Goal: Contribute content: Contribute content

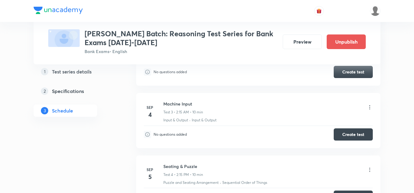
scroll to position [367, 0]
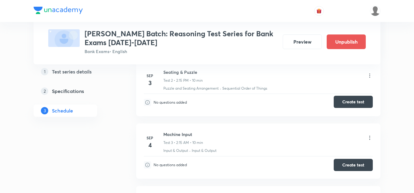
click at [342, 100] on button "Create test" at bounding box center [353, 102] width 39 height 12
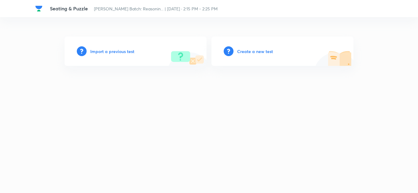
click at [242, 51] on h6 "Create a new test" at bounding box center [255, 51] width 36 height 6
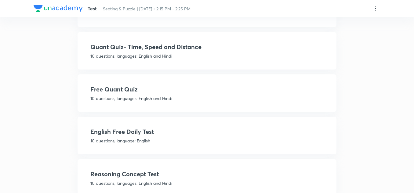
scroll to position [306, 0]
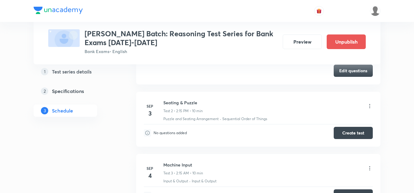
scroll to position [306, 0]
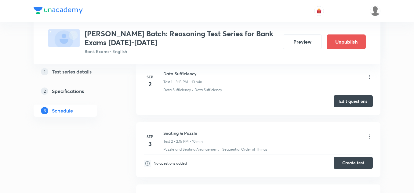
click at [344, 164] on button "Create test" at bounding box center [353, 163] width 39 height 12
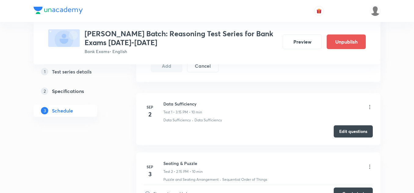
scroll to position [275, 0]
click at [354, 131] on button "Edit questions" at bounding box center [353, 131] width 39 height 12
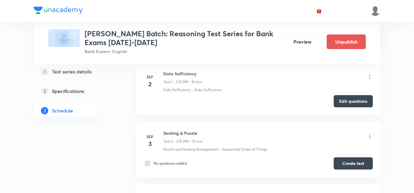
scroll to position [336, 0]
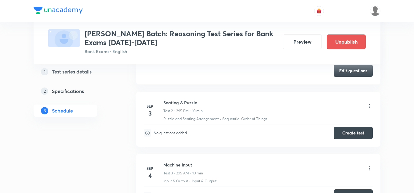
click at [369, 105] on icon at bounding box center [370, 106] width 6 height 6
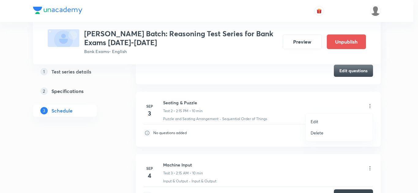
click at [315, 120] on p "Edit" at bounding box center [314, 122] width 8 height 6
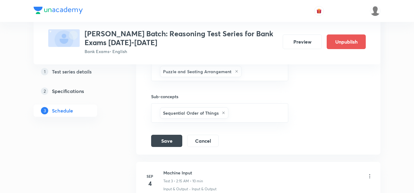
scroll to position [306, 0]
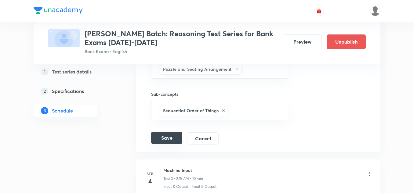
click at [171, 139] on button "Save" at bounding box center [166, 138] width 31 height 12
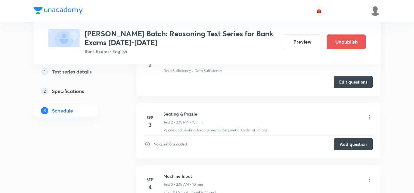
scroll to position [122, 0]
click at [344, 143] on button "Add question" at bounding box center [353, 144] width 39 height 12
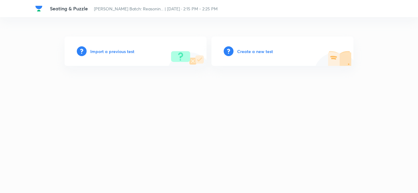
click at [243, 50] on h6 "Create a new test" at bounding box center [255, 51] width 36 height 6
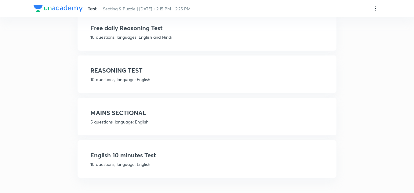
scroll to position [879, 0]
click at [111, 72] on h4 "REASONING TEST" at bounding box center [207, 69] width 234 height 9
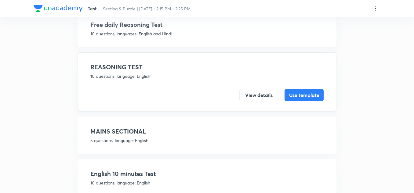
scroll to position [857, 0]
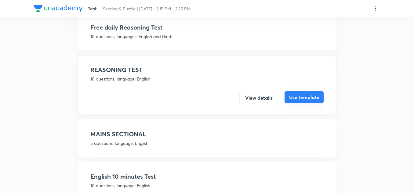
click at [295, 96] on button "Use template" at bounding box center [304, 97] width 39 height 12
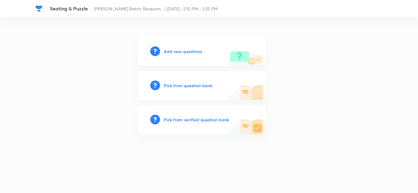
click at [182, 52] on h6 "Add new questions" at bounding box center [183, 51] width 38 height 6
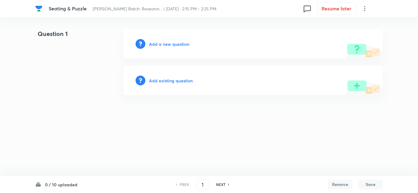
click at [173, 43] on h6 "Add a new question" at bounding box center [169, 44] width 40 height 6
click at [172, 43] on h6 "Choose a question type" at bounding box center [172, 44] width 47 height 6
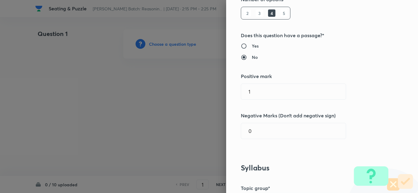
scroll to position [92, 0]
click at [250, 130] on input "0" at bounding box center [293, 131] width 105 height 16
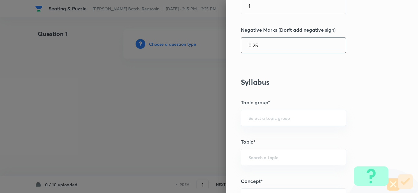
scroll to position [183, 0]
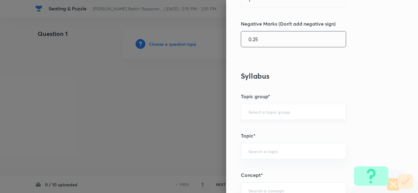
type input "0.25"
click at [254, 110] on input "text" at bounding box center [293, 112] width 90 height 6
click at [254, 131] on li "Reasoning" at bounding box center [288, 129] width 105 height 11
type input "Reasoning"
click at [254, 155] on div "​" at bounding box center [293, 151] width 105 height 16
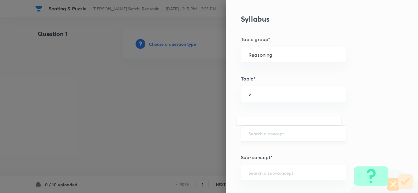
scroll to position [245, 0]
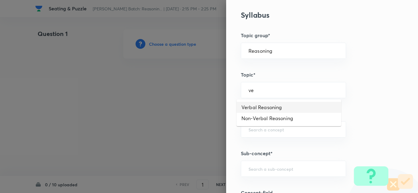
click at [257, 104] on li "Verbal Reasoning" at bounding box center [288, 107] width 105 height 11
type input "Verbal Reasoning"
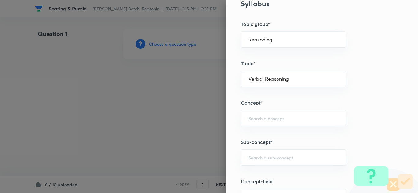
scroll to position [275, 0]
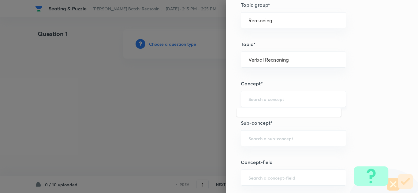
click at [253, 97] on input "text" at bounding box center [293, 99] width 90 height 6
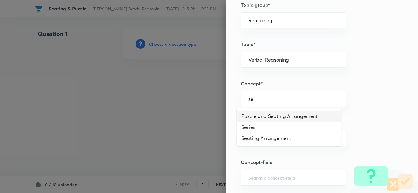
click at [254, 115] on li "Puzzle and Seating Arrangement" at bounding box center [288, 116] width 105 height 11
type input "Puzzle and Seating Arrangement"
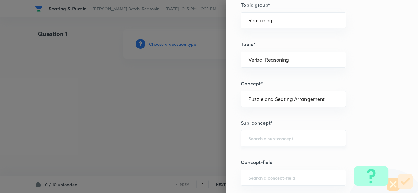
click at [249, 134] on div "​" at bounding box center [293, 139] width 105 height 16
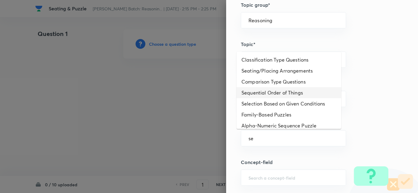
click at [256, 92] on li "Sequential Order of Things" at bounding box center [288, 92] width 105 height 11
type input "Sequential Order of Things"
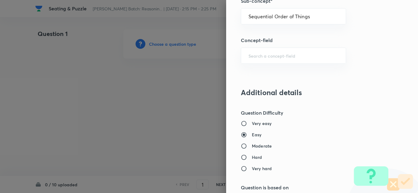
scroll to position [428, 0]
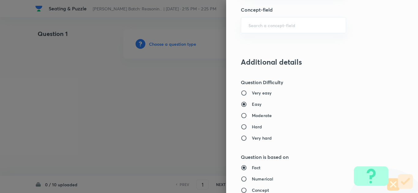
click at [241, 114] on input "Moderate" at bounding box center [246, 116] width 11 height 6
radio input "true"
radio input "false"
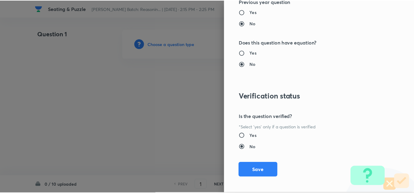
scroll to position [640, 0]
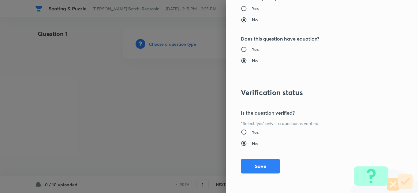
click at [241, 131] on input "Yes" at bounding box center [246, 132] width 11 height 6
radio input "true"
radio input "false"
click at [248, 163] on button "Save" at bounding box center [260, 166] width 39 height 15
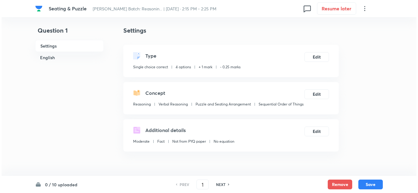
scroll to position [0, 0]
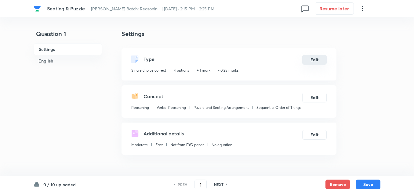
click at [315, 62] on button "Edit" at bounding box center [315, 60] width 24 height 10
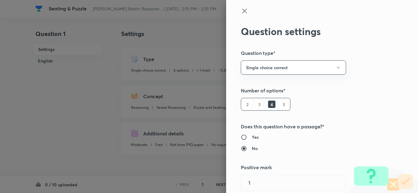
click at [241, 136] on input "Yes" at bounding box center [246, 137] width 11 height 6
radio input "true"
radio input "false"
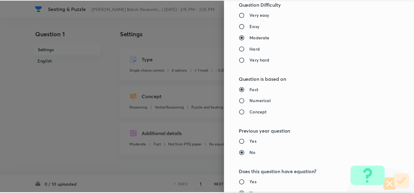
scroll to position [640, 0]
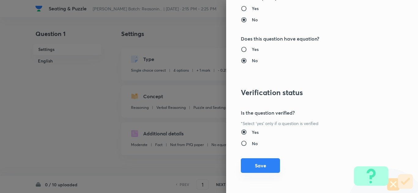
click at [251, 165] on button "Save" at bounding box center [260, 166] width 39 height 15
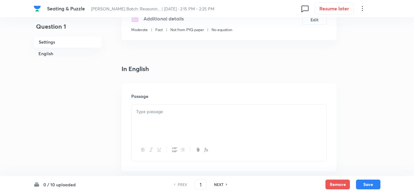
scroll to position [122, 0]
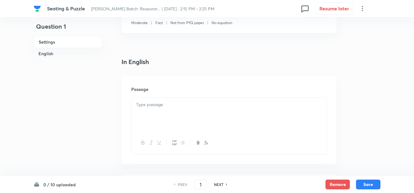
click at [154, 111] on div at bounding box center [229, 115] width 195 height 34
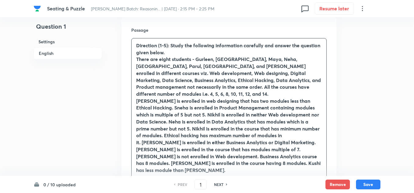
scroll to position [183, 0]
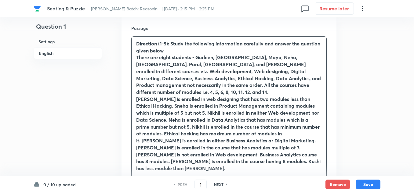
drag, startPoint x: 254, startPoint y: 135, endPoint x: 266, endPoint y: 144, distance: 14.9
click at [266, 144] on strong "Parul is enrolled in web designing that has two modules less than Ethical Hacki…" at bounding box center [228, 134] width 185 height 76
drag, startPoint x: 256, startPoint y: 134, endPoint x: 251, endPoint y: 152, distance: 18.3
click at [251, 152] on p "Parul is enrolled in web designing that has two modules less than Ethical Hacki…" at bounding box center [229, 134] width 186 height 76
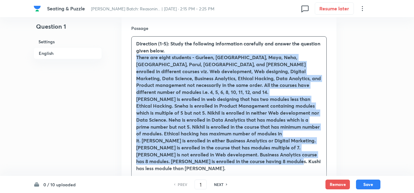
drag, startPoint x: 245, startPoint y: 154, endPoint x: 135, endPoint y: 60, distance: 145.5
click at [135, 60] on div "Direction (1-5): Study the following information carefully and answer the quest…" at bounding box center [229, 106] width 195 height 139
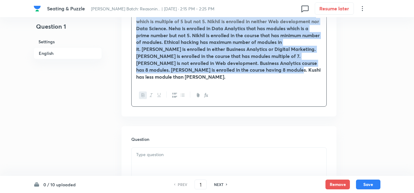
click at [142, 93] on icon "button" at bounding box center [143, 95] width 5 height 5
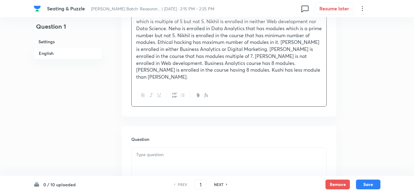
scroll to position [238, 0]
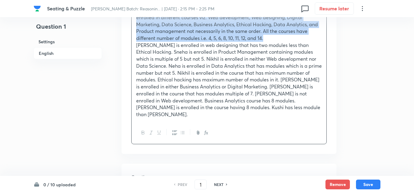
click at [219, 104] on p "Parul is enrolled in web designing that has two modules less than Ethical Hacki…" at bounding box center [229, 80] width 186 height 76
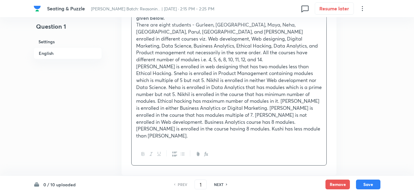
scroll to position [207, 0]
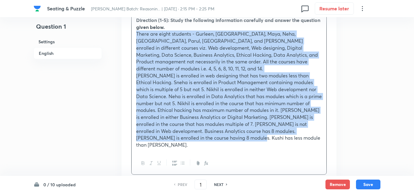
drag, startPoint x: 198, startPoint y: 133, endPoint x: 134, endPoint y: 37, distance: 115.4
click at [134, 37] on div "Direction (1-5): Study the following information carefully and answer the quest…" at bounding box center [229, 82] width 195 height 139
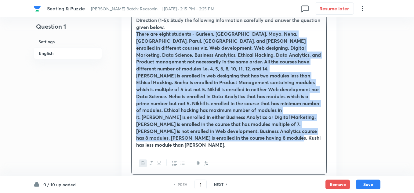
drag, startPoint x: 248, startPoint y: 133, endPoint x: 130, endPoint y: 34, distance: 154.0
click at [130, 34] on div "Passage Direction (1-5): Study the following information carefully and answer t…" at bounding box center [229, 88] width 215 height 193
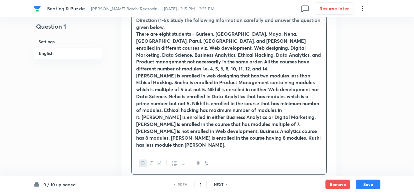
click at [142, 153] on div at bounding box center [229, 164] width 195 height 22
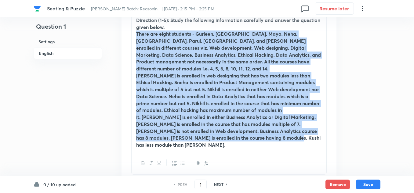
drag, startPoint x: 253, startPoint y: 134, endPoint x: 127, endPoint y: 35, distance: 160.8
click at [127, 35] on div "Passage Direction (1-5): Study the following information carefully and answer t…" at bounding box center [229, 88] width 215 height 193
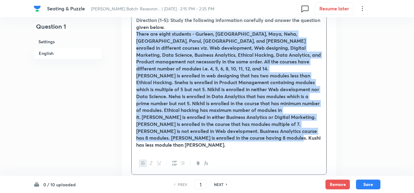
click at [145, 161] on icon "button" at bounding box center [143, 163] width 5 height 5
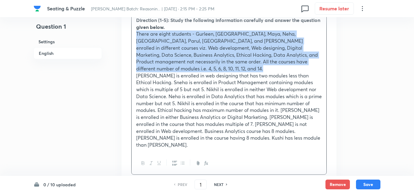
click at [233, 135] on div "Direction (1-5): Study the following information carefully and answer the quest…" at bounding box center [229, 82] width 195 height 139
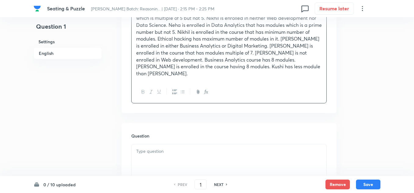
scroll to position [299, 0]
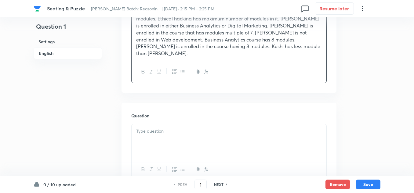
click at [136, 124] on div at bounding box center [229, 141] width 195 height 34
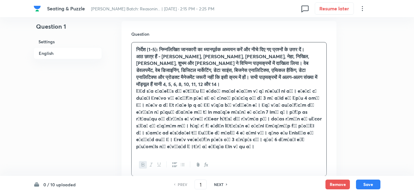
scroll to position [390, 0]
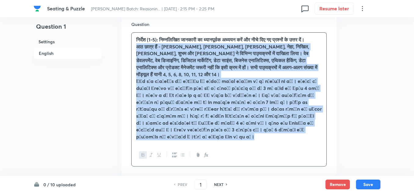
drag, startPoint x: 234, startPoint y: 127, endPoint x: 137, endPoint y: 40, distance: 130.7
click at [137, 40] on div "निर्देश (1-5): निम्नलिखित जानकारी का ध्यानपूर्वक अध्ययन करें और नीचे दिए गए प्र…" at bounding box center [229, 89] width 195 height 112
click at [140, 152] on button "button" at bounding box center [143, 156] width 8 height 8
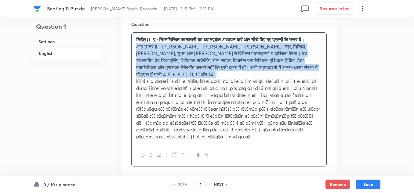
click at [282, 120] on div "निर्देश (1-5): निम्नलिखित जानकारी का ध्यानपूर्वक अध्ययन करें और नीचे दिए गए प्र…" at bounding box center [229, 89] width 195 height 112
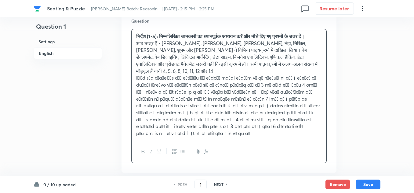
scroll to position [397, 0]
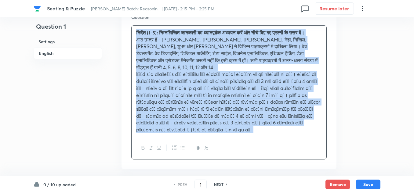
drag, startPoint x: 282, startPoint y: 111, endPoint x: 133, endPoint y: 18, distance: 175.2
click at [133, 26] on div "निर्देश (1-5): निम्नलिखित जानकारी का ध्यानपूर्वक अध्ययन करें और नीचे दिए गए प्र…" at bounding box center [229, 82] width 195 height 112
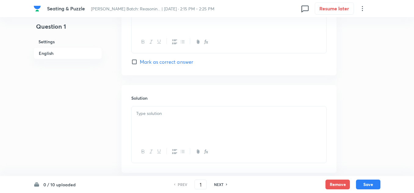
scroll to position [793, 0]
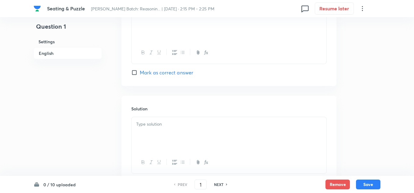
click at [55, 43] on h6 "Settings" at bounding box center [68, 41] width 68 height 11
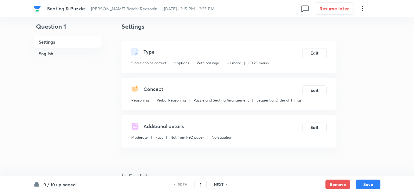
click at [53, 53] on h6 "English" at bounding box center [68, 53] width 68 height 11
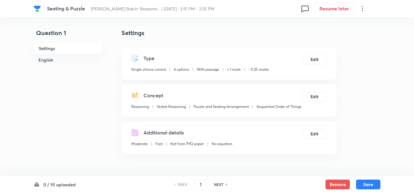
scroll to position [0, 0]
click at [363, 7] on icon at bounding box center [362, 8] width 1 height 5
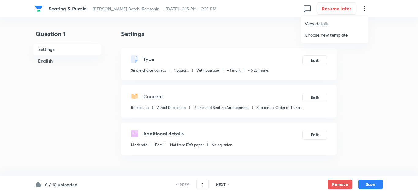
click at [318, 22] on span "View details" at bounding box center [334, 23] width 60 height 6
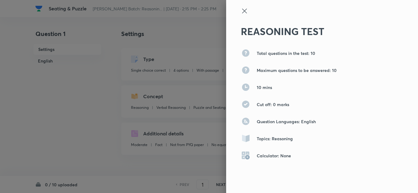
click at [242, 10] on icon at bounding box center [244, 11] width 5 height 5
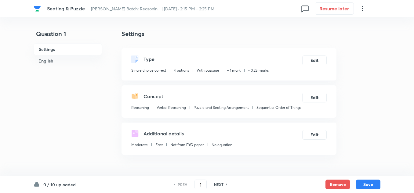
click at [361, 7] on icon at bounding box center [362, 8] width 7 height 7
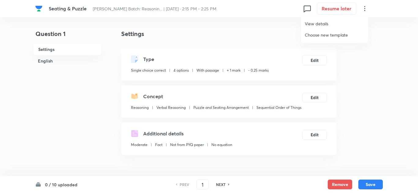
click at [326, 34] on span "Choose new template" at bounding box center [334, 35] width 60 height 6
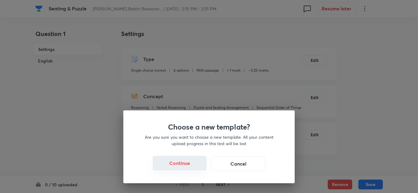
click at [187, 162] on button "Continue" at bounding box center [180, 163] width 54 height 15
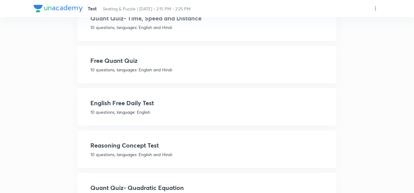
scroll to position [367, 0]
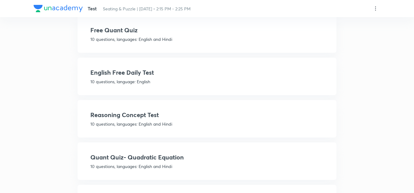
click at [127, 121] on p "10 questions, languages: English and Hindi" at bounding box center [207, 124] width 234 height 6
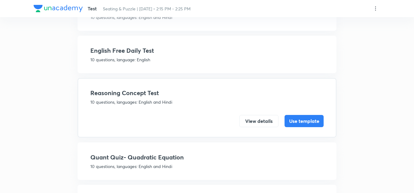
scroll to position [345, 0]
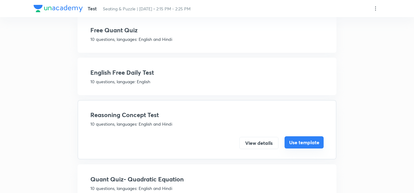
click at [300, 142] on button "Use template" at bounding box center [304, 143] width 39 height 12
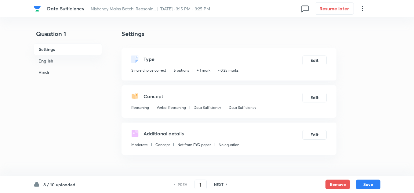
checkbox input "true"
click at [361, 11] on icon at bounding box center [362, 8] width 7 height 7
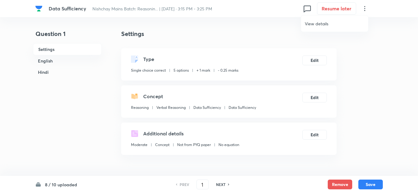
click at [317, 21] on span "View details" at bounding box center [334, 23] width 60 height 6
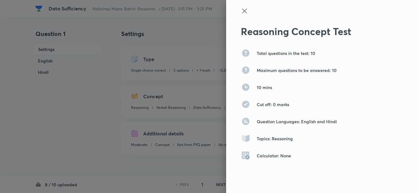
click at [242, 11] on icon at bounding box center [244, 11] width 5 height 5
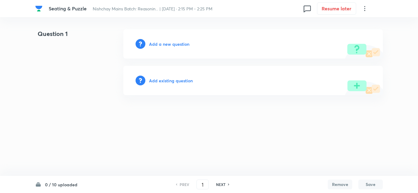
click at [171, 42] on h6 "Add a new question" at bounding box center [169, 44] width 40 height 6
click at [170, 42] on h6 "Choose a question type" at bounding box center [172, 44] width 47 height 6
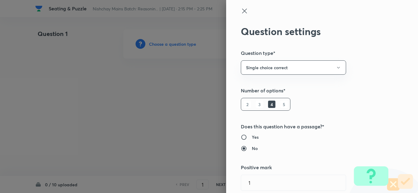
click at [242, 9] on icon at bounding box center [244, 11] width 5 height 5
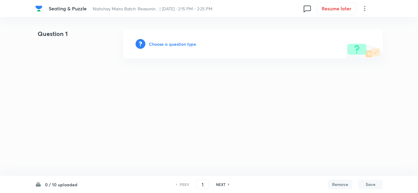
click at [363, 6] on icon at bounding box center [364, 8] width 7 height 7
click at [320, 34] on span "Choose new template" at bounding box center [334, 35] width 60 height 6
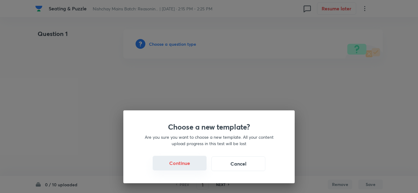
click at [181, 163] on button "Continue" at bounding box center [180, 163] width 54 height 15
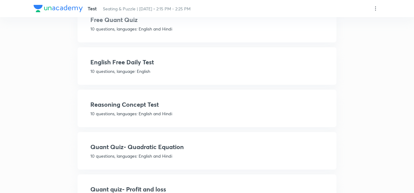
click at [122, 104] on h4 "Reasoning Concept Test" at bounding box center [207, 104] width 234 height 9
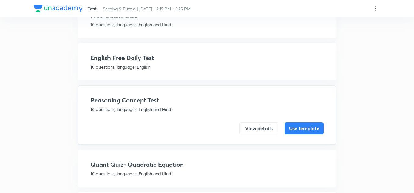
scroll to position [355, 0]
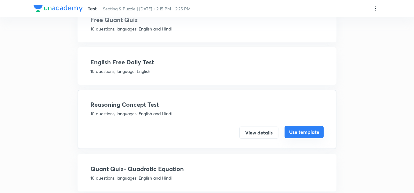
click at [305, 132] on button "Use template" at bounding box center [304, 132] width 39 height 12
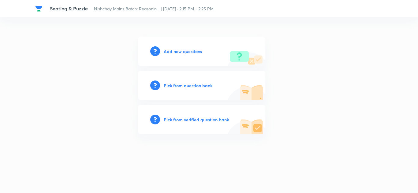
click at [181, 51] on h6 "Add new questions" at bounding box center [183, 51] width 38 height 6
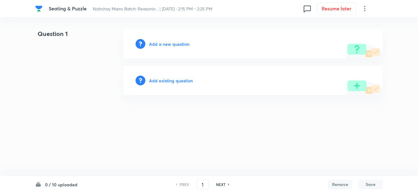
click at [172, 44] on h6 "Add a new question" at bounding box center [169, 44] width 40 height 6
click at [172, 44] on h6 "Choose a question type" at bounding box center [172, 44] width 47 height 6
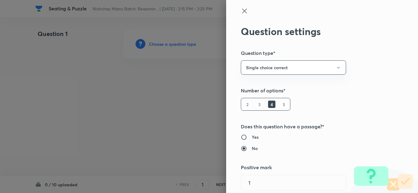
scroll to position [31, 0]
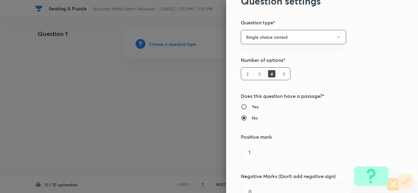
click at [280, 75] on h6 "5" at bounding box center [283, 73] width 7 height 7
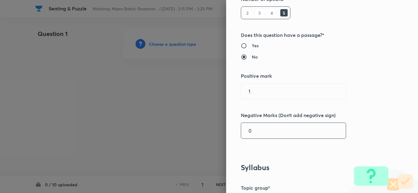
click at [251, 129] on input "0" at bounding box center [293, 131] width 105 height 16
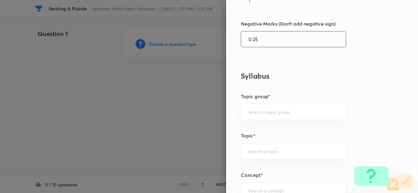
scroll to position [214, 0]
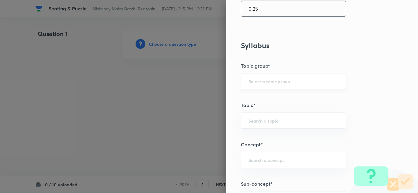
type input "0.25"
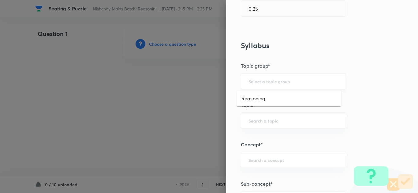
click at [251, 82] on input "text" at bounding box center [293, 82] width 90 height 6
click at [254, 99] on li "Reasoning" at bounding box center [288, 98] width 105 height 11
type input "Reasoning"
click at [251, 117] on div "​" at bounding box center [293, 121] width 105 height 16
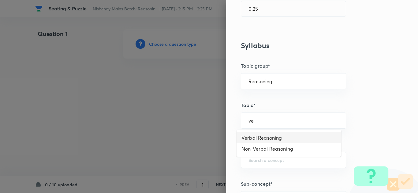
click at [253, 136] on li "Verbal Reasoning" at bounding box center [288, 138] width 105 height 11
type input "Verbal Reasoning"
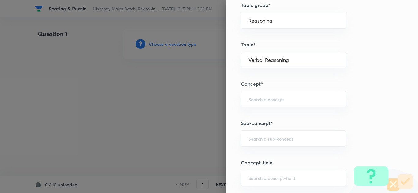
scroll to position [275, 0]
click at [250, 98] on input "text" at bounding box center [293, 99] width 90 height 6
click at [250, 114] on li "Puzzle and Seating Arrangement" at bounding box center [288, 116] width 105 height 11
type input "Puzzle and Seating Arrangement"
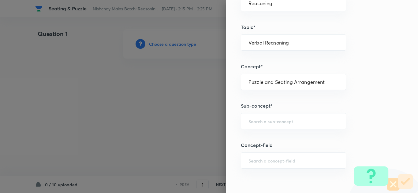
scroll to position [306, 0]
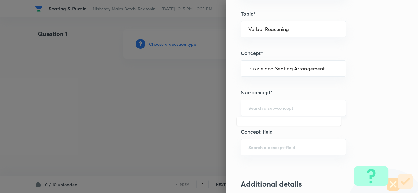
click at [248, 109] on input "text" at bounding box center [293, 108] width 90 height 6
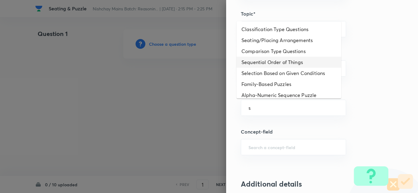
click at [261, 63] on li "Sequential Order of Things" at bounding box center [288, 62] width 105 height 11
type input "Sequential Order of Things"
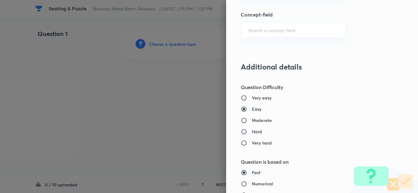
scroll to position [459, 0]
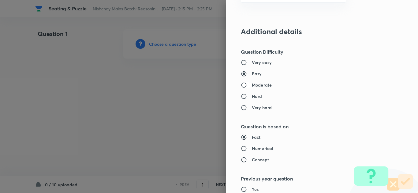
click at [241, 85] on input "Moderate" at bounding box center [246, 85] width 11 height 6
radio input "true"
radio input "false"
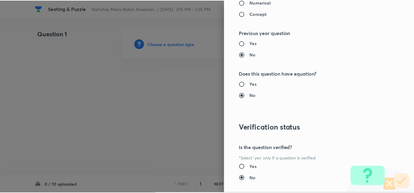
scroll to position [640, 0]
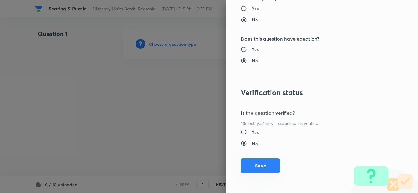
click at [247, 161] on button "Save" at bounding box center [260, 166] width 39 height 15
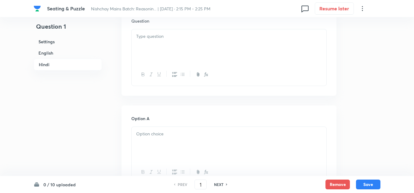
scroll to position [856, 0]
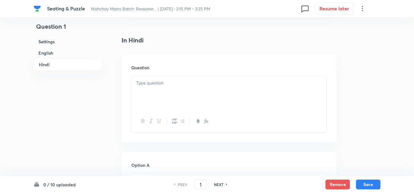
click at [148, 94] on div at bounding box center [229, 93] width 195 height 34
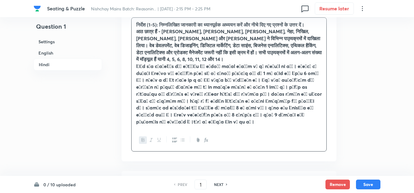
scroll to position [917, 0]
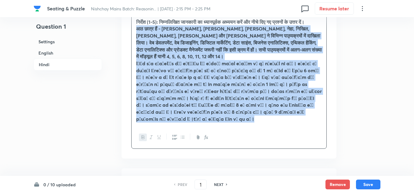
drag, startPoint x: 233, startPoint y: 124, endPoint x: 136, endPoint y: 37, distance: 129.6
click at [136, 37] on div "निर्देश (1-5): निम्नलिखित जानकारी का ध्यानपूर्वक अध्ययन करें और नीचे दिए गए प्र…" at bounding box center [229, 71] width 195 height 112
click at [142, 139] on icon "button" at bounding box center [143, 137] width 3 height 3
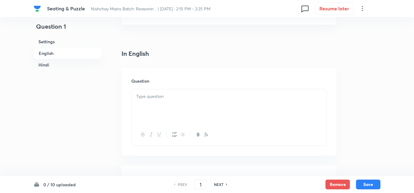
scroll to position [122, 0]
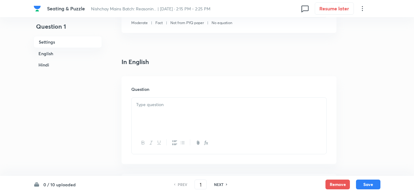
click at [153, 108] on p at bounding box center [229, 104] width 186 height 7
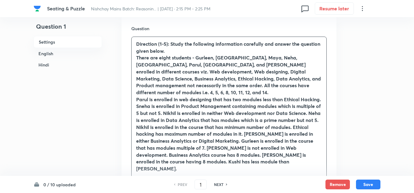
scroll to position [183, 0]
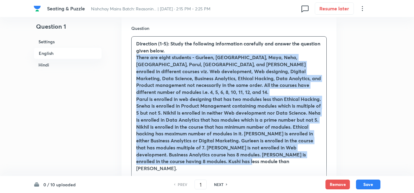
drag, startPoint x: 248, startPoint y: 157, endPoint x: 135, endPoint y: 58, distance: 150.3
click at [135, 58] on div "Direction (1-5): Study the following information carefully and answer the quest…" at bounding box center [229, 106] width 195 height 139
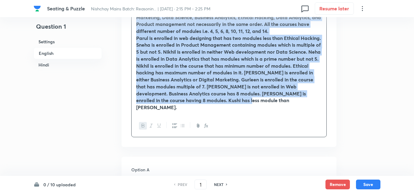
click at [143, 123] on icon "button" at bounding box center [143, 125] width 5 height 5
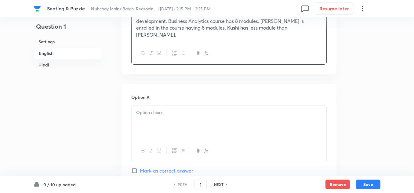
scroll to position [329, 0]
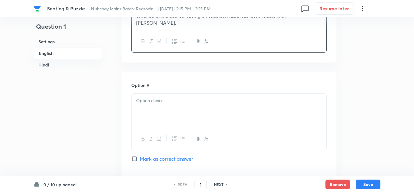
click at [148, 94] on div at bounding box center [229, 111] width 195 height 34
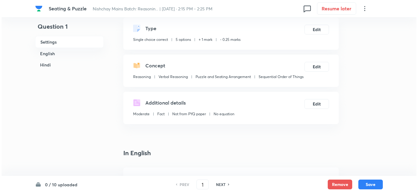
scroll to position [24, 0]
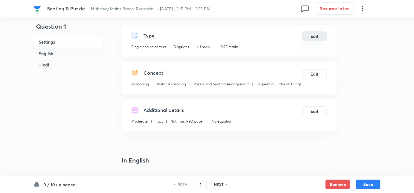
click at [310, 35] on button "Edit" at bounding box center [315, 36] width 24 height 10
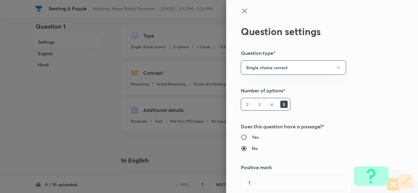
click at [241, 136] on input "Yes" at bounding box center [246, 137] width 11 height 6
radio input "true"
radio input "false"
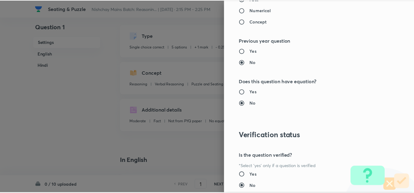
scroll to position [640, 0]
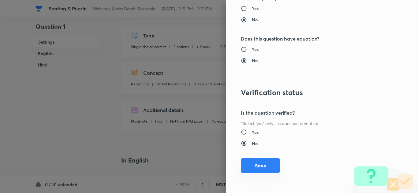
click at [251, 169] on button "Save" at bounding box center [260, 166] width 39 height 15
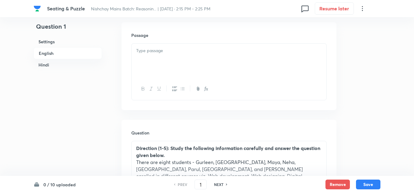
scroll to position [268, 0]
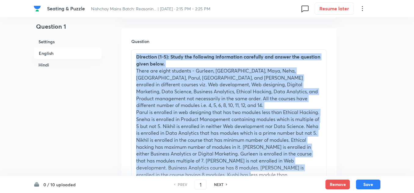
drag, startPoint x: 208, startPoint y: 168, endPoint x: 138, endPoint y: 57, distance: 131.7
click at [138, 57] on div "Direction (1-5): Study the following information carefully and answer the quest…" at bounding box center [229, 119] width 195 height 139
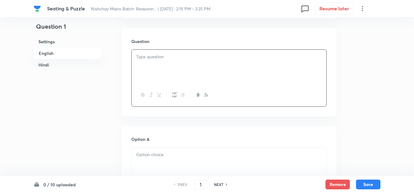
scroll to position [176, 0]
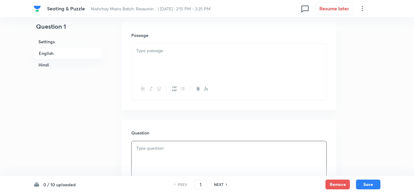
click at [162, 61] on div at bounding box center [229, 61] width 195 height 34
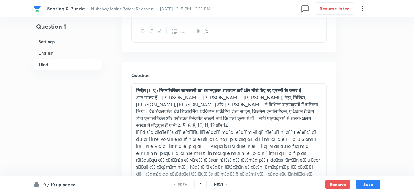
scroll to position [1155, 0]
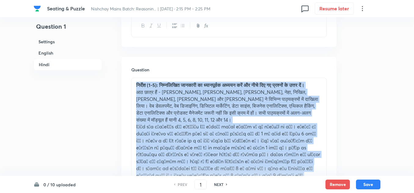
drag, startPoint x: 283, startPoint y: 161, endPoint x: 133, endPoint y: 62, distance: 180.2
click at [133, 62] on div "Question निर्देश (1-5): निम्नलिखित जानकारी का ध्यानपूर्वक अध्ययन करें और नीचे द…" at bounding box center [229, 139] width 215 height 165
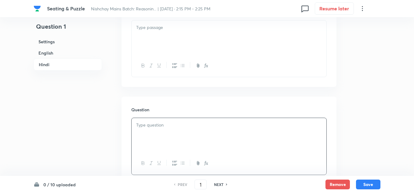
scroll to position [1063, 0]
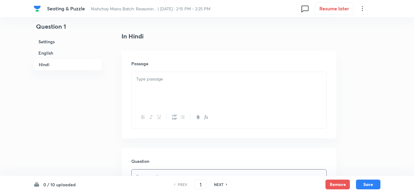
click at [145, 72] on div at bounding box center [229, 89] width 195 height 34
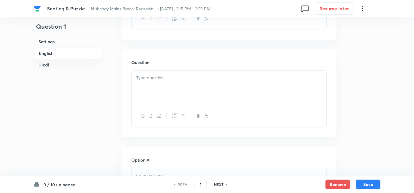
scroll to position [360, 0]
click at [141, 67] on p at bounding box center [229, 70] width 186 height 7
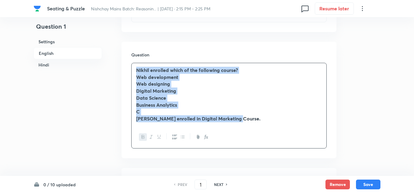
drag, startPoint x: 237, startPoint y: 109, endPoint x: 137, endPoint y: 55, distance: 114.1
click at [137, 63] on div "Nikhil enrolled which of the following course? Web development Web designing Di…" at bounding box center [229, 94] width 195 height 63
click at [141, 135] on icon "button" at bounding box center [143, 137] width 5 height 5
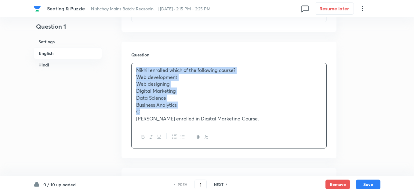
click at [235, 116] on p "Nikhil enrolled in Digital Marketing Course." at bounding box center [229, 119] width 186 height 7
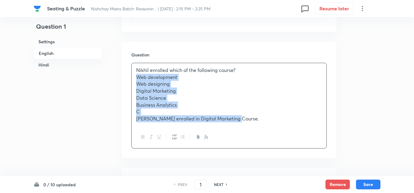
drag, startPoint x: 232, startPoint y: 106, endPoint x: 137, endPoint y: 62, distance: 105.2
click at [137, 63] on div "Nikhil enrolled which of the following course? Web development Web designing Di…" at bounding box center [229, 94] width 195 height 63
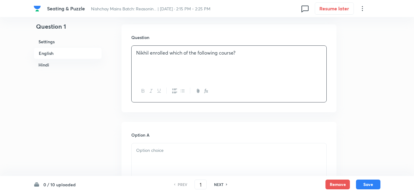
scroll to position [421, 0]
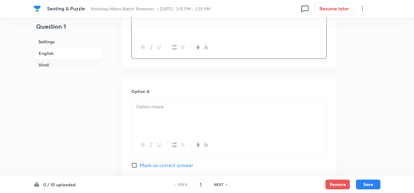
click at [150, 104] on p at bounding box center [229, 107] width 186 height 7
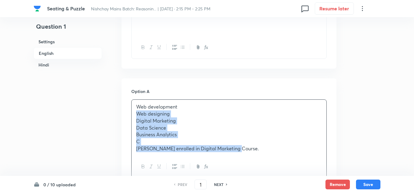
drag, startPoint x: 232, startPoint y: 136, endPoint x: 127, endPoint y: 100, distance: 111.8
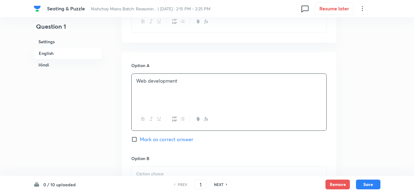
scroll to position [482, 0]
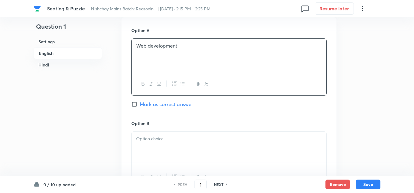
click at [139, 136] on p at bounding box center [229, 139] width 186 height 7
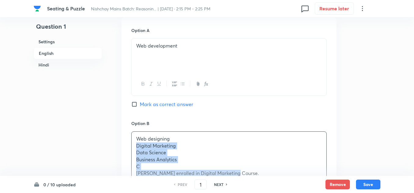
drag, startPoint x: 230, startPoint y: 160, endPoint x: 132, endPoint y: 134, distance: 101.4
click at [132, 134] on div "Web designing Digital Marketing Data Science Business Analytics C Nikhil enroll…" at bounding box center [229, 156] width 195 height 49
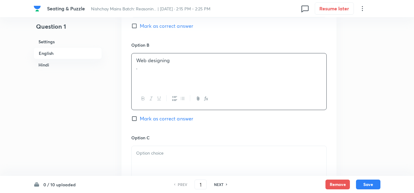
scroll to position [574, 0]
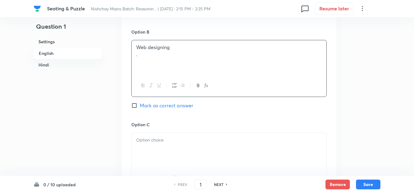
click at [147, 137] on p at bounding box center [229, 140] width 186 height 7
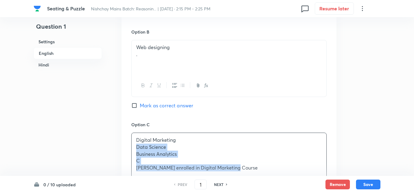
drag, startPoint x: 233, startPoint y: 154, endPoint x: 136, endPoint y: 136, distance: 98.8
click at [136, 136] on div "Digital Marketing Data Science Business Analytics C Nikhil enrolled in Digital …" at bounding box center [229, 154] width 195 height 42
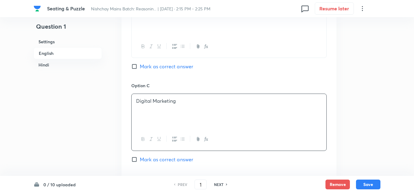
scroll to position [696, 0]
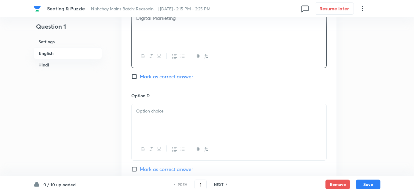
click at [148, 107] on div at bounding box center [229, 121] width 195 height 34
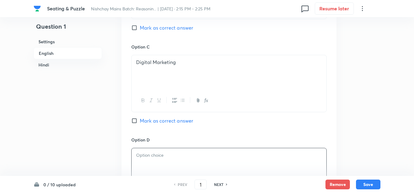
scroll to position [665, 0]
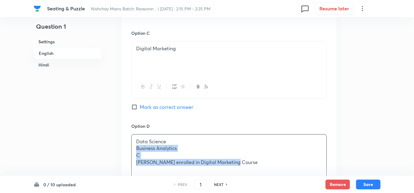
drag, startPoint x: 232, startPoint y: 149, endPoint x: 122, endPoint y: 136, distance: 111.1
click at [122, 136] on div "Option A Web development Mark as correct answer Option B Web designing . Mark a…" at bounding box center [229, 70] width 215 height 473
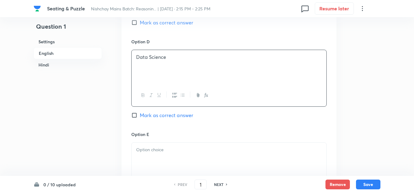
scroll to position [757, 0]
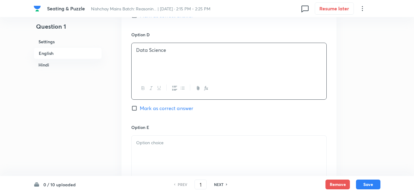
click at [149, 140] on p at bounding box center [229, 143] width 186 height 7
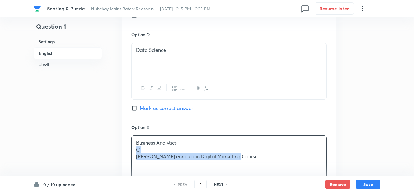
drag, startPoint x: 231, startPoint y: 144, endPoint x: 127, endPoint y: 139, distance: 104.0
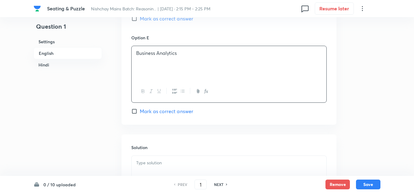
scroll to position [849, 0]
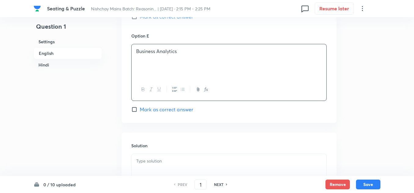
click at [145, 154] on div at bounding box center [229, 171] width 195 height 34
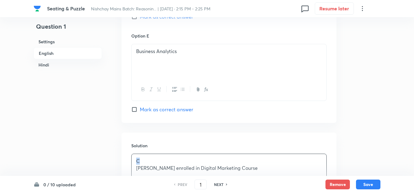
drag, startPoint x: 142, startPoint y: 142, endPoint x: 131, endPoint y: 145, distance: 12.1
click at [131, 145] on div "Solution C Nikhil enrolled in Digital Marketing Course" at bounding box center [229, 177] width 215 height 88
click at [232, 158] on p "Nikhil enrolled in Digital Marketing Course" at bounding box center [229, 161] width 186 height 7
click at [112, 148] on div "Question 1 Settings English Hindi Settings Type Single choice correct 5 options…" at bounding box center [207, 156] width 347 height 1952
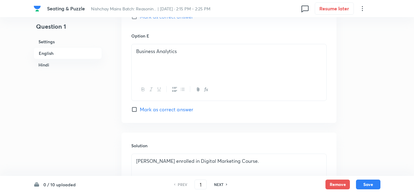
scroll to position [910, 0]
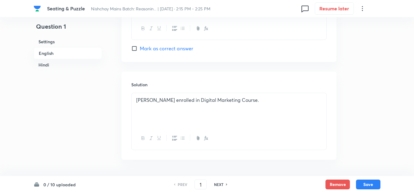
click at [143, 98] on div "Nikhil enrolled in Digital Marketing Course." at bounding box center [229, 110] width 195 height 34
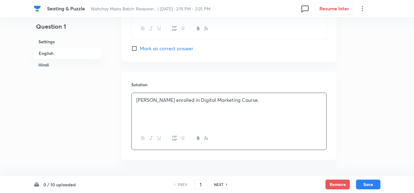
click at [242, 93] on div "Nikhil enrolled in Digital Marketing Course." at bounding box center [229, 110] width 195 height 34
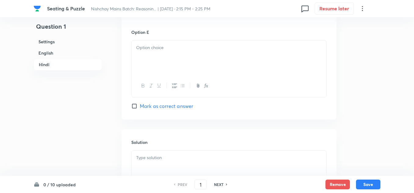
scroll to position [1858, 0]
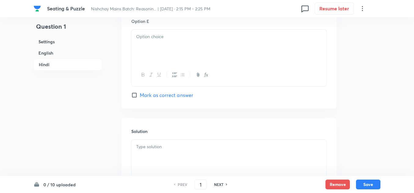
click at [149, 144] on p at bounding box center [229, 147] width 186 height 7
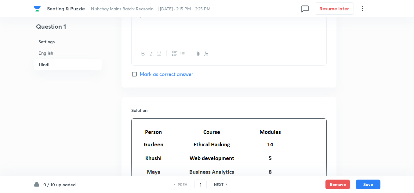
scroll to position [1888, 0]
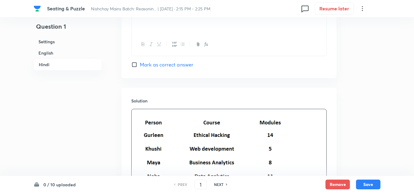
click at [144, 113] on img at bounding box center [210, 175] width 149 height 125
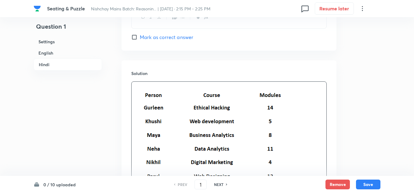
scroll to position [1933, 0]
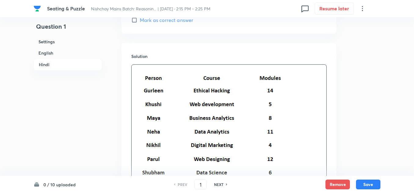
click at [142, 68] on img at bounding box center [210, 130] width 149 height 125
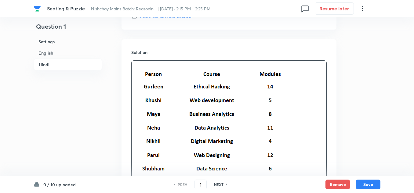
scroll to position [1963, 0]
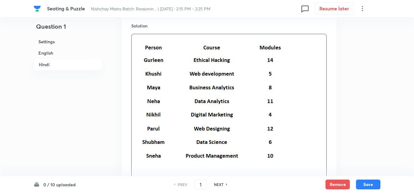
click at [141, 38] on img at bounding box center [210, 100] width 149 height 125
click at [145, 38] on img at bounding box center [210, 100] width 149 height 125
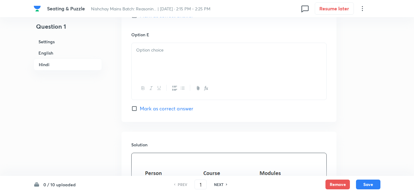
scroll to position [1841, 0]
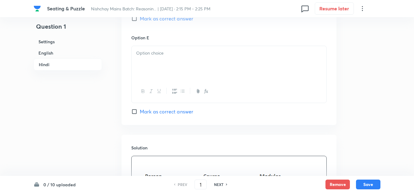
click at [142, 160] on p at bounding box center [229, 163] width 186 height 7
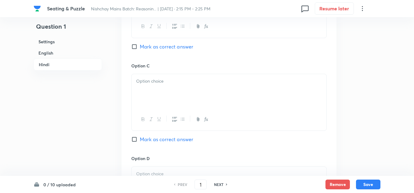
scroll to position [1597, 0]
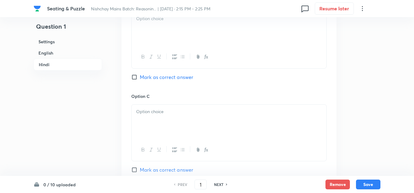
click at [133, 167] on input "Mark as correct answer" at bounding box center [135, 170] width 9 height 6
checkbox input "true"
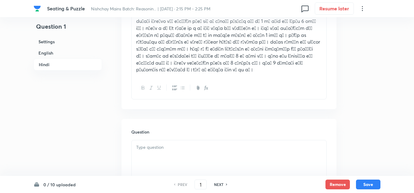
scroll to position [1291, 0]
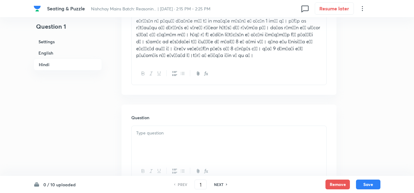
click at [142, 126] on div at bounding box center [229, 143] width 195 height 34
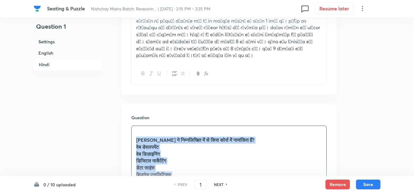
drag, startPoint x: 243, startPoint y: 168, endPoint x: 131, endPoint y: 120, distance: 121.9
click at [131, 120] on div "Question निखिल ने निम्नलिखित में से किस कोर्स में नामांकित हैं? वेब डेवलपमेंट व…" at bounding box center [229, 167] width 215 height 124
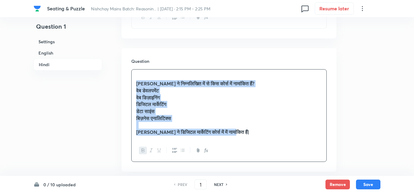
scroll to position [1383, 0]
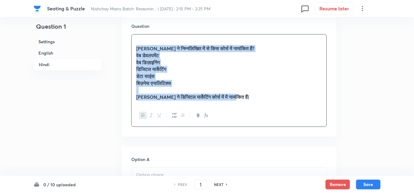
click at [140, 112] on button "button" at bounding box center [143, 116] width 8 height 8
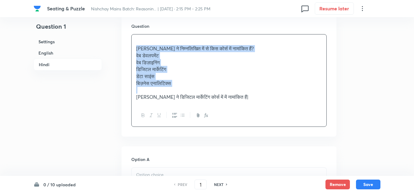
click at [257, 82] on div "निखिल ने निम्नलिखित में से किस कोर्स में नामांकित हैं? वेब डेवलपमेंट वेब डिज़ाइ…" at bounding box center [229, 70] width 195 height 70
click at [235, 94] on p "निखिल ने डिजिटल मार्केटिंग कोर्स में में नामांकित हैं|" at bounding box center [229, 97] width 186 height 7
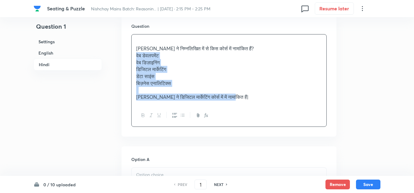
drag, startPoint x: 236, startPoint y: 78, endPoint x: 136, endPoint y: 37, distance: 107.7
click at [136, 37] on div "निखिल ने निम्नलिखित में से किस कोर्स में नामांकित हैं? वेब डेवलपमेंट वेब डिज़ाइ…" at bounding box center [229, 70] width 195 height 70
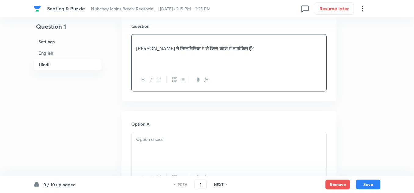
scroll to position [1321, 0]
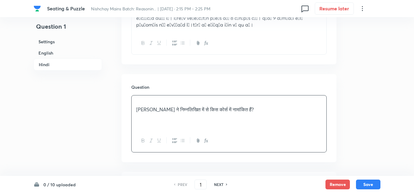
click at [137, 106] on p "निखिल ने निम्नलिखित में से किस कोर्स में नामांकित हैं?" at bounding box center [229, 109] width 186 height 7
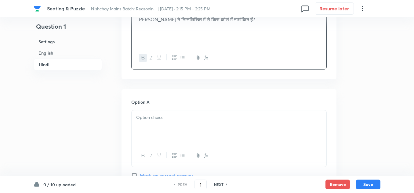
scroll to position [1413, 0]
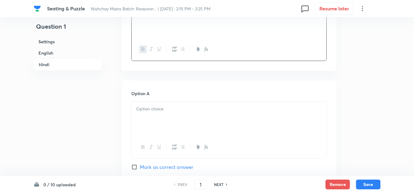
click at [152, 106] on p at bounding box center [229, 109] width 186 height 7
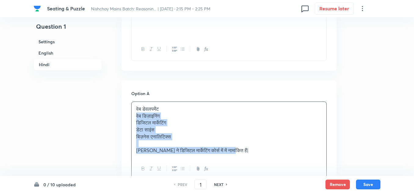
drag, startPoint x: 237, startPoint y: 130, endPoint x: 123, endPoint y: 96, distance: 118.9
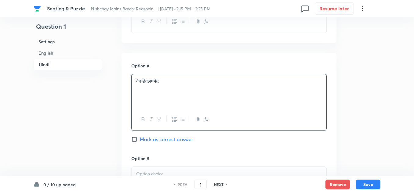
scroll to position [1474, 0]
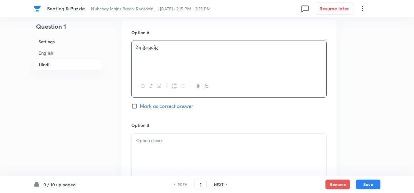
click at [144, 134] on div at bounding box center [229, 151] width 195 height 34
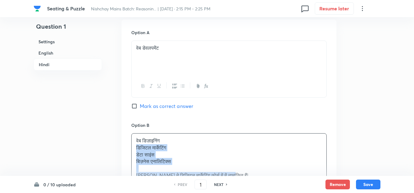
drag, startPoint x: 237, startPoint y: 157, endPoint x: 130, endPoint y: 131, distance: 110.6
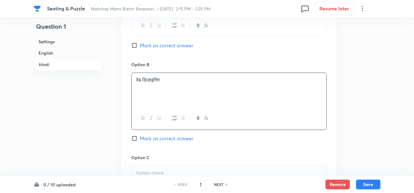
scroll to position [1535, 0]
click at [139, 170] on p at bounding box center [229, 173] width 186 height 7
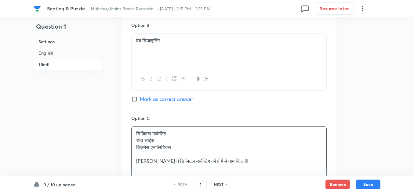
scroll to position [1597, 0]
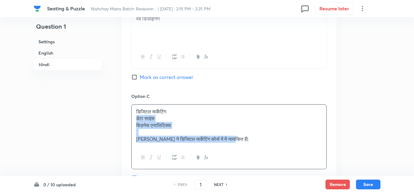
drag, startPoint x: 233, startPoint y: 119, endPoint x: 130, endPoint y: 97, distance: 105.3
click at [130, 97] on div "Option A वेब डेवलपमेंट Mark as correct answer Option B वेब डिज़ाइनिंग Mark as c…" at bounding box center [229, 137] width 215 height 481
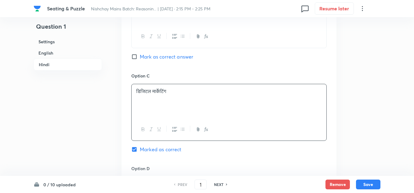
scroll to position [1658, 0]
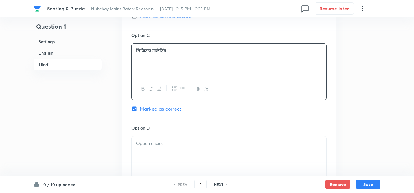
click at [138, 140] on p at bounding box center [229, 143] width 186 height 7
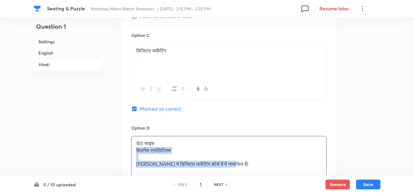
drag, startPoint x: 244, startPoint y: 145, endPoint x: 138, endPoint y: 130, distance: 107.1
click at [138, 137] on div "डेटा साइंस बिज़नेस एनालिटिक्स निखिल ने डिजिटल मार्केटिंग कोर्स में में नामांकित…" at bounding box center [229, 154] width 195 height 35
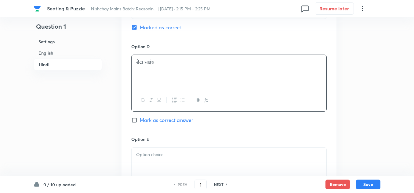
scroll to position [1749, 0]
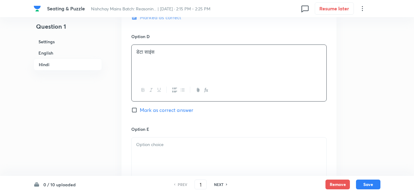
click at [146, 138] on div at bounding box center [229, 155] width 195 height 34
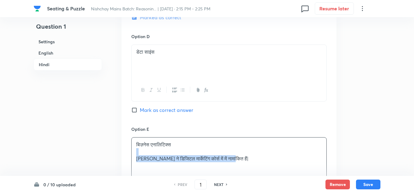
drag, startPoint x: 232, startPoint y: 138, endPoint x: 135, endPoint y: 134, distance: 97.3
click at [135, 138] on div "बिज़नेस एनालिटिक्स निखिल ने डिजिटल मार्केटिंग कोर्स में में नामांकित हैं|" at bounding box center [229, 155] width 195 height 34
click at [246, 147] on div "बिज़नेस एनालिटिक्स निखिल ने डिजिटल मार्केटिंग कोर्स में में नामांकित हैं|" at bounding box center [229, 155] width 195 height 34
drag, startPoint x: 236, startPoint y: 137, endPoint x: 126, endPoint y: 139, distance: 109.5
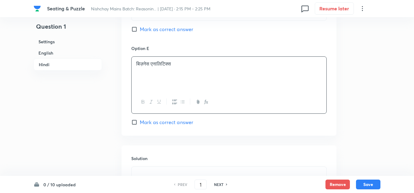
scroll to position [1841, 0]
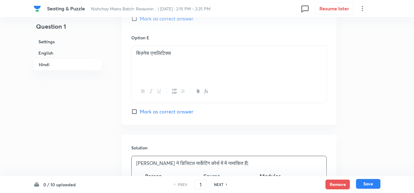
click at [365, 183] on button "Save" at bounding box center [368, 184] width 24 height 10
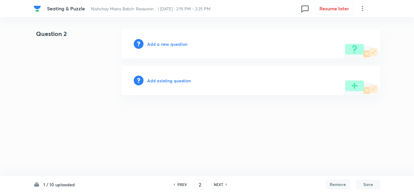
type input "2"
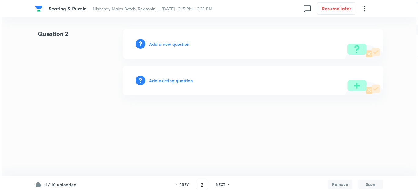
scroll to position [0, 0]
click at [161, 44] on h6 "Add a new question" at bounding box center [169, 44] width 40 height 6
click at [179, 46] on h6 "Choose a question type" at bounding box center [172, 44] width 47 height 6
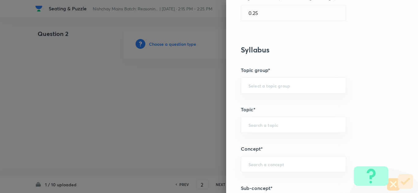
scroll to position [214, 0]
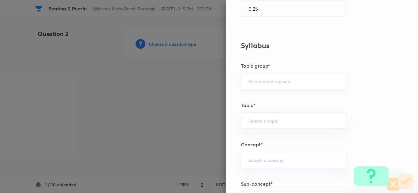
click at [263, 86] on div "​" at bounding box center [293, 81] width 105 height 16
click at [245, 99] on li "Reasoning" at bounding box center [288, 98] width 105 height 11
type input "Reasoning"
click at [253, 123] on input "text" at bounding box center [293, 121] width 90 height 6
click at [251, 137] on li "Verbal Reasoning" at bounding box center [288, 138] width 105 height 11
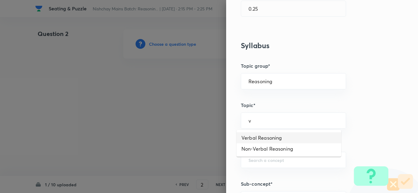
type input "Verbal Reasoning"
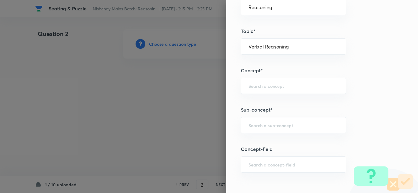
scroll to position [306, 0]
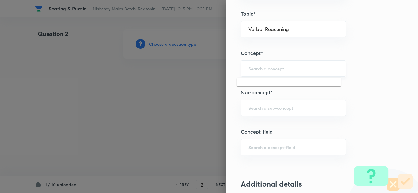
click at [251, 71] on input "text" at bounding box center [293, 69] width 90 height 6
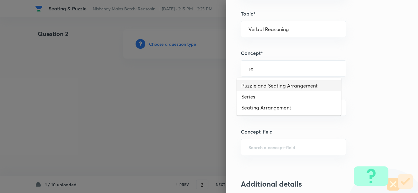
click at [256, 86] on li "Puzzle and Seating Arrangement" at bounding box center [288, 85] width 105 height 11
type input "Puzzle and Seating Arrangement"
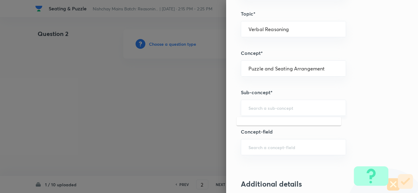
click at [248, 109] on input "text" at bounding box center [293, 108] width 90 height 6
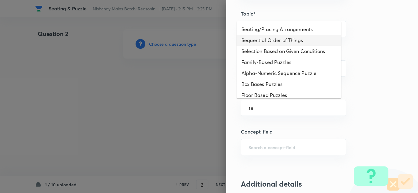
click at [260, 37] on li "Sequential Order of Things" at bounding box center [288, 40] width 105 height 11
type input "Sequential Order of Things"
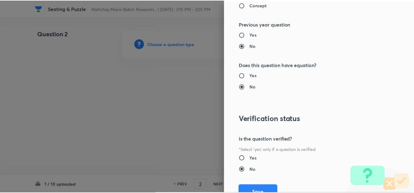
scroll to position [640, 0]
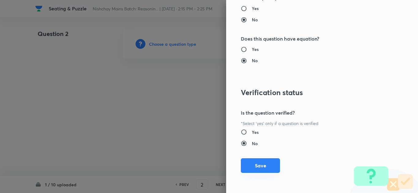
click at [247, 162] on button "Save" at bounding box center [260, 166] width 39 height 15
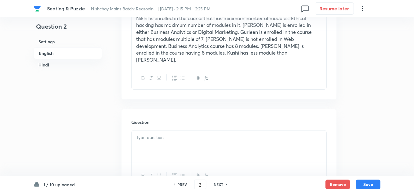
scroll to position [306, 0]
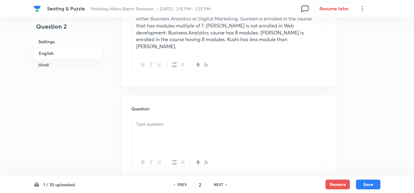
click at [152, 118] on div at bounding box center [229, 134] width 195 height 34
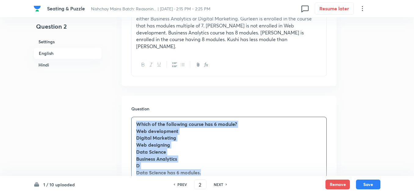
drag, startPoint x: 204, startPoint y: 158, endPoint x: 139, endPoint y: 108, distance: 82.1
click at [139, 117] on div "Which of the following course has 6 module? Web development Digital Marketing W…" at bounding box center [229, 148] width 195 height 63
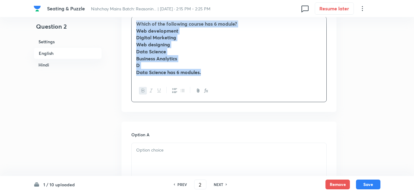
scroll to position [397, 0]
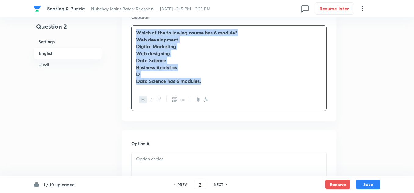
click at [143, 97] on icon "button" at bounding box center [143, 99] width 5 height 5
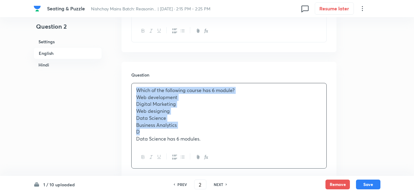
scroll to position [336, 0]
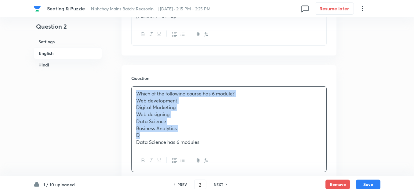
click at [204, 139] on p "Data Science has 6 modules." at bounding box center [229, 142] width 186 height 7
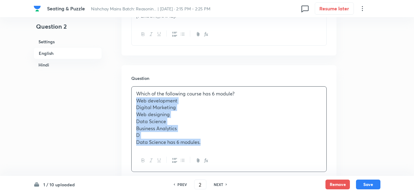
drag, startPoint x: 202, startPoint y: 131, endPoint x: 130, endPoint y: 88, distance: 83.7
click at [130, 88] on div "Question Which of the following course has 6 module? Web development Digital Ma…" at bounding box center [229, 123] width 215 height 117
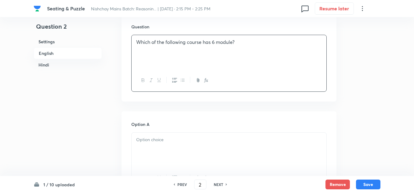
scroll to position [397, 0]
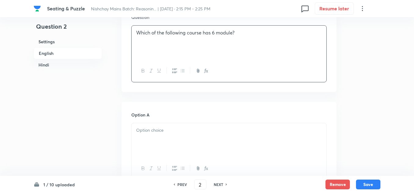
click at [147, 127] on p at bounding box center [229, 130] width 186 height 7
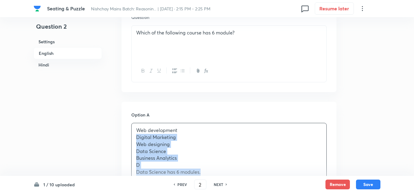
drag, startPoint x: 203, startPoint y: 160, endPoint x: 132, endPoint y: 124, distance: 80.0
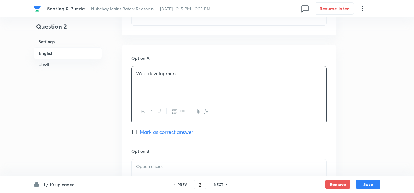
scroll to position [459, 0]
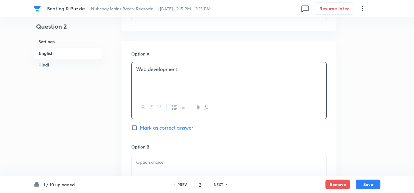
click at [148, 156] on div at bounding box center [229, 173] width 195 height 34
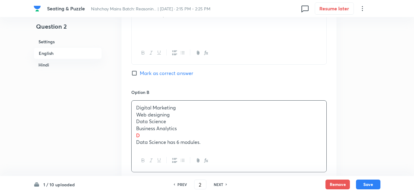
scroll to position [520, 0]
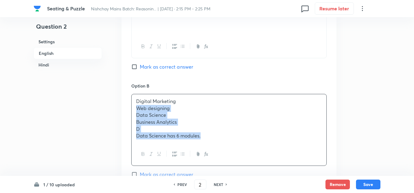
drag, startPoint x: 201, startPoint y: 124, endPoint x: 132, endPoint y: 94, distance: 75.7
click at [132, 94] on div "Digital Marketing Web designing Data Science Business Analytics D Data Science …" at bounding box center [229, 118] width 195 height 49
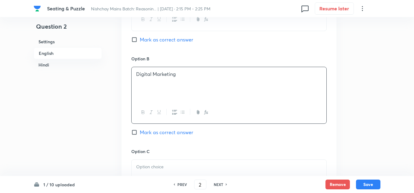
scroll to position [581, 0]
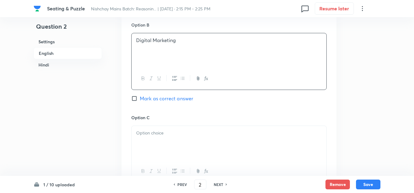
click at [135, 126] on div at bounding box center [229, 143] width 195 height 34
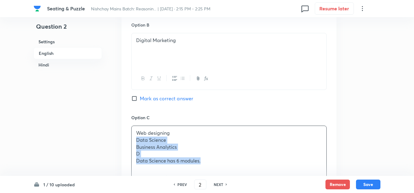
drag, startPoint x: 203, startPoint y: 147, endPoint x: 128, endPoint y: 123, distance: 78.5
click at [129, 124] on div "Option A Web development Mark as correct answer Option B Digital Marketing Mark…" at bounding box center [229, 159] width 215 height 481
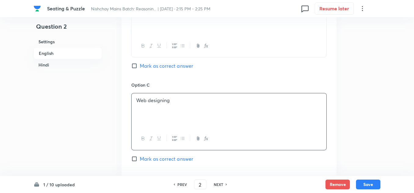
scroll to position [672, 0]
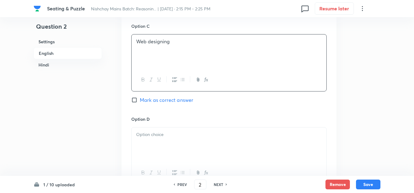
click at [143, 128] on div at bounding box center [229, 145] width 195 height 34
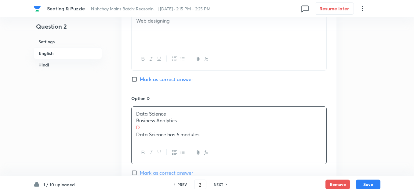
scroll to position [703, 0]
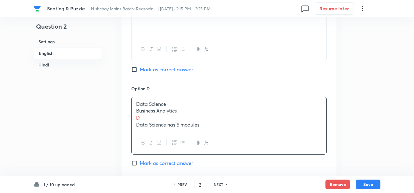
click at [136, 160] on input "Mark as correct answer" at bounding box center [135, 163] width 9 height 6
checkbox input "true"
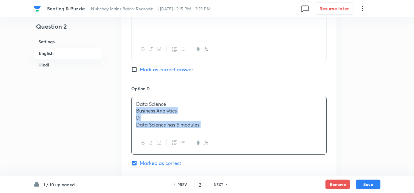
drag, startPoint x: 201, startPoint y: 111, endPoint x: 136, endPoint y: 100, distance: 66.0
click at [136, 100] on div "Data Science Business Analytics D Data Science has 6 modules." at bounding box center [229, 114] width 195 height 35
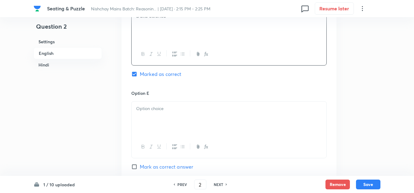
scroll to position [795, 0]
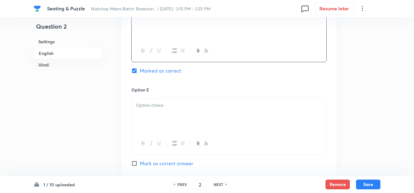
click at [143, 105] on div at bounding box center [229, 115] width 195 height 34
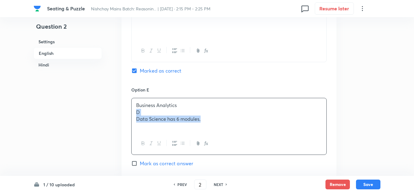
drag, startPoint x: 191, startPoint y: 104, endPoint x: 133, endPoint y: 98, distance: 58.4
click at [133, 98] on div "Business Analytics D Data Science has 6 modules." at bounding box center [229, 115] width 195 height 34
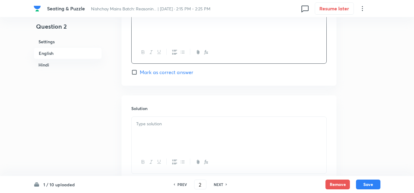
scroll to position [886, 0]
click at [135, 117] on div at bounding box center [229, 134] width 195 height 34
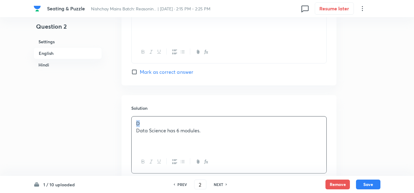
drag, startPoint x: 148, startPoint y: 113, endPoint x: 123, endPoint y: 112, distance: 25.1
click at [123, 112] on div "Solution D Data Science has 6 modules." at bounding box center [229, 139] width 215 height 88
click at [211, 120] on p "Data Science has 6 modules." at bounding box center [229, 123] width 186 height 7
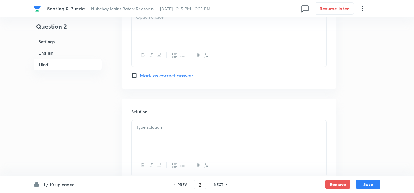
scroll to position [1904, 0]
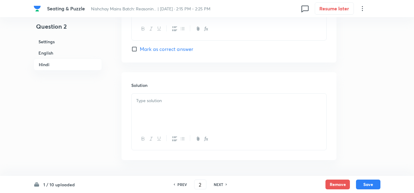
click at [143, 94] on div at bounding box center [229, 111] width 195 height 34
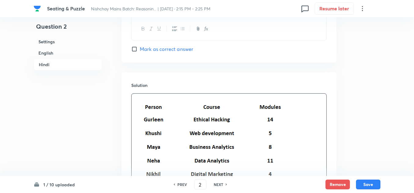
click at [144, 98] on img at bounding box center [210, 160] width 149 height 125
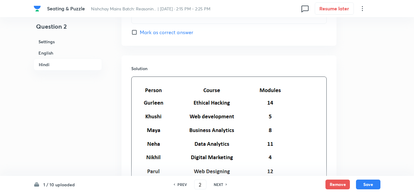
click at [143, 81] on img at bounding box center [210, 143] width 149 height 125
click at [152, 81] on img at bounding box center [210, 143] width 149 height 125
click at [146, 81] on img at bounding box center [210, 143] width 149 height 125
click at [144, 81] on img at bounding box center [210, 143] width 149 height 125
click at [141, 81] on img at bounding box center [210, 143] width 149 height 125
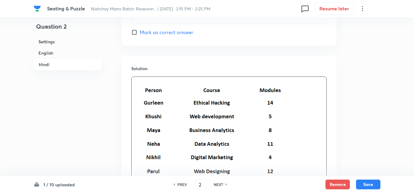
click at [148, 81] on img at bounding box center [210, 143] width 149 height 125
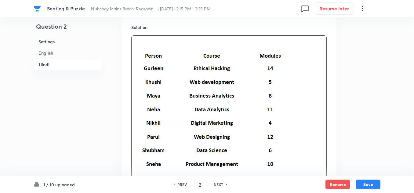
scroll to position [1969, 0]
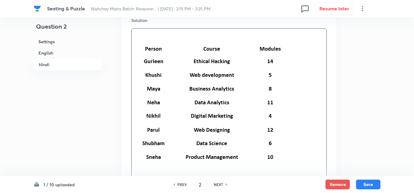
click at [147, 91] on img at bounding box center [210, 101] width 149 height 125
drag, startPoint x: 135, startPoint y: 92, endPoint x: 145, endPoint y: 88, distance: 10.4
click at [137, 92] on div at bounding box center [229, 117] width 195 height 176
click at [146, 173] on p at bounding box center [229, 176] width 186 height 7
click at [172, 108] on img at bounding box center [210, 101] width 149 height 125
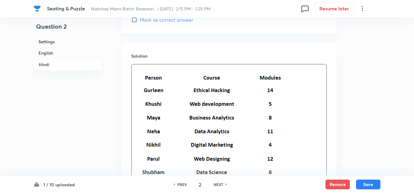
scroll to position [1877, 0]
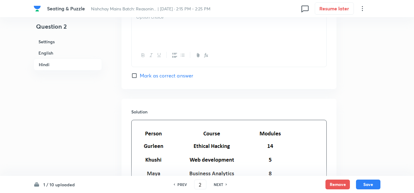
click at [139, 124] on img at bounding box center [210, 186] width 149 height 125
click at [141, 124] on img at bounding box center [210, 186] width 149 height 125
click at [146, 120] on div at bounding box center [229, 194] width 195 height 148
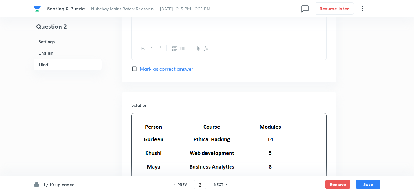
scroll to position [1921, 0]
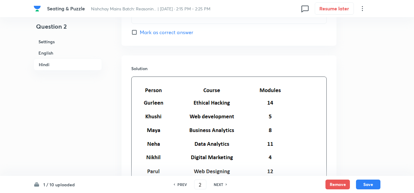
click at [146, 81] on img at bounding box center [210, 143] width 149 height 125
click at [138, 81] on img at bounding box center [210, 143] width 149 height 125
drag, startPoint x: 138, startPoint y: 65, endPoint x: 140, endPoint y: 68, distance: 3.2
click at [140, 81] on img at bounding box center [210, 143] width 149 height 125
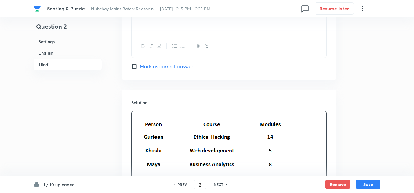
scroll to position [1890, 0]
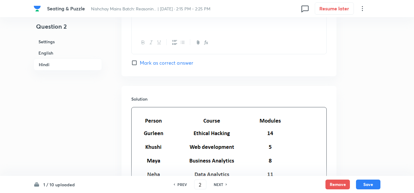
click at [146, 111] on img at bounding box center [210, 173] width 149 height 125
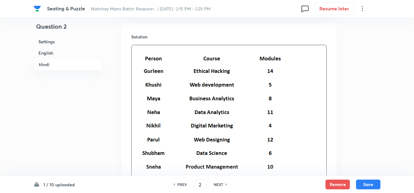
scroll to position [1902, 0]
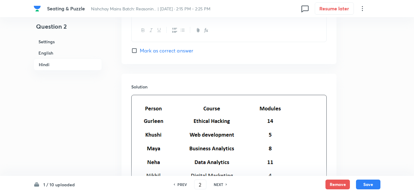
click at [214, 104] on img at bounding box center [210, 161] width 149 height 125
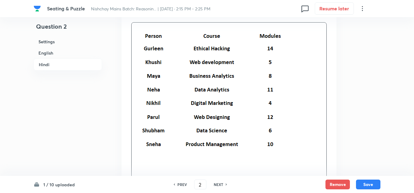
scroll to position [1994, 0]
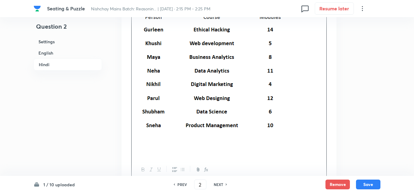
click at [202, 107] on img at bounding box center [210, 69] width 149 height 125
click at [199, 105] on img at bounding box center [210, 69] width 149 height 125
click at [192, 104] on img at bounding box center [210, 69] width 149 height 125
click at [193, 103] on img at bounding box center [210, 69] width 149 height 125
drag, startPoint x: 193, startPoint y: 103, endPoint x: 288, endPoint y: 121, distance: 97.3
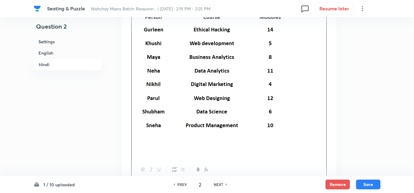
click at [200, 102] on img at bounding box center [210, 69] width 149 height 125
drag, startPoint x: 277, startPoint y: 101, endPoint x: 211, endPoint y: 90, distance: 66.9
click at [211, 90] on p at bounding box center [229, 70] width 186 height 127
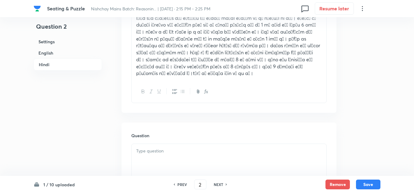
scroll to position [1262, 0]
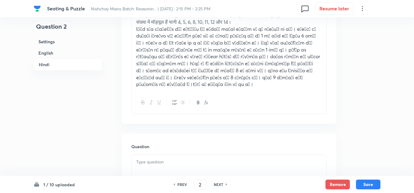
click at [164, 155] on div at bounding box center [229, 172] width 195 height 34
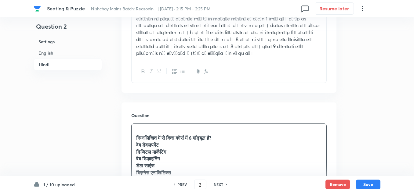
scroll to position [1323, 0]
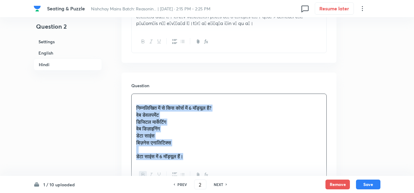
drag, startPoint x: 191, startPoint y: 135, endPoint x: 138, endPoint y: 86, distance: 72.9
click at [138, 94] on div "निम्नलिखित में से किस कोर्स में 6 मॉड्यूल है? वेब डेवलपमेंट डिजिटल मार्केटिंग व…" at bounding box center [229, 129] width 195 height 70
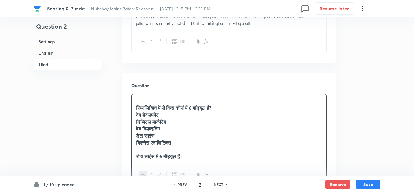
click at [138, 98] on p at bounding box center [229, 101] width 186 height 7
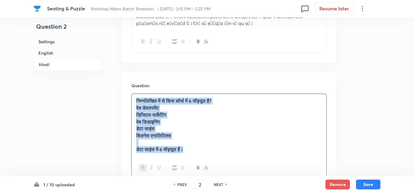
drag, startPoint x: 195, startPoint y: 129, endPoint x: 135, endPoint y: 77, distance: 79.1
click at [135, 94] on div "निम्नलिखित में से किस कोर्स में 6 मॉड्यूल है? वेब डेवलपमेंट डिजिटल मार्केटिंग व…" at bounding box center [229, 125] width 195 height 63
click at [143, 166] on icon "button" at bounding box center [143, 168] width 5 height 5
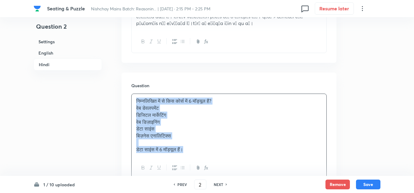
click at [187, 146] on p "डेटा साइंस में 6 मॉड्यूल हैं।" at bounding box center [229, 149] width 186 height 7
drag, startPoint x: 190, startPoint y: 130, endPoint x: 133, endPoint y: 88, distance: 70.7
click at [133, 94] on div "निम्नलिखित में से किस कोर्स में 6 मॉड्यूल है? वेब डेवलपमेंट डिजिटल मार्केटिंग व…" at bounding box center [229, 125] width 195 height 63
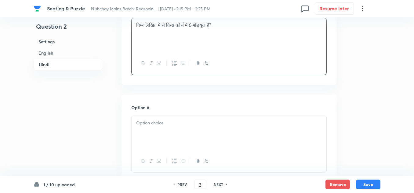
scroll to position [1415, 0]
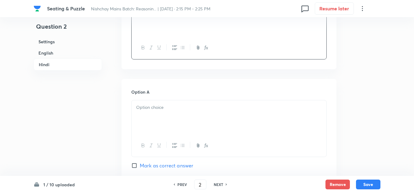
click at [135, 101] on div at bounding box center [229, 118] width 195 height 34
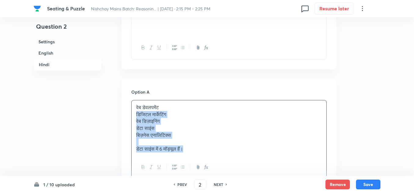
drag, startPoint x: 187, startPoint y: 128, endPoint x: 134, endPoint y: 94, distance: 63.0
click at [134, 101] on div "वेब डेवलपमेंट डिजिटल मार्केटिंग वेब डिज़ाइनिंग डेटा साइंस बिज़नेस एनालिटिक्स डे…" at bounding box center [229, 129] width 195 height 56
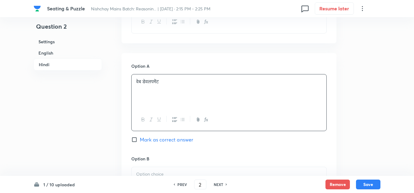
scroll to position [1476, 0]
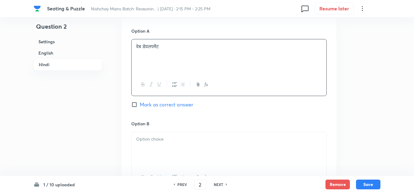
click at [146, 136] on p at bounding box center [229, 139] width 186 height 7
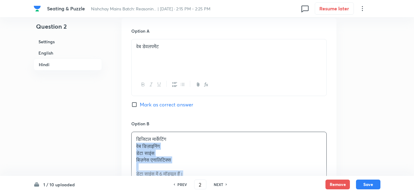
drag, startPoint x: 193, startPoint y: 155, endPoint x: 125, endPoint y: 125, distance: 73.4
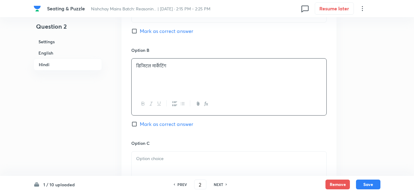
scroll to position [1568, 0]
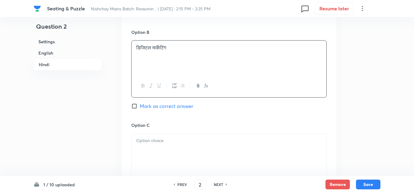
click at [141, 134] on div at bounding box center [229, 151] width 195 height 34
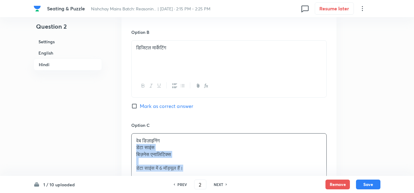
drag, startPoint x: 187, startPoint y: 145, endPoint x: 131, endPoint y: 128, distance: 58.6
click at [131, 128] on div "Option A वेब डेवलपमेंट Mark as correct answer Option B डिजिटल मार्केटिंग Mark a…" at bounding box center [229, 166] width 215 height 481
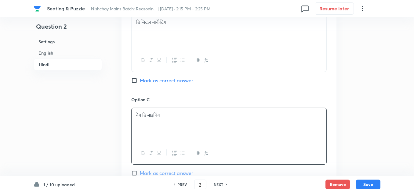
scroll to position [1629, 0]
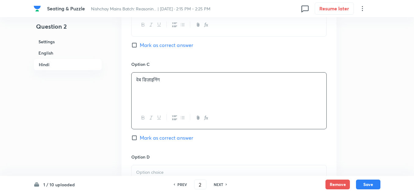
click at [149, 166] on div at bounding box center [229, 183] width 195 height 34
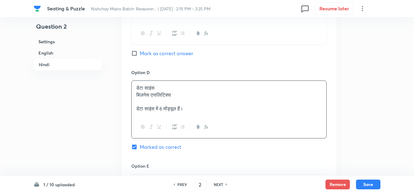
scroll to position [1720, 0]
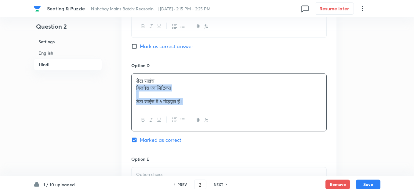
drag, startPoint x: 187, startPoint y: 83, endPoint x: 132, endPoint y: 68, distance: 57.1
click at [132, 74] on div "डेटा साइंस बिज़नेस एनालिटिक्स डेटा साइंस में 6 मॉड्यूल हैं।" at bounding box center [229, 91] width 195 height 35
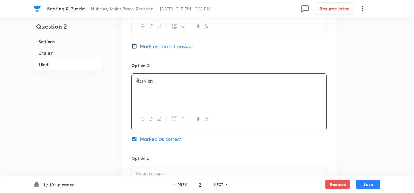
scroll to position [1751, 0]
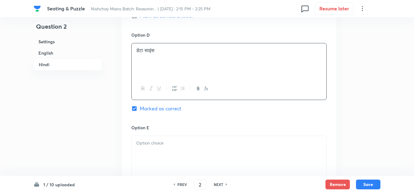
click at [143, 136] on div at bounding box center [229, 153] width 195 height 34
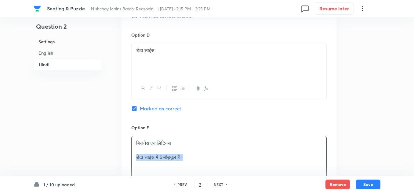
drag, startPoint x: 198, startPoint y: 137, endPoint x: 113, endPoint y: 142, distance: 84.8
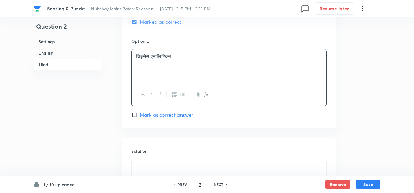
scroll to position [1843, 0]
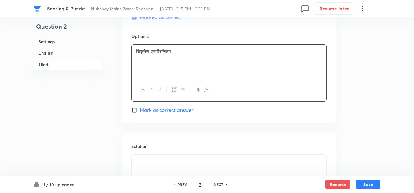
click at [161, 143] on h6 "Solution" at bounding box center [229, 146] width 196 height 6
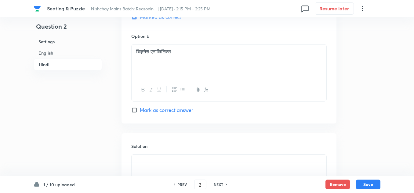
click at [160, 155] on div at bounding box center [229, 172] width 195 height 34
click at [145, 172] on p at bounding box center [229, 175] width 186 height 7
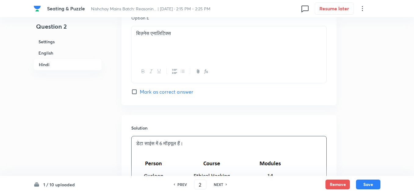
scroll to position [1904, 0]
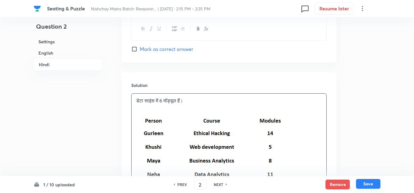
click at [365, 181] on button "Save" at bounding box center [368, 184] width 24 height 10
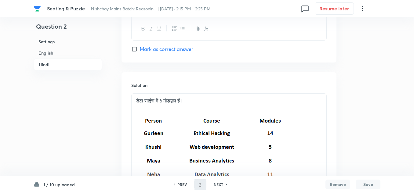
type input "3"
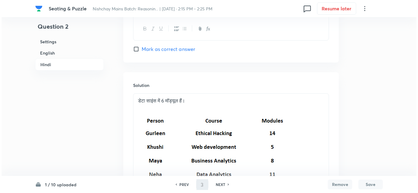
scroll to position [0, 0]
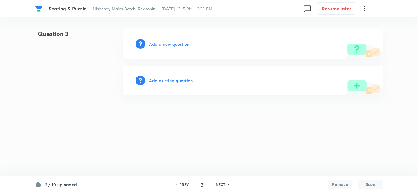
click at [169, 44] on h6 "Add a new question" at bounding box center [169, 44] width 40 height 6
click at [175, 45] on h6 "Choose a question type" at bounding box center [172, 44] width 47 height 6
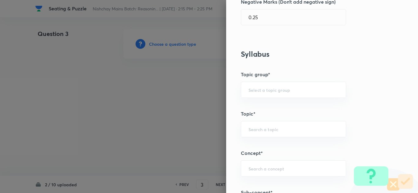
scroll to position [214, 0]
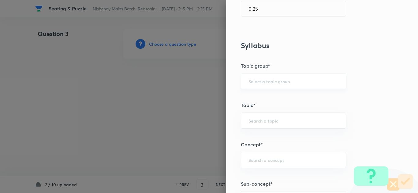
click at [249, 82] on input "text" at bounding box center [293, 82] width 90 height 6
click at [253, 98] on li "Reasoning" at bounding box center [288, 98] width 105 height 11
type input "Reasoning"
click at [249, 122] on input "text" at bounding box center [293, 121] width 90 height 6
click at [255, 136] on li "Verbal Reasoning" at bounding box center [288, 138] width 105 height 11
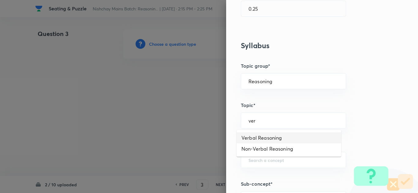
type input "Verbal Reasoning"
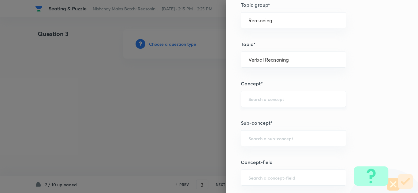
click at [249, 91] on div "​" at bounding box center [293, 99] width 105 height 16
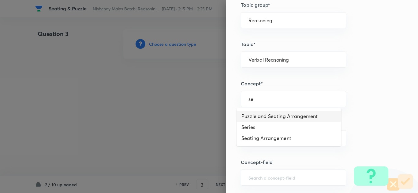
click at [262, 115] on li "Puzzle and Seating Arrangement" at bounding box center [288, 116] width 105 height 11
type input "Puzzle and Seating Arrangement"
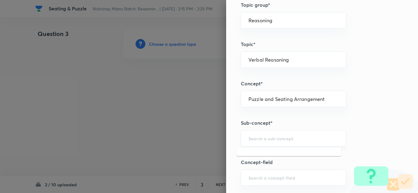
click at [253, 138] on input "text" at bounding box center [293, 139] width 90 height 6
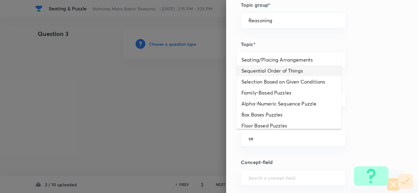
drag, startPoint x: 260, startPoint y: 67, endPoint x: 260, endPoint y: 82, distance: 14.7
click at [260, 67] on li "Sequential Order of Things" at bounding box center [288, 70] width 105 height 11
type input "Sequential Order of Things"
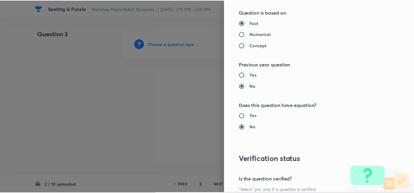
scroll to position [640, 0]
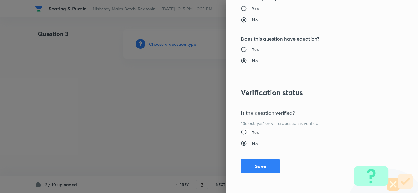
click at [241, 131] on input "Yes" at bounding box center [246, 132] width 11 height 6
radio input "true"
radio input "false"
click at [249, 163] on button "Save" at bounding box center [260, 166] width 39 height 15
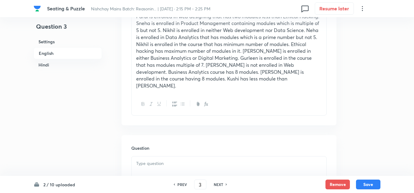
scroll to position [306, 0]
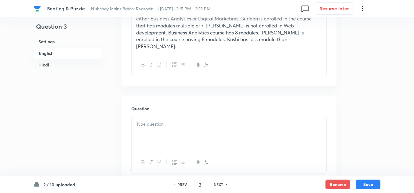
click at [153, 117] on div at bounding box center [229, 134] width 195 height 34
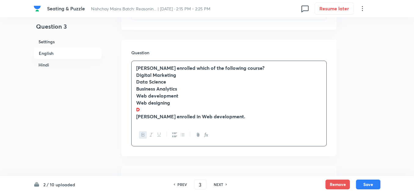
scroll to position [367, 0]
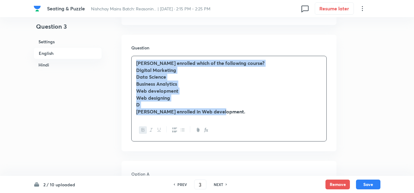
drag, startPoint x: 230, startPoint y: 100, endPoint x: 135, endPoint y: 52, distance: 105.7
click at [135, 56] on div "Khushi enrolled which of the following course? Digital Marketing Data Science B…" at bounding box center [229, 87] width 195 height 63
click at [141, 127] on button "button" at bounding box center [143, 131] width 8 height 8
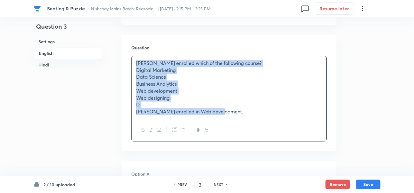
click at [222, 101] on p "D" at bounding box center [229, 104] width 186 height 7
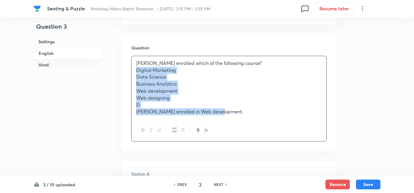
drag, startPoint x: 221, startPoint y: 99, endPoint x: 133, endPoint y: 59, distance: 96.8
click at [133, 59] on div "Khushi enrolled which of the following course? Digital Marketing Data Science B…" at bounding box center [229, 87] width 195 height 63
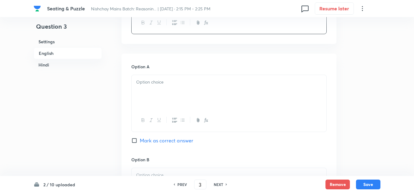
scroll to position [459, 0]
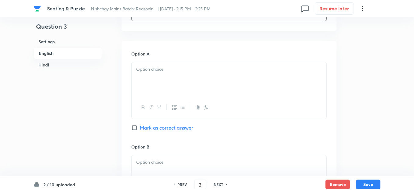
click at [155, 69] on div at bounding box center [229, 79] width 195 height 34
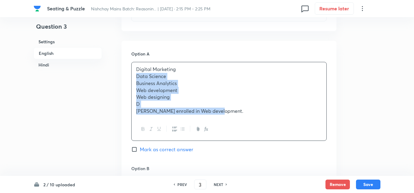
drag, startPoint x: 222, startPoint y: 98, endPoint x: 134, endPoint y: 65, distance: 93.2
click at [134, 65] on div "Digital Marketing Data Science Business Analytics Web development Web designing…" at bounding box center [229, 90] width 195 height 56
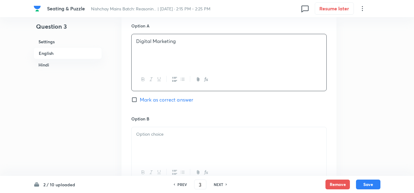
scroll to position [520, 0]
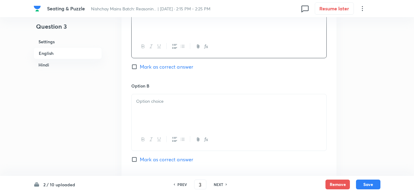
click at [153, 98] on p at bounding box center [229, 101] width 186 height 7
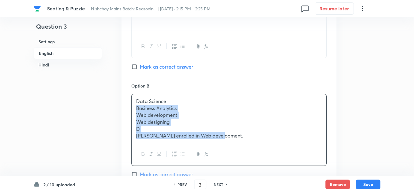
drag, startPoint x: 226, startPoint y: 122, endPoint x: 132, endPoint y: 95, distance: 97.5
click at [132, 95] on div "Data Science Business Analytics Web development Web designing D Khushi enrolled…" at bounding box center [229, 118] width 195 height 49
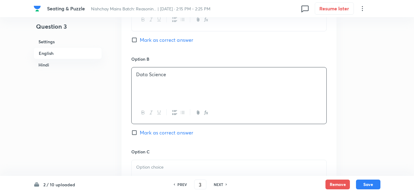
scroll to position [581, 0]
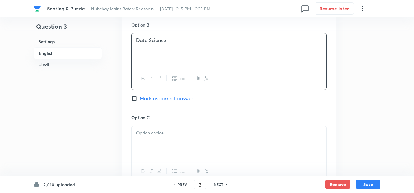
click at [147, 126] on div at bounding box center [229, 143] width 195 height 34
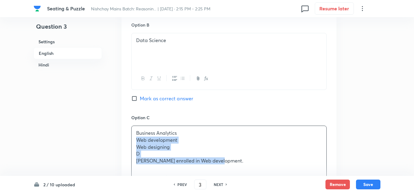
drag, startPoint x: 224, startPoint y: 147, endPoint x: 130, endPoint y: 126, distance: 96.5
click at [130, 126] on div "Option A Digital Marketing Mark as correct answer Option B Data Science Mark as…" at bounding box center [229, 159] width 215 height 481
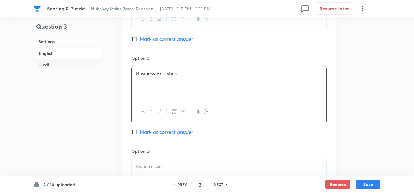
scroll to position [642, 0]
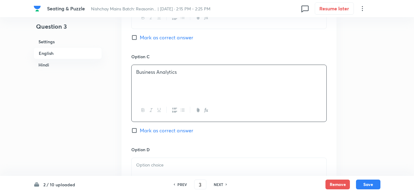
click at [147, 162] on p at bounding box center [229, 165] width 186 height 7
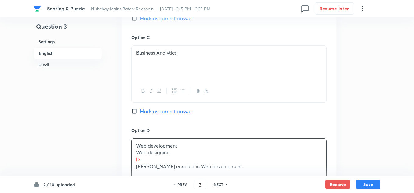
scroll to position [672, 0]
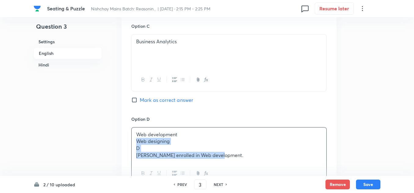
drag, startPoint x: 213, startPoint y: 141, endPoint x: 127, endPoint y: 128, distance: 87.4
click at [127, 128] on div "Option A Digital Marketing Mark as correct answer Option B Data Science Mark as…" at bounding box center [229, 63] width 215 height 473
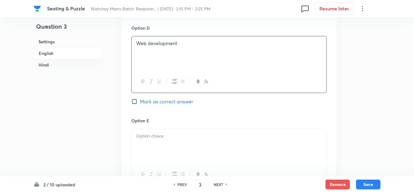
scroll to position [764, 0]
click at [152, 129] on div at bounding box center [229, 146] width 195 height 34
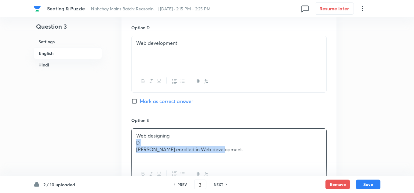
drag, startPoint x: 219, startPoint y: 134, endPoint x: 131, endPoint y: 129, distance: 88.5
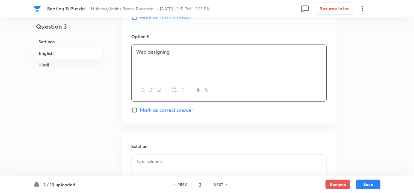
scroll to position [856, 0]
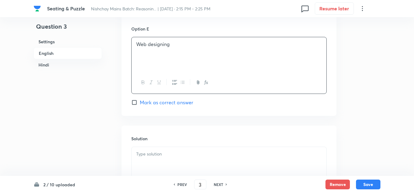
click at [145, 151] on p at bounding box center [229, 154] width 186 height 7
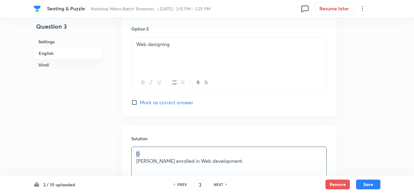
drag, startPoint x: 149, startPoint y: 142, endPoint x: 122, endPoint y: 137, distance: 27.0
click at [122, 137] on div "Solution D Khushi enrolled in Web development." at bounding box center [229, 170] width 215 height 88
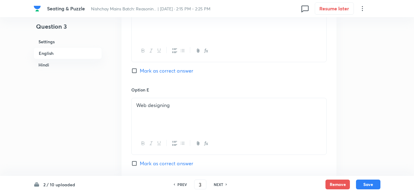
scroll to position [764, 0]
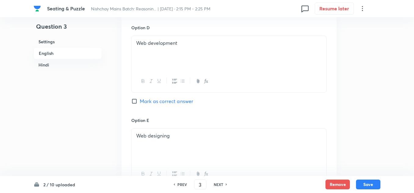
click at [132, 98] on input "Mark as correct answer" at bounding box center [135, 101] width 9 height 6
checkbox input "true"
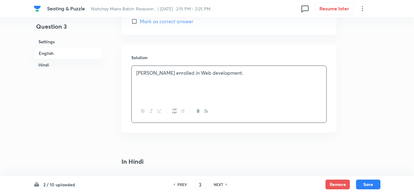
scroll to position [886, 0]
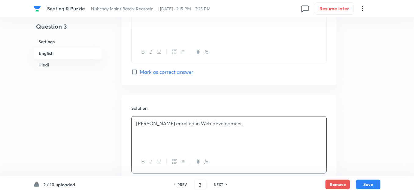
click at [225, 120] on p "Khushi enrolled in Web development." at bounding box center [229, 123] width 186 height 7
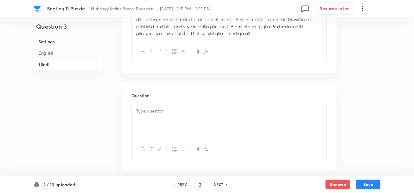
scroll to position [1314, 0]
click at [128, 95] on div "Question" at bounding box center [229, 125] width 215 height 88
click at [147, 103] on div at bounding box center [229, 120] width 195 height 34
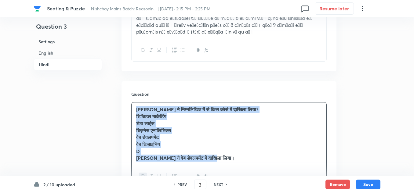
drag, startPoint x: 218, startPoint y: 137, endPoint x: 134, endPoint y: 88, distance: 97.8
click at [134, 103] on div "ख़ुशी ने निम्नलिखित में से किस कोर्स में दाखिला लिया? डिजिटल मार्केटिंग डेटा सा…" at bounding box center [229, 134] width 195 height 63
click at [140, 173] on button "button" at bounding box center [143, 177] width 8 height 8
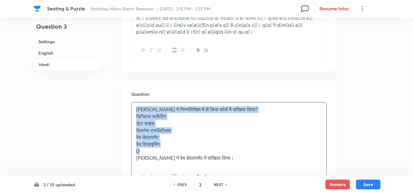
click at [225, 155] on p "ख़ुशी ने वेब डेवलपमेंट में दाखिला लिया।" at bounding box center [229, 158] width 186 height 7
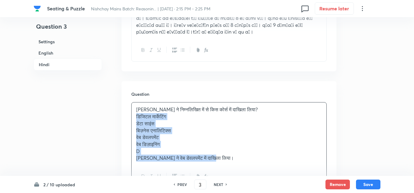
drag, startPoint x: 214, startPoint y: 139, endPoint x: 136, endPoint y: 98, distance: 87.9
click at [136, 103] on div "ख़ुशी ने निम्नलिखित में से किस कोर्स में दाखिला लिया? डिजिटल मार्केटिंग डेटा सा…" at bounding box center [229, 134] width 195 height 63
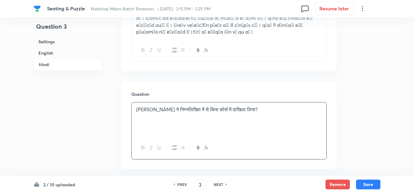
scroll to position [1406, 0]
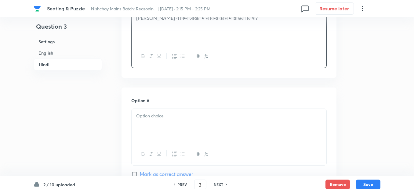
click at [149, 109] on div at bounding box center [229, 126] width 195 height 34
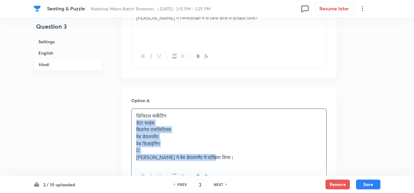
drag, startPoint x: 217, startPoint y: 138, endPoint x: 133, endPoint y: 103, distance: 91.3
click at [133, 109] on div "डिजिटल मार्केटिंग डेटा साइंस बिज़नेस एनालिटिक्स वेब डेवलपमेंट वेब डिज़ाइनिंग D …" at bounding box center [229, 137] width 195 height 56
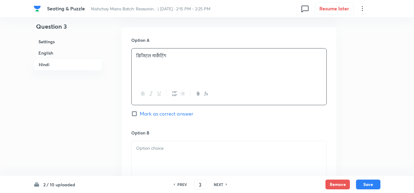
scroll to position [1467, 0]
click at [159, 145] on p at bounding box center [229, 148] width 186 height 7
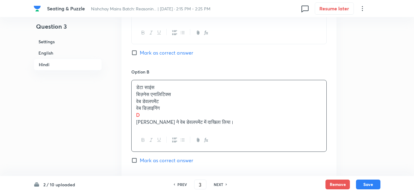
scroll to position [1528, 0]
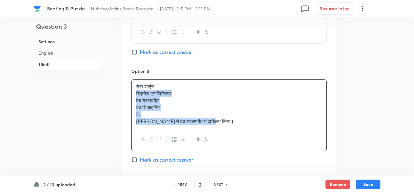
drag, startPoint x: 212, startPoint y: 101, endPoint x: 134, endPoint y: 72, distance: 83.2
click at [134, 80] on div "डेटा साइंस बिज़नेस एनालिटिक्स वेब डेवलपमेंट वेब डिज़ाइनिंग D ख़ुशी ने वेब डेवलप…" at bounding box center [229, 104] width 195 height 49
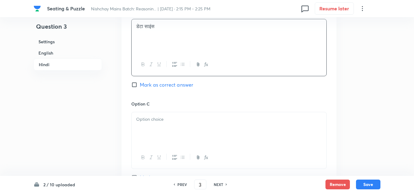
scroll to position [1590, 0]
click at [151, 112] on div at bounding box center [229, 129] width 195 height 34
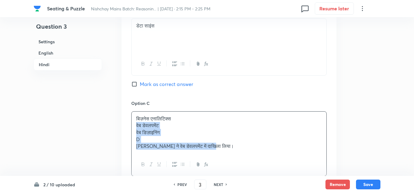
drag, startPoint x: 215, startPoint y: 124, endPoint x: 128, endPoint y: 102, distance: 89.9
click at [128, 102] on div "Option A डिजिटल मार्केटिंग Mark as correct answer Option B डेटा साइंस Mark as c…" at bounding box center [229, 144] width 215 height 481
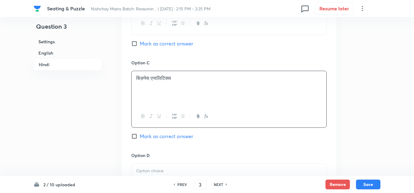
scroll to position [1651, 0]
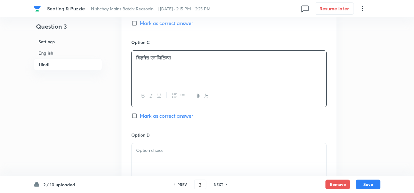
click at [149, 147] on p at bounding box center [229, 150] width 186 height 7
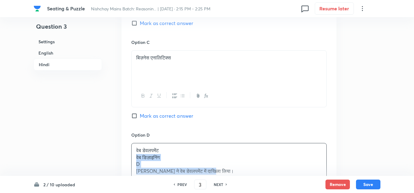
drag, startPoint x: 210, startPoint y: 149, endPoint x: 137, endPoint y: 135, distance: 74.3
click at [137, 144] on div "वेब डेवलपमेंट वेब डिज़ाइनिंग D ख़ुशी ने वेब डेवलपमेंट में दाखिला लिया।" at bounding box center [229, 161] width 195 height 35
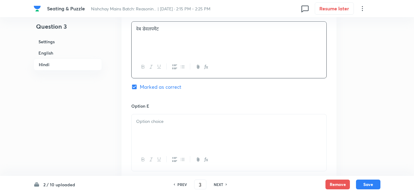
scroll to position [1773, 0]
click at [147, 116] on div at bounding box center [229, 131] width 195 height 34
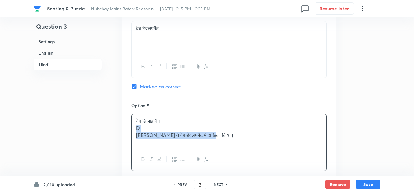
drag, startPoint x: 210, startPoint y: 115, endPoint x: 132, endPoint y: 109, distance: 78.1
click at [132, 114] on div "वेब डिज़ाइनिंग D ख़ुशी ने वेब डेवलपमेंट में दाखिला लिया।" at bounding box center [229, 131] width 195 height 34
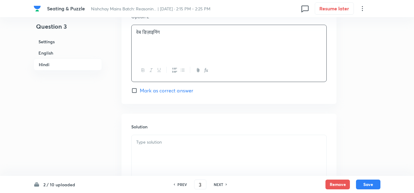
scroll to position [1865, 0]
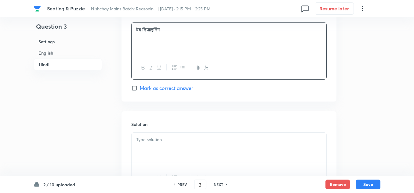
click at [146, 137] on p at bounding box center [229, 140] width 186 height 7
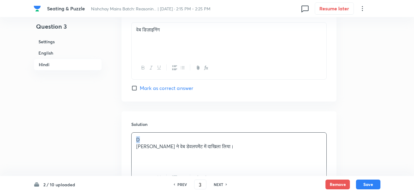
drag, startPoint x: 145, startPoint y: 119, endPoint x: 123, endPoint y: 116, distance: 22.2
click at [123, 116] on div "Solution D ख़ुशी ने वेब डेवलपमेंट में दाखिला लिया।" at bounding box center [229, 156] width 215 height 88
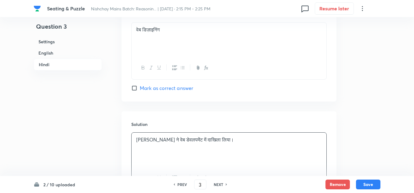
click at [225, 137] on p "ख़ुशी ने वेब डेवलपमेंट में दाखिला लिया।" at bounding box center [229, 140] width 186 height 7
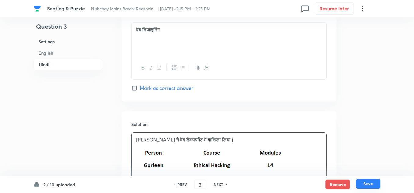
click at [363, 184] on button "Save" at bounding box center [368, 184] width 24 height 10
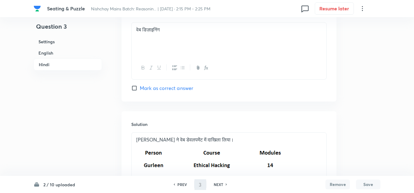
type input "4"
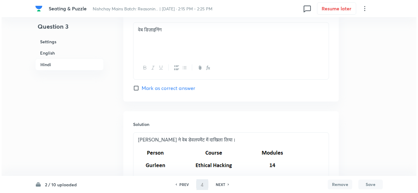
scroll to position [0, 0]
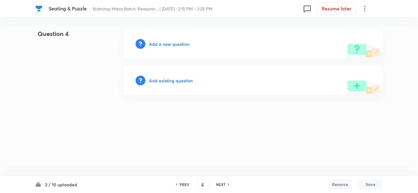
click at [168, 43] on h6 "Add a new question" at bounding box center [169, 44] width 40 height 6
click at [173, 43] on h6 "Choose a question type" at bounding box center [172, 44] width 47 height 6
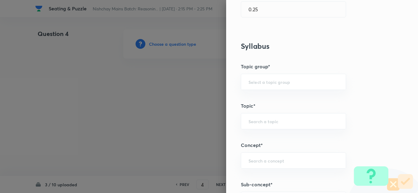
scroll to position [214, 0]
click at [260, 81] on input "text" at bounding box center [293, 82] width 90 height 6
click at [253, 97] on li "Reasoning" at bounding box center [288, 98] width 105 height 11
type input "Reasoning"
click at [252, 119] on input "text" at bounding box center [293, 121] width 90 height 6
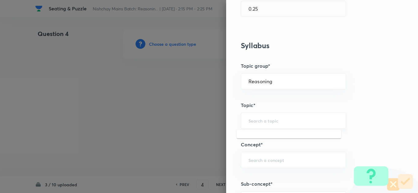
type input "c"
type input "s"
type input "p"
drag, startPoint x: 259, startPoint y: 137, endPoint x: 253, endPoint y: 126, distance: 12.9
click at [254, 137] on li "Verbal Reasoning" at bounding box center [288, 138] width 105 height 11
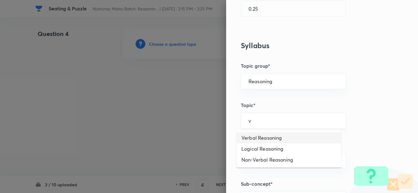
type input "Verbal Reasoning"
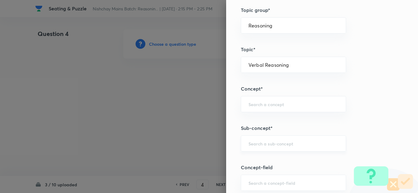
scroll to position [275, 0]
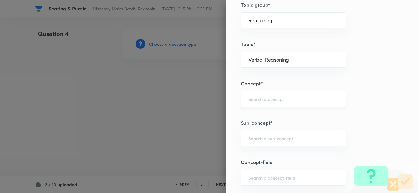
click at [250, 99] on input "text" at bounding box center [293, 99] width 90 height 6
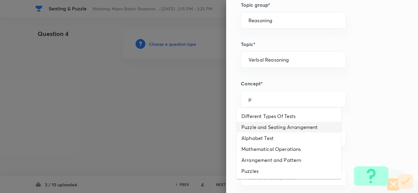
click at [258, 127] on li "Puzzle and Seating Arrangement" at bounding box center [288, 127] width 105 height 11
type input "Puzzle and Seating Arrangement"
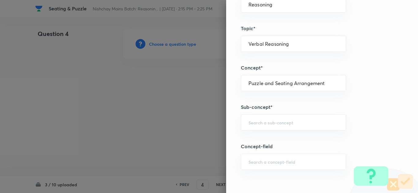
scroll to position [306, 0]
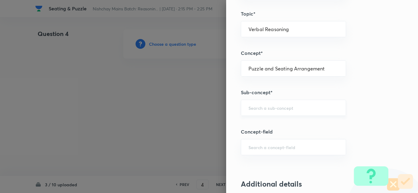
click at [255, 110] on input "text" at bounding box center [293, 108] width 90 height 6
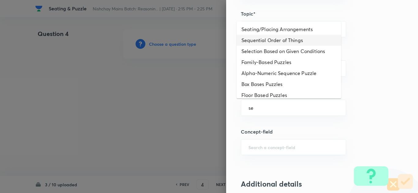
click at [254, 41] on li "Sequential Order of Things" at bounding box center [288, 40] width 105 height 11
type input "Sequential Order of Things"
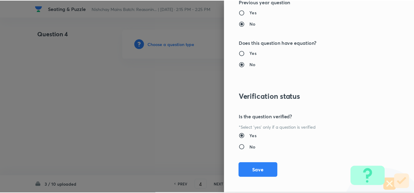
scroll to position [640, 0]
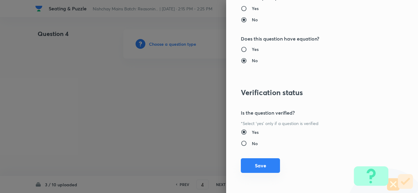
click at [258, 167] on button "Save" at bounding box center [260, 166] width 39 height 15
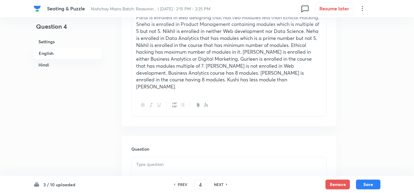
scroll to position [306, 0]
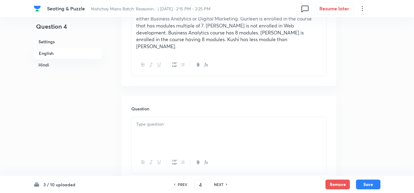
click at [158, 121] on p at bounding box center [229, 124] width 186 height 7
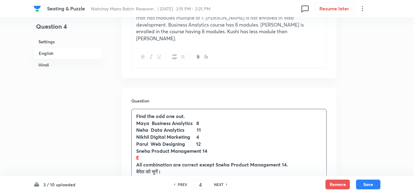
scroll to position [367, 0]
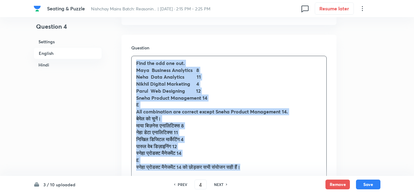
drag, startPoint x: 233, startPoint y: 132, endPoint x: 135, endPoint y: 50, distance: 128.2
click at [135, 56] on div "Find the odd one out. Maya Business Analytics 8 Neha Data Analytics 11 Nikhil D…" at bounding box center [229, 115] width 195 height 119
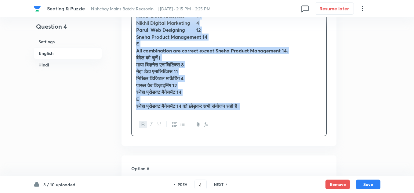
click at [142, 122] on icon "button" at bounding box center [143, 124] width 5 height 5
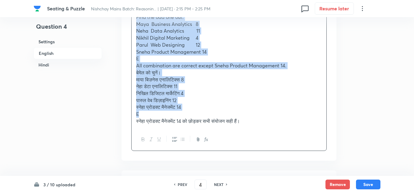
scroll to position [382, 0]
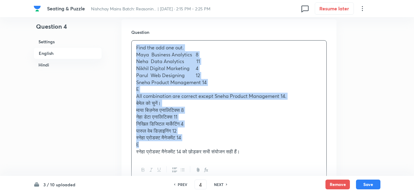
click at [236, 128] on p "पारुल वेब डिज़ाइनिंग 12" at bounding box center [229, 131] width 186 height 7
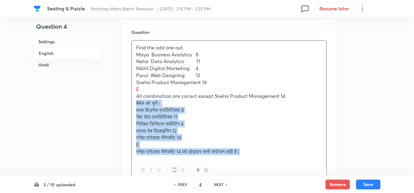
drag, startPoint x: 249, startPoint y: 138, endPoint x: 137, endPoint y: 87, distance: 123.0
click at [137, 87] on div "Find the odd one out. Maya Business Analytics 8 Neha Data Analytics 11 Nikhil D…" at bounding box center [229, 100] width 195 height 119
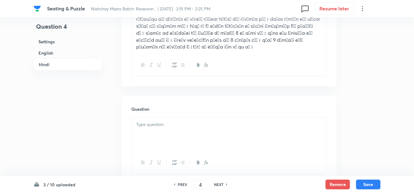
scroll to position [1238, 0]
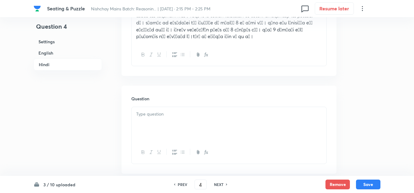
click at [162, 111] on p at bounding box center [229, 114] width 186 height 7
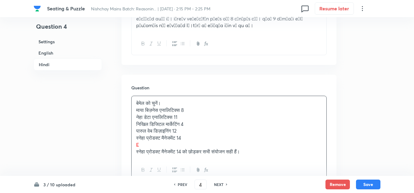
scroll to position [1269, 0]
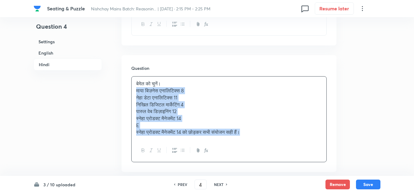
drag, startPoint x: 251, startPoint y: 110, endPoint x: 133, endPoint y: 72, distance: 123.6
click at [133, 77] on div "बेमेल को चुनें। माया बिज़नेस एनालिटिक्स 8 नेहा डेटा एनालिटिक्स 11 निखिल डिजिटल …" at bounding box center [229, 108] width 195 height 63
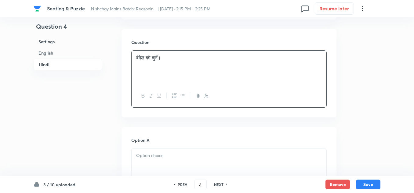
scroll to position [1330, 0]
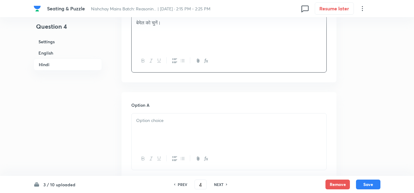
drag, startPoint x: 175, startPoint y: 95, endPoint x: 170, endPoint y: 105, distance: 11.5
click at [172, 114] on div at bounding box center [229, 131] width 195 height 34
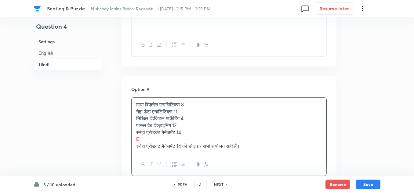
scroll to position [1361, 0]
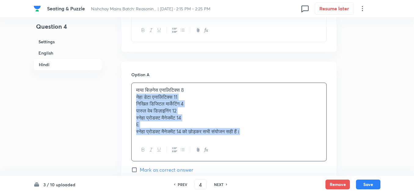
drag, startPoint x: 219, startPoint y: 107, endPoint x: 133, endPoint y: 77, distance: 90.8
click at [133, 83] on div "माया बिज़नेस एनालिटिक्स 8 नेहा डेटा एनालिटिक्स 11 निखिल डिजिटल मार्केटिंग 4 पार…" at bounding box center [229, 111] width 195 height 56
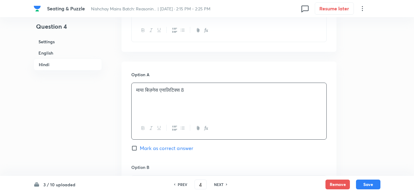
scroll to position [1391, 0]
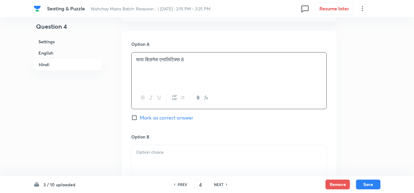
click at [150, 149] on p at bounding box center [229, 152] width 186 height 7
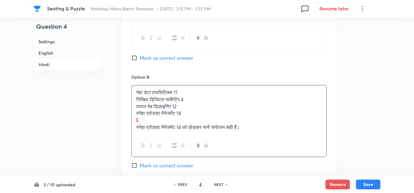
scroll to position [1452, 0]
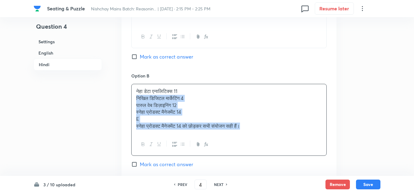
drag, startPoint x: 217, startPoint y: 96, endPoint x: 135, endPoint y: 80, distance: 83.6
click at [135, 84] on div "नेहा डेटा एनालिटिक्स 11 निखिल डिजिटल मार्केटिंग 4 पारुल वेब डिज़ाइनिंग 12 स्नेह…" at bounding box center [229, 108] width 195 height 49
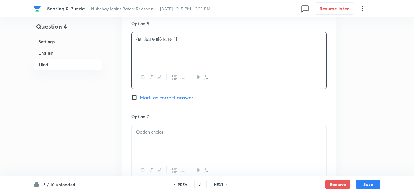
scroll to position [1513, 0]
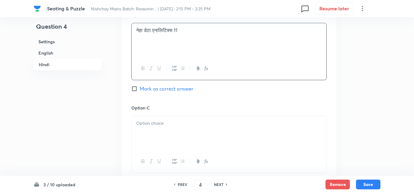
click at [169, 120] on p at bounding box center [229, 123] width 186 height 7
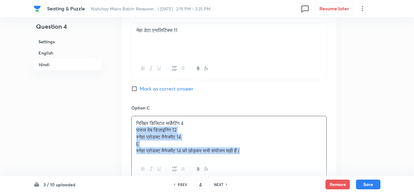
drag, startPoint x: 247, startPoint y: 131, endPoint x: 131, endPoint y: 111, distance: 117.9
click at [131, 111] on div "Option A माया बिज़नेस एनालिटिक्स 8 Mark as correct answer Option B नेहा डेटा एन…" at bounding box center [229, 149] width 215 height 481
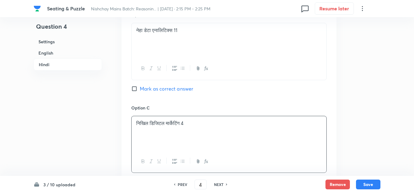
scroll to position [1575, 0]
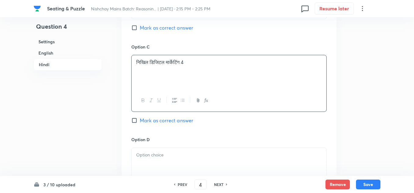
click at [161, 148] on div at bounding box center [229, 165] width 195 height 34
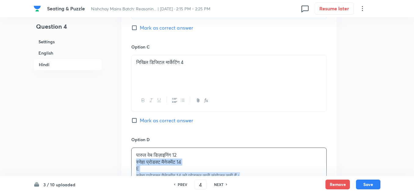
drag, startPoint x: 249, startPoint y: 155, endPoint x: 135, endPoint y: 144, distance: 114.9
click at [135, 148] on div "पारुल वेब डिज़ाइनिंग 12 स्नेहा प्रोडक्ट मैनेजमेंट 14 E स्नेहा प्रोडक्ट मैनेजमें…" at bounding box center [229, 165] width 195 height 35
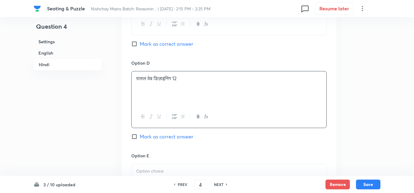
scroll to position [1666, 0]
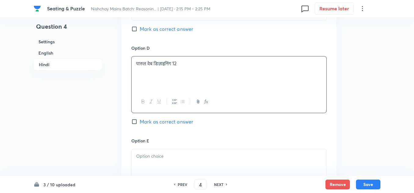
click at [155, 149] on div at bounding box center [229, 166] width 195 height 34
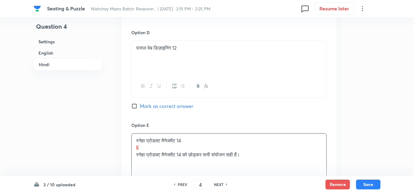
scroll to position [1697, 0]
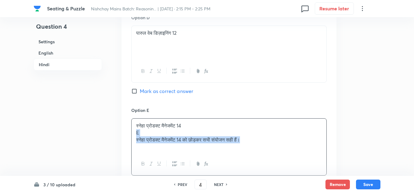
drag, startPoint x: 248, startPoint y: 121, endPoint x: 125, endPoint y: 113, distance: 122.9
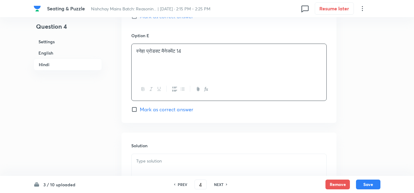
scroll to position [1789, 0]
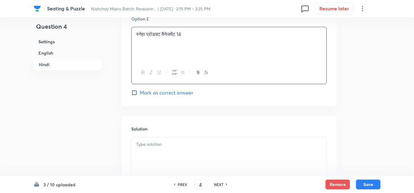
click at [164, 138] on div at bounding box center [229, 155] width 195 height 34
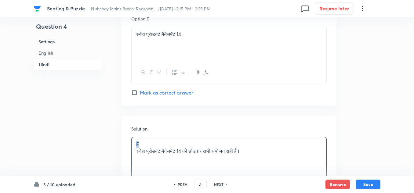
drag, startPoint x: 151, startPoint y: 125, endPoint x: 123, endPoint y: 121, distance: 28.6
click at [123, 121] on div "Solution E स्नेहा प्रोडक्ट मैनेजमेंट 14 को छोड़कर सभी संयोजन सही हैं।" at bounding box center [229, 160] width 215 height 88
click at [136, 90] on input "Mark as correct answer" at bounding box center [135, 93] width 9 height 6
checkbox input "true"
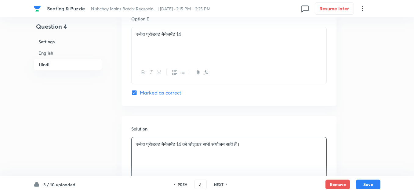
checkbox input "true"
click at [249, 138] on div "स्नेहा प्रोडक्ट मैनेजमेंट 14 को छोड़कर सभी संयोजन सही हैं।" at bounding box center [229, 155] width 195 height 34
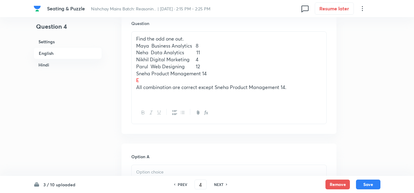
scroll to position [382, 0]
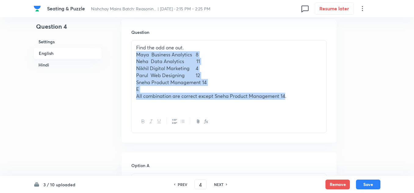
drag, startPoint x: 286, startPoint y: 82, endPoint x: 133, endPoint y: 41, distance: 158.3
click at [133, 41] on div "Find the odd one out. Maya Business Analytics 8 Neha Data Analytics 11 Nikhil D…" at bounding box center [229, 76] width 195 height 70
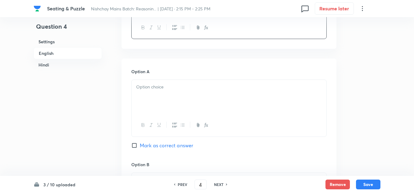
scroll to position [444, 0]
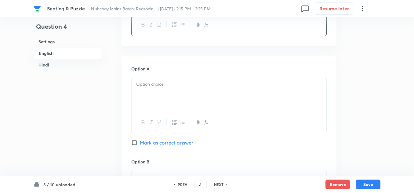
click at [158, 77] on div at bounding box center [229, 94] width 195 height 34
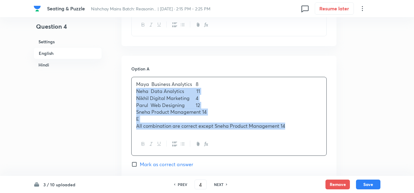
drag, startPoint x: 276, startPoint y: 112, endPoint x: 131, endPoint y: 81, distance: 148.1
click at [131, 81] on div "Maya Business Analytics 8 Neha Data Analytics 11 Nikhil Digital Marketing 4 Par…" at bounding box center [229, 116] width 196 height 79
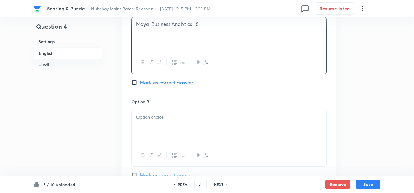
scroll to position [505, 0]
click at [148, 113] on p at bounding box center [229, 116] width 186 height 7
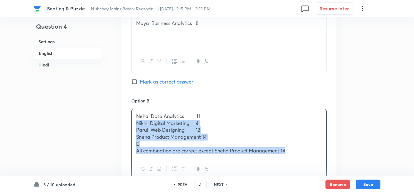
drag, startPoint x: 286, startPoint y: 135, endPoint x: 134, endPoint y: 111, distance: 153.3
click at [134, 111] on div "Neha Data Analytics 11 Nikhil Digital Marketing 4 Parul Web Designing 12 Sneha …" at bounding box center [229, 133] width 195 height 49
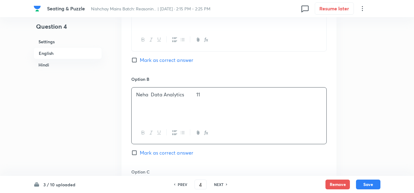
scroll to position [566, 0]
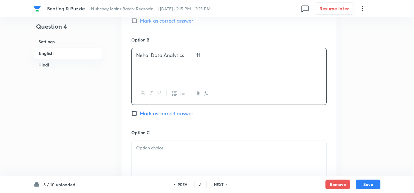
click at [136, 141] on div at bounding box center [229, 158] width 195 height 34
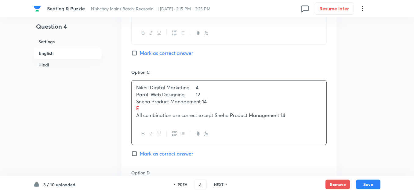
scroll to position [627, 0]
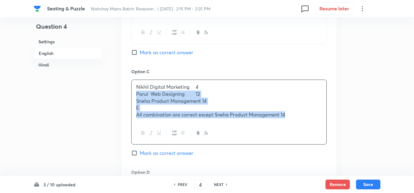
drag, startPoint x: 288, startPoint y: 103, endPoint x: 127, endPoint y: 81, distance: 162.6
click at [127, 81] on div "Option A Maya Business Analytics 8 Mark as correct answer Option B Neha Data An…" at bounding box center [229, 113] width 215 height 481
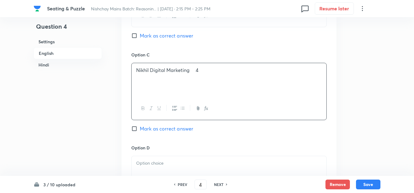
scroll to position [688, 0]
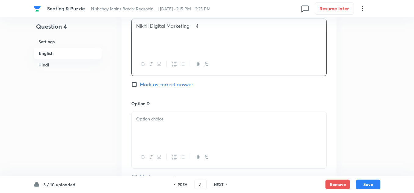
click at [146, 118] on div at bounding box center [229, 129] width 195 height 34
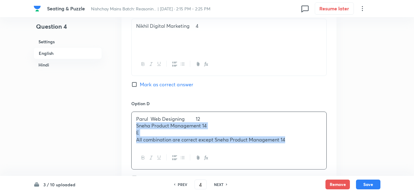
drag, startPoint x: 292, startPoint y: 126, endPoint x: 132, endPoint y: 115, distance: 160.5
click at [132, 115] on div "Parul Web Designing 12 Sneha Product Management 14 E All combination are correc…" at bounding box center [229, 129] width 195 height 35
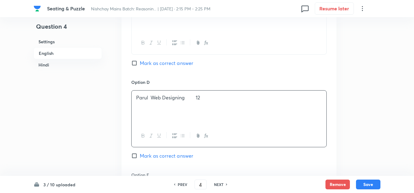
scroll to position [749, 0]
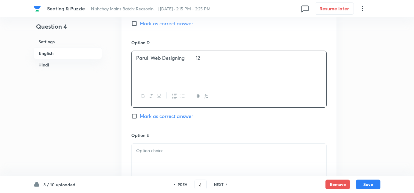
click at [143, 148] on p at bounding box center [229, 151] width 186 height 7
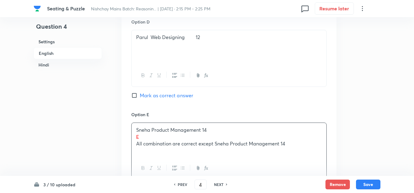
scroll to position [780, 0]
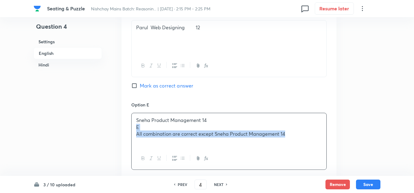
drag, startPoint x: 286, startPoint y: 122, endPoint x: 131, endPoint y: 111, distance: 155.4
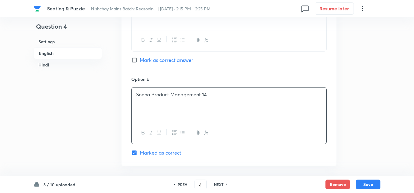
scroll to position [841, 0]
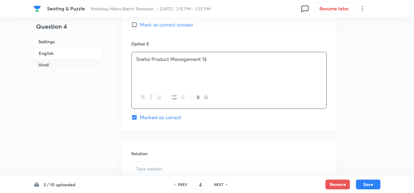
click at [138, 162] on div at bounding box center [229, 179] width 195 height 34
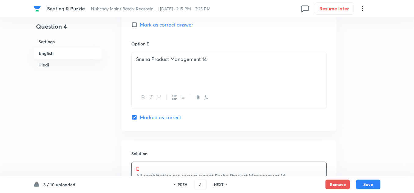
click at [139, 166] on p "E" at bounding box center [229, 169] width 186 height 7
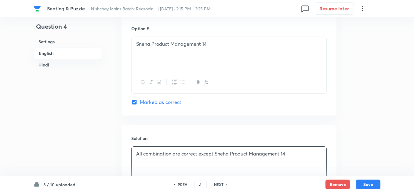
scroll to position [871, 0]
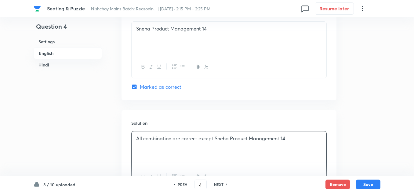
click at [286, 135] on p "All combination are correct except Sneha Product Management 14" at bounding box center [229, 138] width 186 height 7
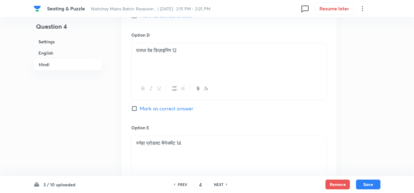
scroll to position [1911, 0]
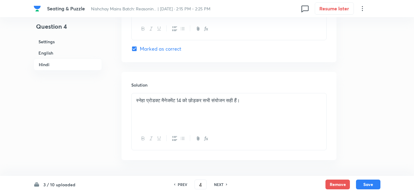
click at [252, 104] on p at bounding box center [229, 107] width 186 height 7
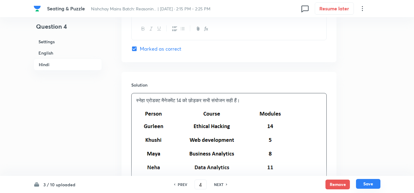
click at [363, 182] on button "Save" at bounding box center [368, 184] width 24 height 10
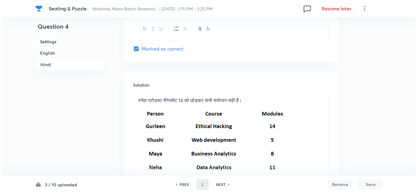
scroll to position [0, 0]
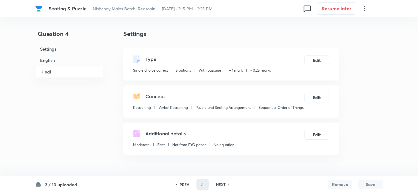
type input "5"
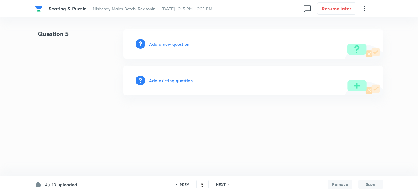
click at [165, 46] on h6 "Add a new question" at bounding box center [169, 44] width 40 height 6
click at [165, 45] on h6 "Choose a question type" at bounding box center [172, 44] width 47 height 6
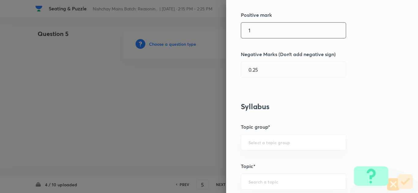
scroll to position [183, 0]
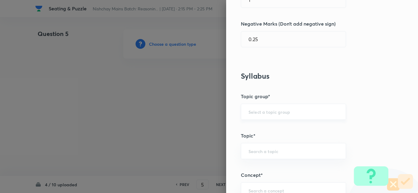
click at [249, 107] on div "​" at bounding box center [293, 112] width 105 height 16
click at [255, 131] on li "Reasoning" at bounding box center [288, 129] width 105 height 11
type input "Reasoning"
click at [254, 147] on div "​" at bounding box center [293, 151] width 105 height 16
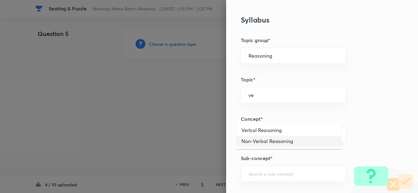
scroll to position [245, 0]
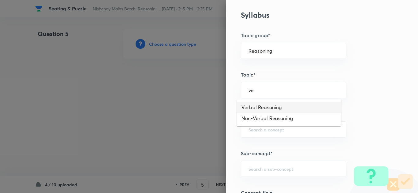
click at [255, 104] on li "Verbal Reasoning" at bounding box center [288, 107] width 105 height 11
type input "Verbal Reasoning"
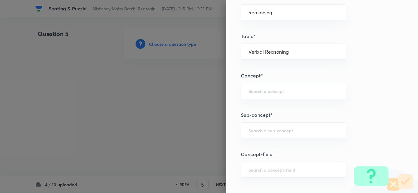
scroll to position [306, 0]
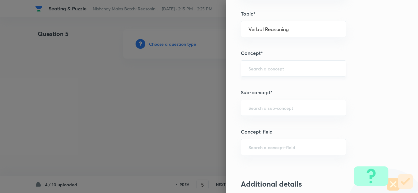
click at [249, 71] on input "text" at bounding box center [293, 69] width 90 height 6
click at [251, 85] on li "Puzzle and Seating Arrangement" at bounding box center [288, 85] width 105 height 11
type input "Puzzle and Seating Arrangement"
click at [255, 108] on input "text" at bounding box center [293, 108] width 90 height 6
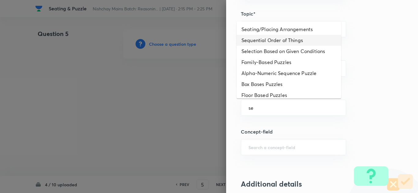
click at [264, 39] on li "Sequential Order of Things" at bounding box center [288, 40] width 105 height 11
type input "Sequential Order of Things"
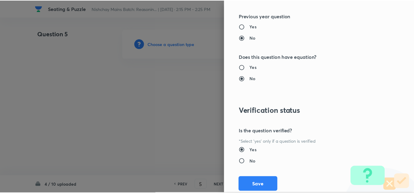
scroll to position [640, 0]
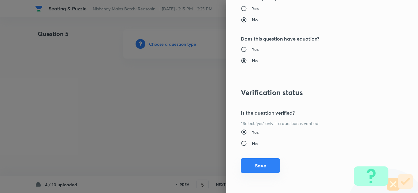
click at [252, 167] on button "Save" at bounding box center [260, 166] width 39 height 15
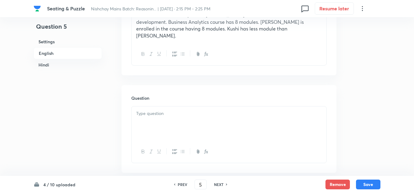
scroll to position [336, 0]
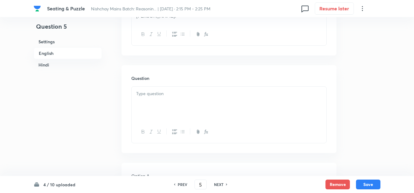
click at [147, 87] on div at bounding box center [229, 104] width 195 height 34
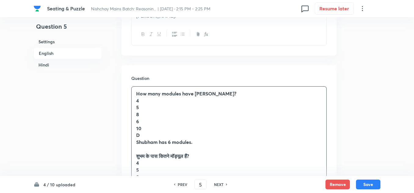
scroll to position [397, 0]
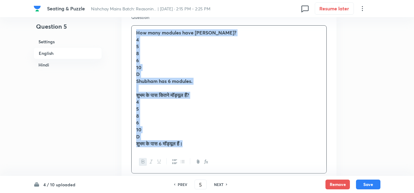
drag, startPoint x: 193, startPoint y: 128, endPoint x: 131, endPoint y: 18, distance: 126.7
click at [131, 25] on div "How many modules have Shubham? 4 5 8 6 10 D Shubham has 6 modules. शुभम के पास …" at bounding box center [229, 99] width 196 height 149
click at [141, 160] on icon "button" at bounding box center [143, 162] width 5 height 5
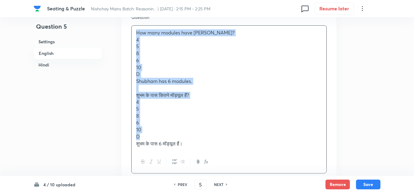
click at [198, 141] on p "शुभम के पास 6 मॉड्यूल हैं।" at bounding box center [229, 144] width 186 height 7
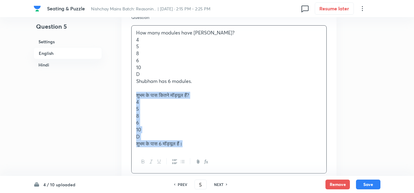
drag, startPoint x: 197, startPoint y: 135, endPoint x: 133, endPoint y: 81, distance: 83.7
click at [133, 81] on div "How many modules have Shubham? 4 5 8 6 10 D Shubham has 6 modules. शुभम के पास …" at bounding box center [229, 88] width 195 height 125
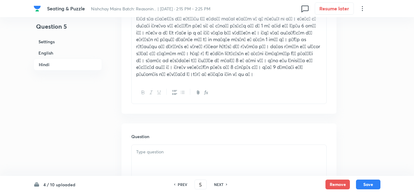
scroll to position [1223, 0]
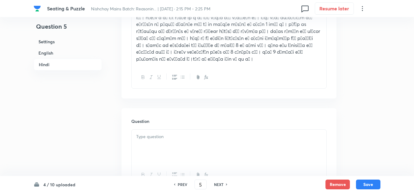
click at [148, 134] on p at bounding box center [229, 137] width 186 height 7
drag, startPoint x: 189, startPoint y: 164, endPoint x: 136, endPoint y: 126, distance: 65.4
click at [136, 130] on div "शुभम के पास कितने मॉड्यूल हैं? 4 5 8 6 10 D शुभम के पास 6 मॉड्यूल हैं।" at bounding box center [229, 161] width 195 height 63
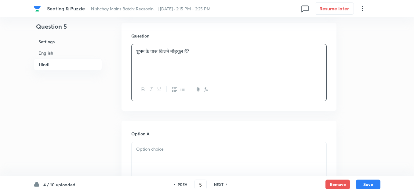
scroll to position [1314, 0]
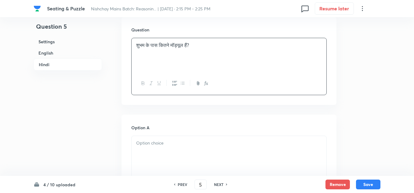
click at [140, 140] on p at bounding box center [229, 143] width 186 height 7
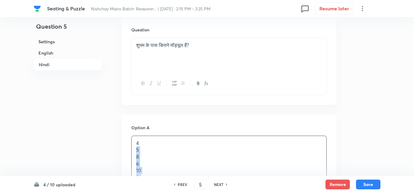
drag, startPoint x: 163, startPoint y: 153, endPoint x: 132, endPoint y: 132, distance: 37.4
click at [132, 136] on div "4 5 8 6 10 D शुभम के पास 6 मॉड्यूल हैं।" at bounding box center [229, 164] width 195 height 56
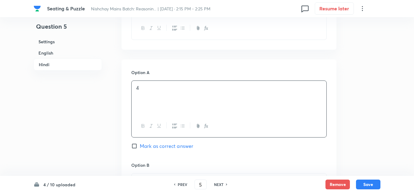
scroll to position [1376, 0]
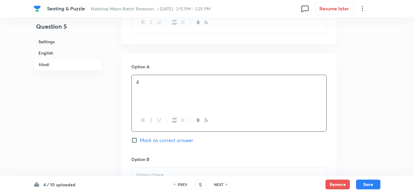
click at [137, 168] on div at bounding box center [229, 185] width 195 height 34
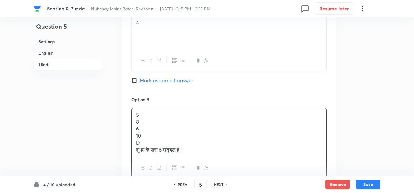
scroll to position [1437, 0]
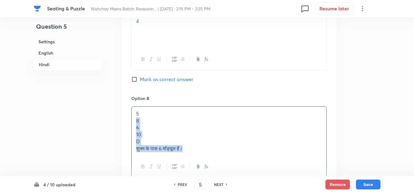
drag, startPoint x: 190, startPoint y: 131, endPoint x: 134, endPoint y: 100, distance: 64.0
click at [134, 107] on div "5 8 6 10 D शुभम के पास 6 मॉड्यूल हैं।" at bounding box center [229, 131] width 195 height 49
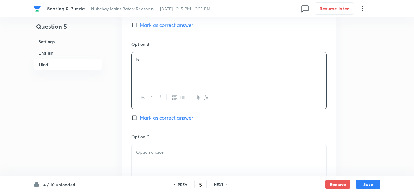
scroll to position [1498, 0]
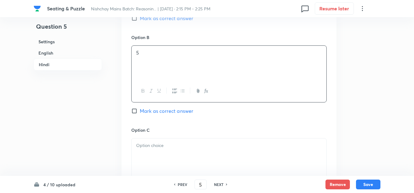
click at [142, 142] on p at bounding box center [229, 145] width 186 height 7
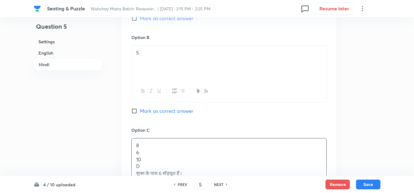
scroll to position [1528, 0]
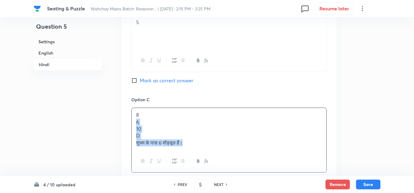
drag, startPoint x: 184, startPoint y: 122, endPoint x: 136, endPoint y: 104, distance: 51.4
click at [136, 108] on div "8 6 10 D शुभम के पास 6 मॉड्यूल हैं।" at bounding box center [229, 129] width 195 height 42
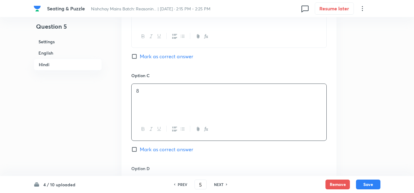
scroll to position [1590, 0]
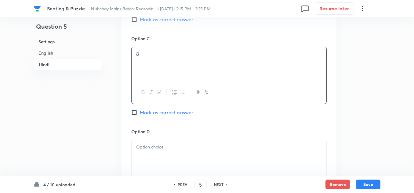
click at [139, 144] on p at bounding box center [229, 147] width 186 height 7
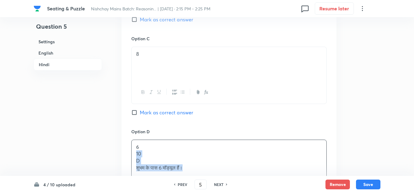
drag, startPoint x: 190, startPoint y: 147, endPoint x: 132, endPoint y: 134, distance: 59.2
click at [132, 140] on div "6 10 D शुभम के पास 6 मॉड्यूल हैं।" at bounding box center [229, 157] width 195 height 35
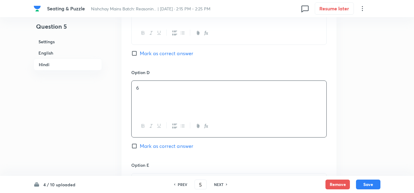
scroll to position [1651, 0]
click at [134, 142] on input "Mark as correct answer" at bounding box center [135, 145] width 9 height 6
checkbox input "true"
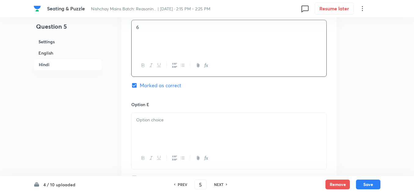
scroll to position [1712, 0]
click at [146, 111] on div at bounding box center [229, 128] width 195 height 34
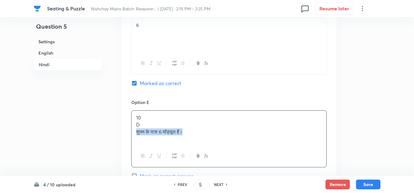
drag, startPoint x: 190, startPoint y: 109, endPoint x: 128, endPoint y: 110, distance: 62.1
drag, startPoint x: 141, startPoint y: 105, endPoint x: 131, endPoint y: 105, distance: 9.8
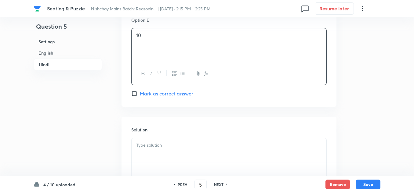
scroll to position [1803, 0]
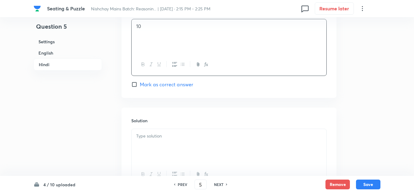
click at [144, 133] on p at bounding box center [229, 136] width 186 height 7
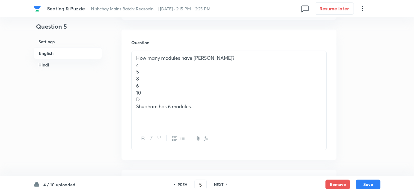
scroll to position [367, 0]
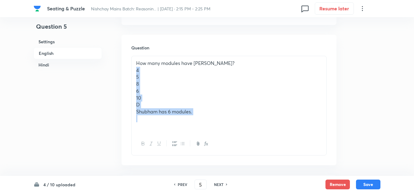
drag, startPoint x: 195, startPoint y: 101, endPoint x: 131, endPoint y: 59, distance: 76.4
click at [131, 59] on div "How many modules have Shubham? 4 5 8 6 10 D Shubham has 6 modules." at bounding box center [229, 106] width 196 height 100
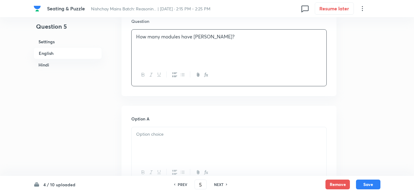
scroll to position [428, 0]
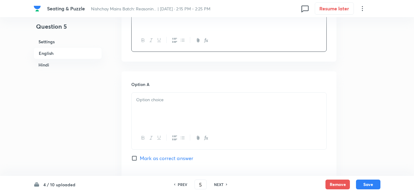
click at [141, 97] on p at bounding box center [229, 100] width 186 height 7
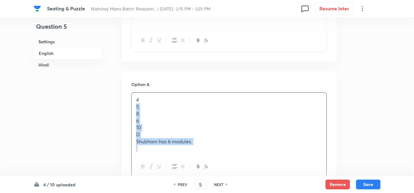
drag, startPoint x: 197, startPoint y: 132, endPoint x: 134, endPoint y: 95, distance: 72.9
click at [134, 95] on div "4 5 8 6 10 D Shubham has 6 modules." at bounding box center [229, 124] width 195 height 63
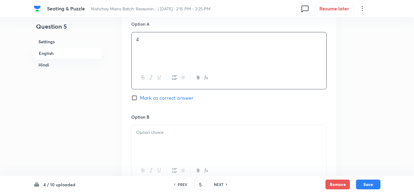
scroll to position [489, 0]
click at [136, 129] on p at bounding box center [229, 132] width 186 height 7
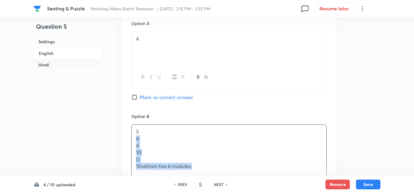
drag, startPoint x: 192, startPoint y: 153, endPoint x: 135, endPoint y: 127, distance: 62.5
click at [135, 127] on div "5 8 6 10 D Shubham has 6 modules." at bounding box center [229, 153] width 195 height 56
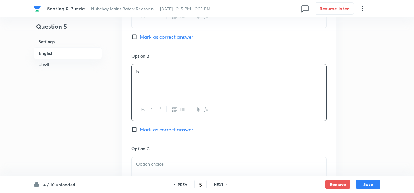
scroll to position [550, 0]
click at [139, 160] on p at bounding box center [229, 163] width 186 height 7
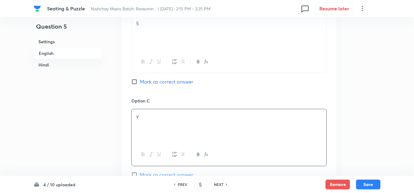
scroll to position [611, 0]
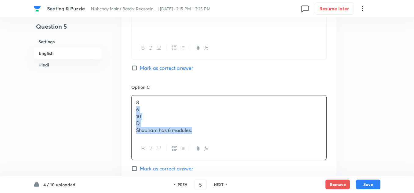
drag, startPoint x: 193, startPoint y: 116, endPoint x: 133, endPoint y: 98, distance: 63.4
click at [133, 98] on div "8 6 10 D Shubham has 6 modules." at bounding box center [229, 117] width 195 height 42
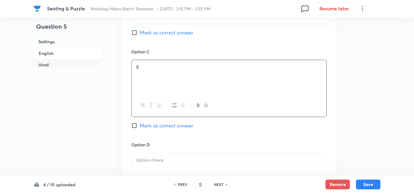
scroll to position [703, 0]
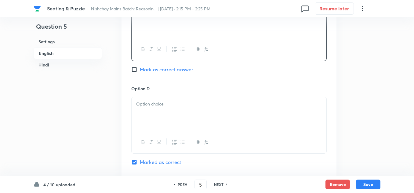
click at [143, 101] on p at bounding box center [229, 104] width 186 height 7
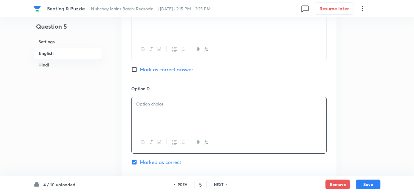
click at [143, 101] on p at bounding box center [229, 104] width 186 height 7
drag, startPoint x: 198, startPoint y: 113, endPoint x: 136, endPoint y: 99, distance: 63.9
click at [136, 99] on div "6 10 D Shubham has 6 modules." at bounding box center [229, 114] width 195 height 35
drag, startPoint x: 196, startPoint y: 112, endPoint x: 134, endPoint y: 99, distance: 63.7
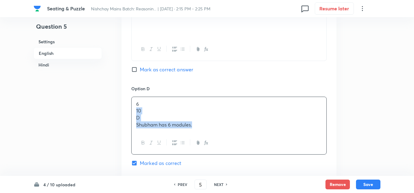
click at [134, 99] on div "6 10 D Shubham has 6 modules." at bounding box center [229, 114] width 195 height 35
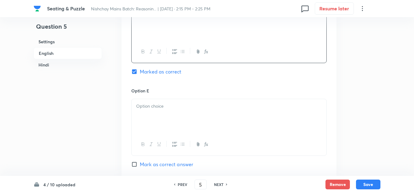
scroll to position [795, 0]
click at [145, 101] on div at bounding box center [229, 115] width 195 height 34
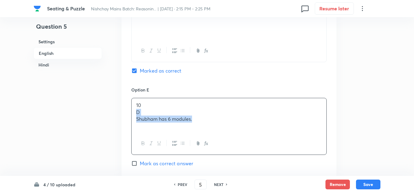
drag, startPoint x: 173, startPoint y: 107, endPoint x: 132, endPoint y: 95, distance: 43.0
click at [132, 98] on div "10 D Shubham has 6 modules." at bounding box center [229, 115] width 195 height 34
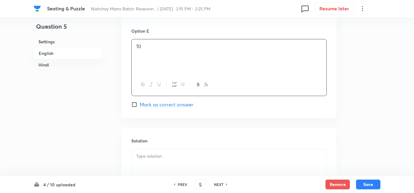
scroll to position [856, 0]
click at [138, 151] on p at bounding box center [229, 154] width 186 height 7
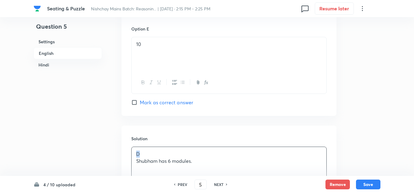
drag, startPoint x: 142, startPoint y: 141, endPoint x: 123, endPoint y: 138, distance: 18.2
click at [123, 138] on div "Solution D Shubham has 6 modules." at bounding box center [229, 170] width 215 height 88
click at [367, 182] on button "Save" at bounding box center [368, 184] width 24 height 10
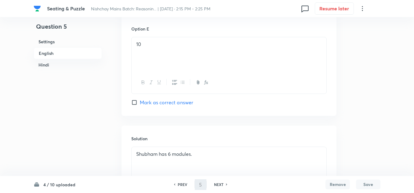
type input "6"
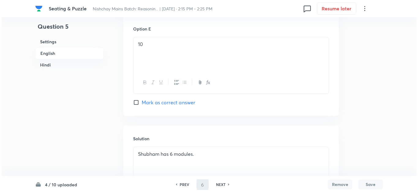
scroll to position [0, 0]
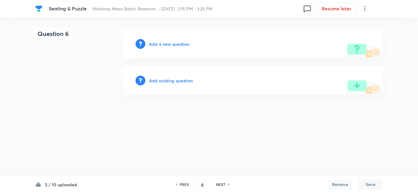
click at [171, 45] on h6 "Add a new question" at bounding box center [169, 44] width 40 height 6
click at [170, 44] on h6 "Choose a question type" at bounding box center [172, 44] width 47 height 6
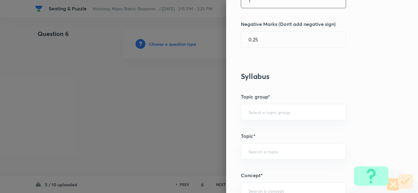
scroll to position [183, 0]
click at [254, 110] on input "text" at bounding box center [293, 112] width 90 height 6
click at [254, 127] on li "Reasoning" at bounding box center [288, 129] width 105 height 11
type input "Reasoning"
click at [251, 148] on div "​" at bounding box center [293, 151] width 105 height 16
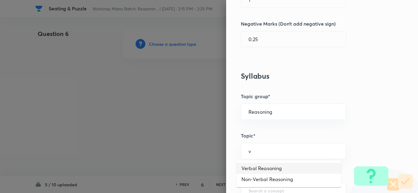
click at [250, 167] on li "Verbal Reasoning" at bounding box center [288, 168] width 105 height 11
type input "Verbal Reasoning"
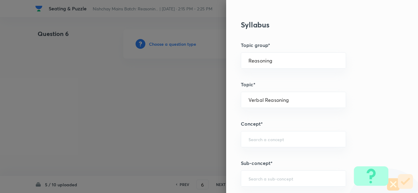
scroll to position [245, 0]
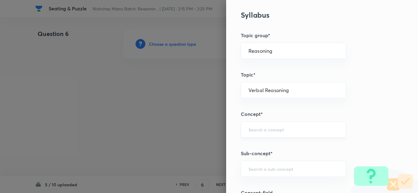
click at [255, 133] on div "​" at bounding box center [293, 130] width 105 height 16
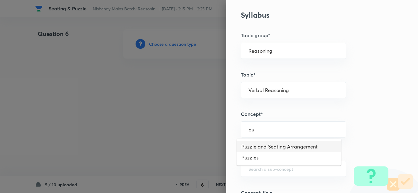
click at [259, 147] on li "Puzzle and Seating Arrangement" at bounding box center [288, 147] width 105 height 11
type input "Puzzle and Seating Arrangement"
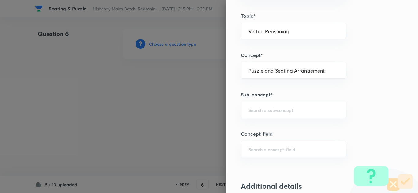
scroll to position [306, 0]
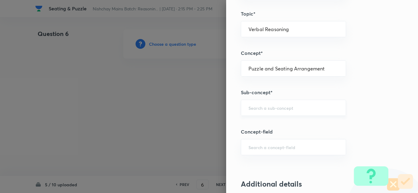
click at [250, 113] on div "​" at bounding box center [293, 108] width 105 height 16
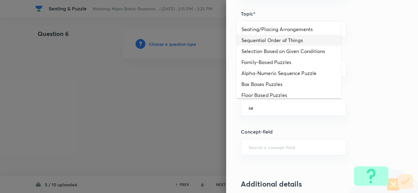
click at [260, 39] on li "Sequential Order of Things" at bounding box center [288, 40] width 105 height 11
type input "Sequential Order of Things"
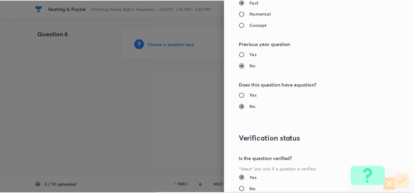
scroll to position [640, 0]
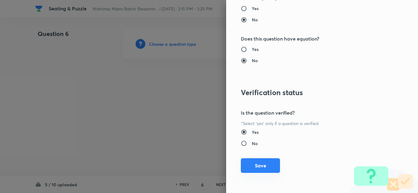
click at [249, 166] on button "Save" at bounding box center [260, 166] width 39 height 15
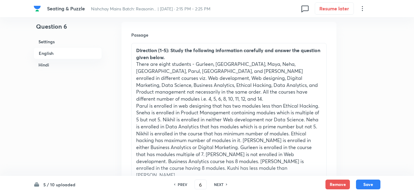
scroll to position [214, 0]
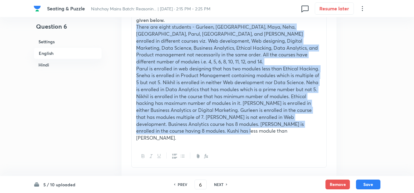
drag, startPoint x: 213, startPoint y: 127, endPoint x: 134, endPoint y: 27, distance: 127.1
click at [134, 27] on div "Direction (1-5): Study the following information carefully and answer the quest…" at bounding box center [229, 75] width 195 height 139
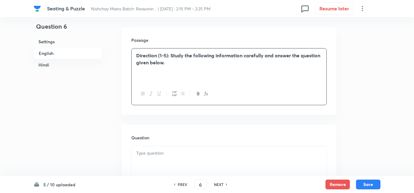
scroll to position [153, 0]
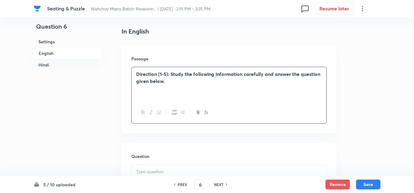
click at [162, 76] on strong "Direction (1-5): Study the following information carefully and answer the quest…" at bounding box center [228, 77] width 184 height 13
click at [188, 82] on p "Direction (6-10): Study the following information carefully and answer the ques…" at bounding box center [229, 78] width 186 height 14
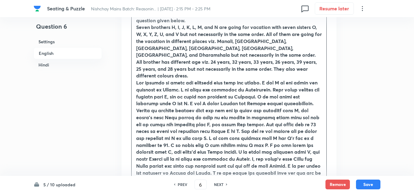
scroll to position [214, 0]
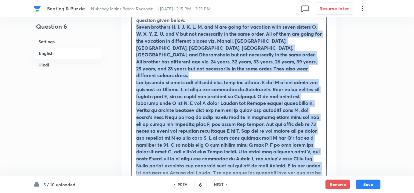
drag, startPoint x: 283, startPoint y: 164, endPoint x: 130, endPoint y: 27, distance: 205.5
click at [130, 27] on div "Passage Direction (6-10): Study the following information carefully and answer …" at bounding box center [229, 102] width 215 height 235
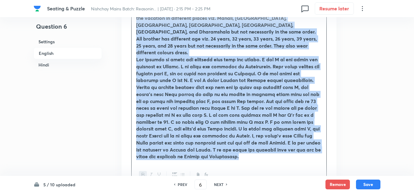
scroll to position [306, 0]
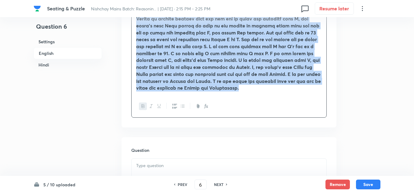
click at [146, 104] on icon "button" at bounding box center [143, 106] width 5 height 5
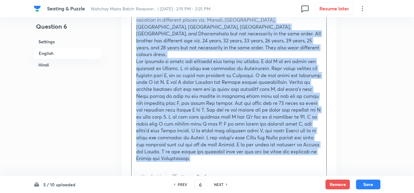
scroll to position [299, 0]
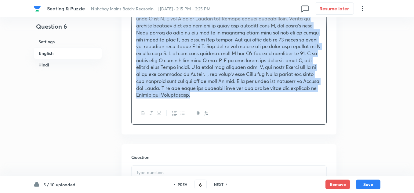
click at [201, 82] on p at bounding box center [229, 46] width 186 height 104
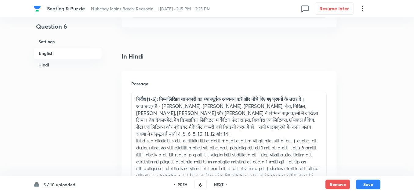
scroll to position [1093, 0]
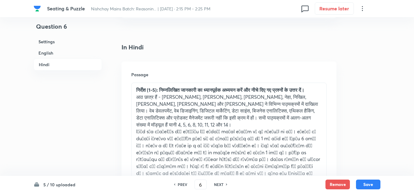
click at [154, 87] on strong "निर्देश (1-5): निम्नलिखित जानकारी का ध्यानपूर्वक अध्ययन करें और नीचे दिए गए प्र…" at bounding box center [220, 90] width 168 height 6
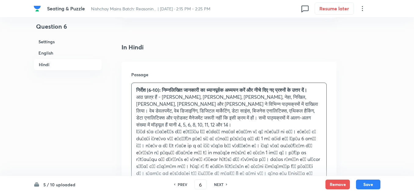
scroll to position [1124, 0]
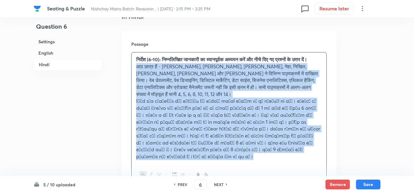
drag, startPoint x: 282, startPoint y: 134, endPoint x: 134, endPoint y: 60, distance: 165.1
click at [134, 60] on div "निर्देश (6-10): निम्नलिखित जानकारी का ध्यानपूर्वक अध्ययन करें और नीचे दिए गए प्…" at bounding box center [229, 109] width 195 height 112
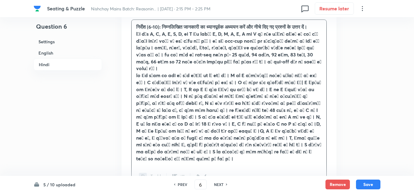
scroll to position [1155, 0]
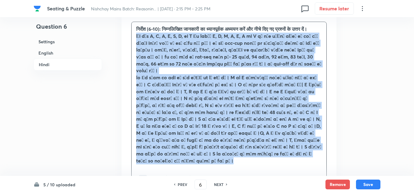
drag, startPoint x: 187, startPoint y: 156, endPoint x: 132, endPoint y: 31, distance: 136.4
click at [132, 31] on div "निर्देश (6-10): निम्नलिखित जानकारी का ध्यानपूर्वक अध्ययन करें और नीचे दिए गए प्…" at bounding box center [229, 95] width 195 height 146
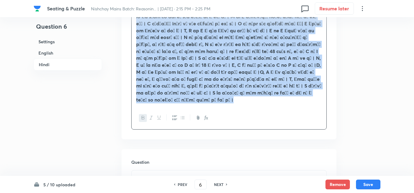
click at [141, 114] on button "button" at bounding box center [143, 118] width 8 height 8
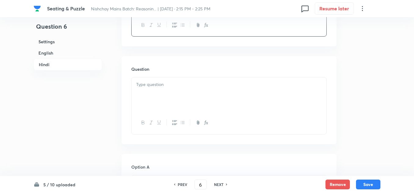
scroll to position [1302, 0]
click at [149, 78] on div at bounding box center [229, 94] width 195 height 34
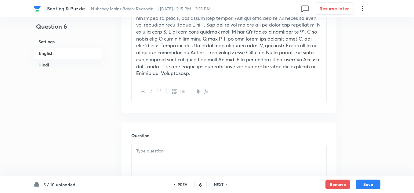
scroll to position [355, 0]
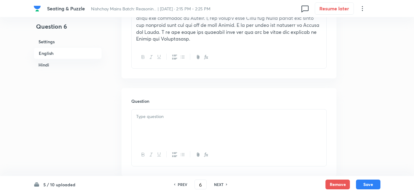
click at [149, 113] on p at bounding box center [229, 116] width 186 height 7
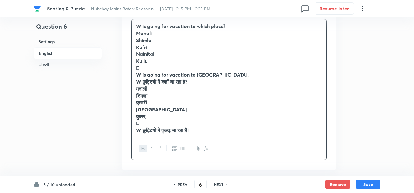
scroll to position [447, 0]
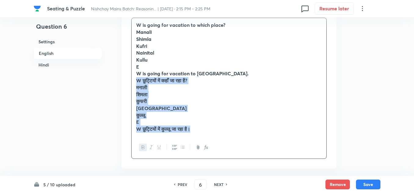
drag, startPoint x: 196, startPoint y: 115, endPoint x: 130, endPoint y: 68, distance: 81.3
click at [130, 68] on div "Question W is going for vacation to which place? Manali Shimla Kufri Nainital K…" at bounding box center [229, 83] width 215 height 172
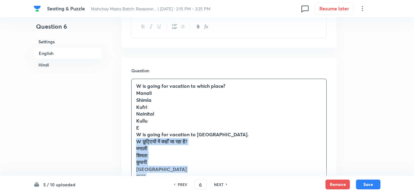
scroll to position [416, 0]
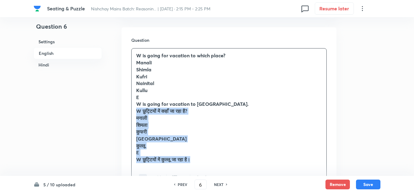
click at [201, 150] on div "W is going for vacation to which place? Manali Shimla Kufri Nainital Kullu E W …" at bounding box center [229, 108] width 195 height 119
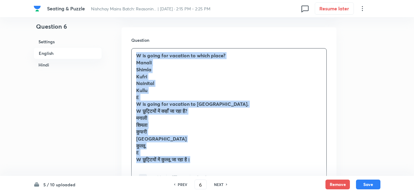
drag, startPoint x: 196, startPoint y: 148, endPoint x: 134, endPoint y: 42, distance: 123.5
click at [134, 49] on div "W is going for vacation to which place? Manali Shimla Kufri Nainital Kullu E W …" at bounding box center [229, 108] width 195 height 119
click at [144, 175] on button "button" at bounding box center [143, 179] width 8 height 8
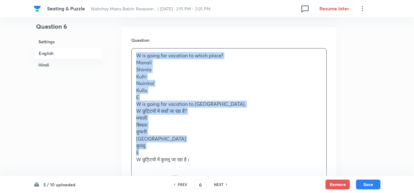
click at [204, 157] on p "W छुट्टियों में कुल्लू जा रहा है।" at bounding box center [229, 160] width 186 height 7
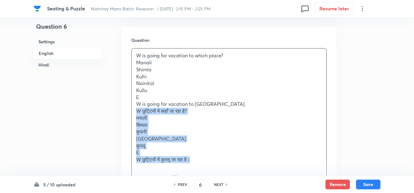
drag, startPoint x: 199, startPoint y: 145, endPoint x: 136, endPoint y: 99, distance: 78.3
click at [136, 99] on div "W is going for vacation to which place? Manali Shimla Kufri Nainital Kullu E W …" at bounding box center [229, 108] width 195 height 119
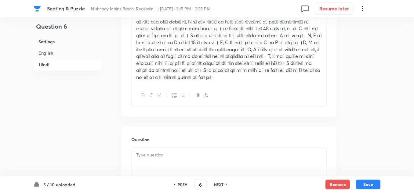
scroll to position [1302, 0]
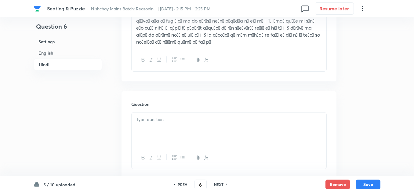
click at [147, 113] on div at bounding box center [229, 130] width 195 height 34
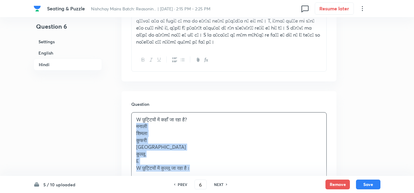
drag, startPoint x: 197, startPoint y: 155, endPoint x: 132, endPoint y: 116, distance: 76.0
click at [132, 116] on div "W छुट्टियों में कहाँ जा रहा है? मनाली शिमला कुफरी नैनीताल कुल्लू E W छुट्टियों …" at bounding box center [229, 144] width 195 height 63
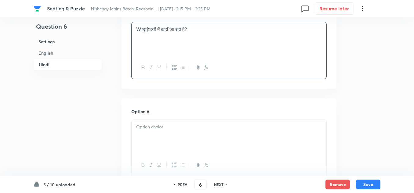
scroll to position [1394, 0]
click at [151, 136] on div at bounding box center [229, 136] width 195 height 34
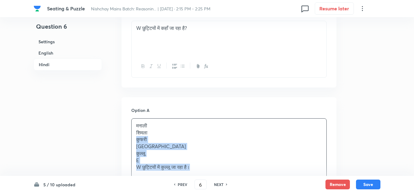
drag, startPoint x: 193, startPoint y: 154, endPoint x: 133, endPoint y: 124, distance: 67.3
click at [133, 124] on div "मनाली शिमला कुफरी नैनीताल कुल्लू E W छुट्टियों में कुल्लू जा रहा है।" at bounding box center [229, 147] width 195 height 56
drag, startPoint x: 203, startPoint y: 150, endPoint x: 198, endPoint y: 153, distance: 5.1
click at [203, 164] on p "W छुट्टियों में कुल्लू जा रहा है।" at bounding box center [229, 167] width 186 height 7
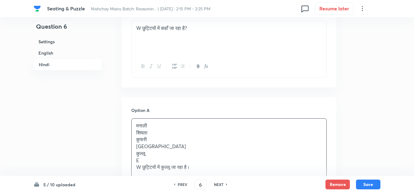
click at [194, 164] on p "W छुट्टियों में कुल्लू जा रहा है।" at bounding box center [229, 167] width 186 height 7
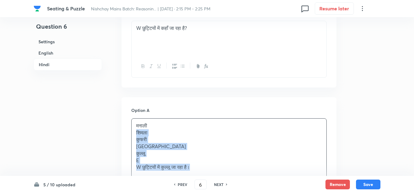
drag, startPoint x: 194, startPoint y: 154, endPoint x: 135, endPoint y: 121, distance: 67.2
click at [135, 121] on div "मनाली शिमला कुफरी नैनीताल कुल्लू E W छुट्टियों में कुल्लू जा रहा है।" at bounding box center [229, 147] width 195 height 56
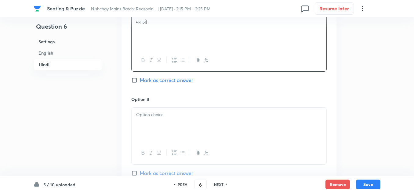
scroll to position [1516, 0]
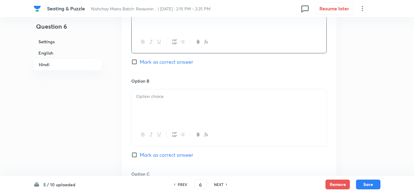
click at [159, 105] on div at bounding box center [229, 107] width 195 height 34
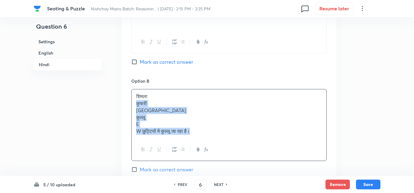
drag, startPoint x: 212, startPoint y: 122, endPoint x: 125, endPoint y: 91, distance: 92.0
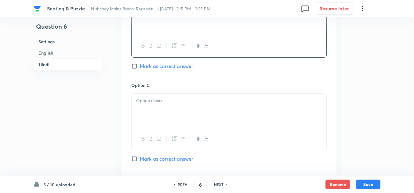
scroll to position [1608, 0]
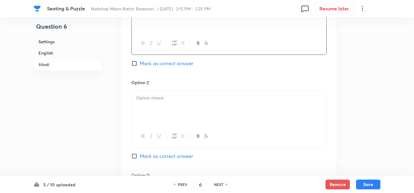
click at [154, 93] on div at bounding box center [229, 108] width 195 height 34
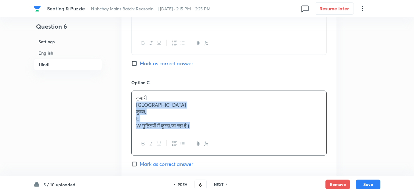
drag, startPoint x: 193, startPoint y: 115, endPoint x: 124, endPoint y: 90, distance: 72.6
click at [124, 90] on div "Option A मनाली Mark as correct answer Option B शिमला Mark as correct answer Opt…" at bounding box center [229, 124] width 215 height 481
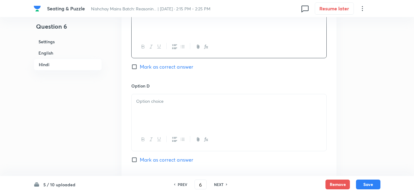
scroll to position [1700, 0]
click at [150, 92] on div at bounding box center [229, 109] width 195 height 34
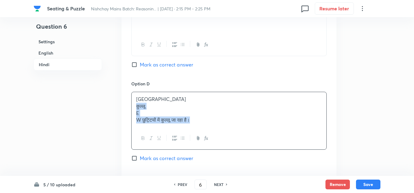
drag, startPoint x: 192, startPoint y: 109, endPoint x: 128, endPoint y: 94, distance: 65.5
click at [128, 94] on div "Option A मनाली Mark as correct answer Option B शिमला Mark as correct answer Opt…" at bounding box center [229, 28] width 215 height 473
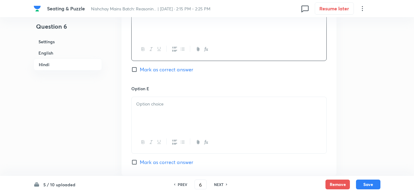
scroll to position [1792, 0]
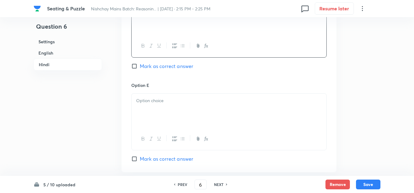
click at [149, 99] on div at bounding box center [229, 111] width 195 height 34
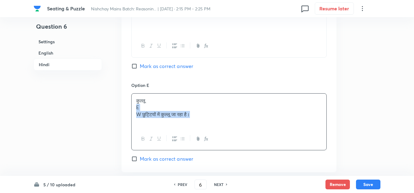
drag, startPoint x: 194, startPoint y: 102, endPoint x: 131, endPoint y: 93, distance: 64.2
click at [134, 156] on label "Mark as correct answer" at bounding box center [162, 159] width 62 height 7
click at [134, 156] on input "Mark as correct answer" at bounding box center [135, 159] width 9 height 6
checkbox input "true"
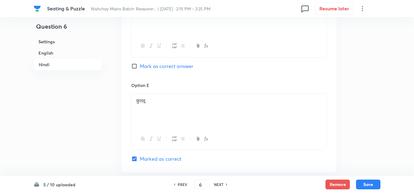
checkbox input "true"
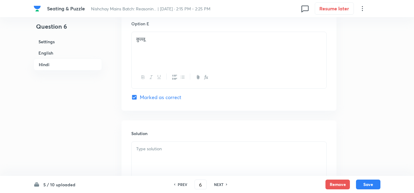
scroll to position [1883, 0]
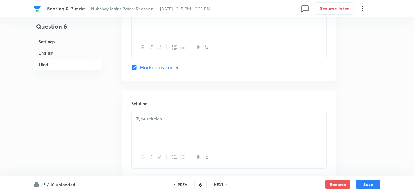
click at [140, 112] on div at bounding box center [229, 129] width 195 height 34
drag, startPoint x: 142, startPoint y: 106, endPoint x: 128, endPoint y: 106, distance: 14.1
click at [128, 106] on div "Solution E W छुट्टियों में कुल्लू जा रहा है।" at bounding box center [229, 135] width 215 height 88
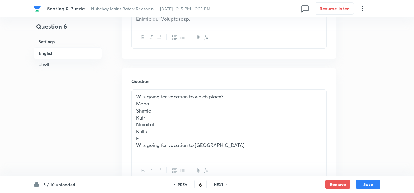
scroll to position [385, 0]
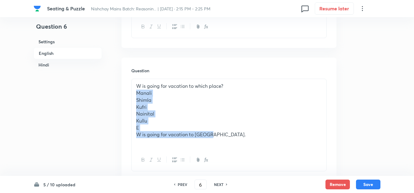
drag, startPoint x: 211, startPoint y: 122, endPoint x: 130, endPoint y: 79, distance: 91.1
click at [130, 79] on div "Question W is going for vacation to which place? Manali Shimla Kufri Nainital K…" at bounding box center [229, 120] width 215 height 124
click at [138, 97] on p "Shimla" at bounding box center [229, 100] width 186 height 7
drag, startPoint x: 208, startPoint y: 123, endPoint x: 130, endPoint y: 83, distance: 87.9
click at [130, 83] on div "Question W is going for vacation to which place? Manali Shimla Kufri Nainital K…" at bounding box center [229, 120] width 215 height 124
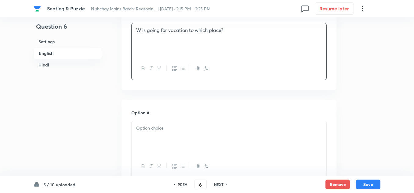
scroll to position [447, 0]
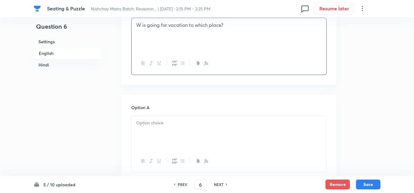
click at [139, 120] on p at bounding box center [229, 123] width 186 height 7
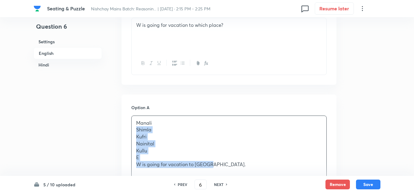
drag, startPoint x: 211, startPoint y: 155, endPoint x: 127, endPoint y: 116, distance: 92.7
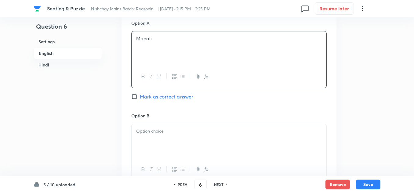
scroll to position [538, 0]
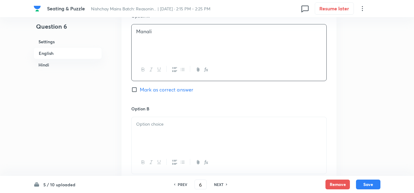
click at [142, 121] on p at bounding box center [229, 124] width 186 height 7
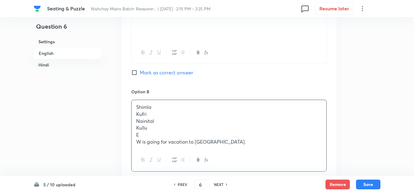
scroll to position [569, 0]
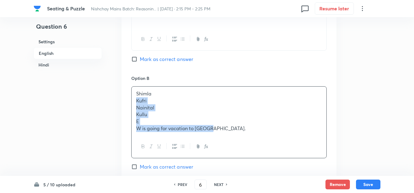
drag, startPoint x: 215, startPoint y: 116, endPoint x: 134, endPoint y: 90, distance: 84.8
click at [134, 90] on div "Shimla Kufri Nainital Kullu E W is going for vacation to Kullu." at bounding box center [229, 111] width 195 height 49
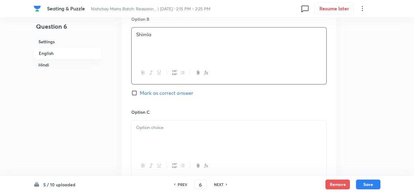
scroll to position [661, 0]
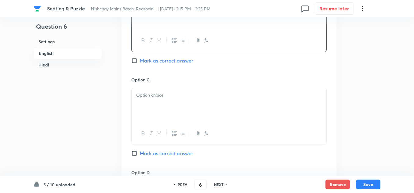
click at [145, 93] on div at bounding box center [229, 105] width 195 height 34
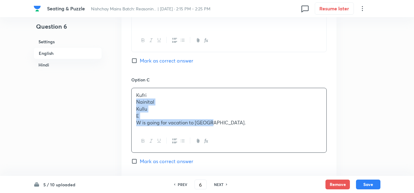
drag, startPoint x: 214, startPoint y: 112, endPoint x: 150, endPoint y: 81, distance: 71.0
click at [133, 90] on div "Kufri Nainital Kullu E W is going for vacation to Kullu." at bounding box center [229, 109] width 195 height 42
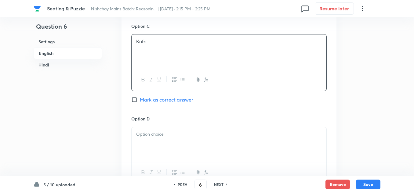
scroll to position [722, 0]
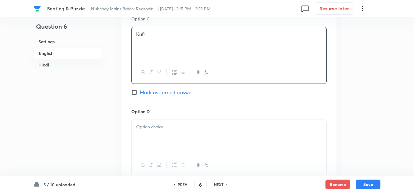
click at [137, 124] on p at bounding box center [229, 127] width 186 height 7
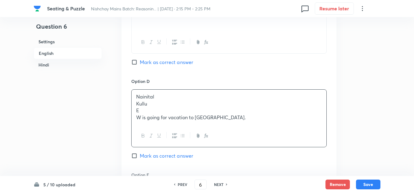
scroll to position [752, 0]
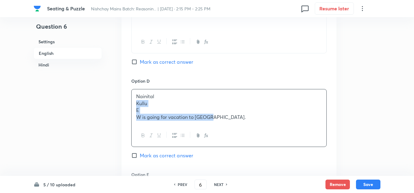
drag, startPoint x: 209, startPoint y: 105, endPoint x: 131, endPoint y: 92, distance: 78.5
click at [131, 92] on div "Nainital Kullu E W is going for vacation to Kullu." at bounding box center [229, 118] width 196 height 58
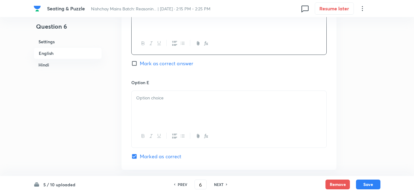
scroll to position [844, 0]
click at [136, 93] on div at bounding box center [229, 108] width 195 height 34
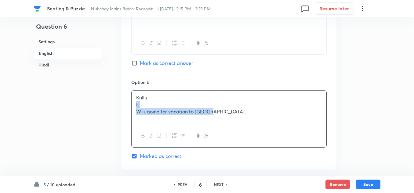
drag, startPoint x: 211, startPoint y: 99, endPoint x: 135, endPoint y: 93, distance: 76.0
click at [135, 93] on div "Kullu E W is going for vacation to Kullu." at bounding box center [229, 108] width 195 height 34
drag, startPoint x: 199, startPoint y: 98, endPoint x: 129, endPoint y: 93, distance: 70.2
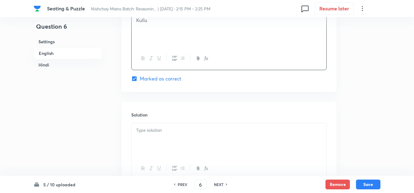
scroll to position [936, 0]
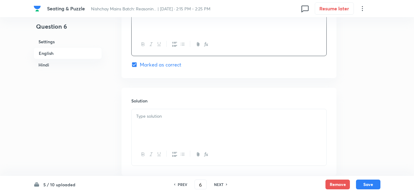
click at [144, 113] on p at bounding box center [229, 116] width 186 height 7
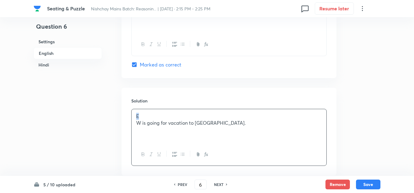
drag, startPoint x: 145, startPoint y: 102, endPoint x: 127, endPoint y: 101, distance: 18.4
click at [127, 101] on div "Solution E W is going for vacation to Kullu." at bounding box center [229, 132] width 215 height 88
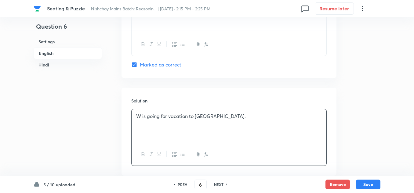
click at [213, 113] on p "W is going for vacation to Kullu." at bounding box center [229, 116] width 186 height 7
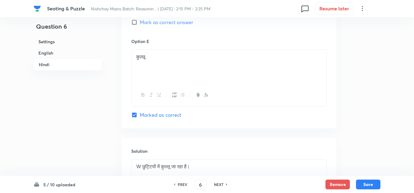
scroll to position [1964, 0]
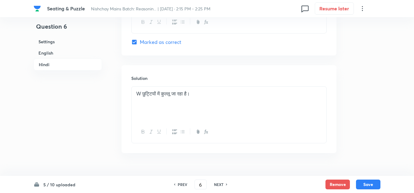
click at [198, 87] on div "W छुट्टियों में कुल्लू जा रहा है।" at bounding box center [229, 104] width 195 height 34
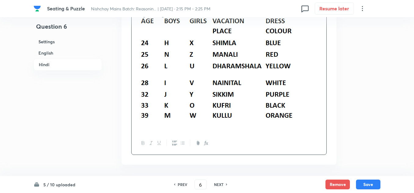
scroll to position [2055, 0]
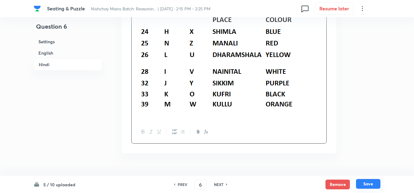
click at [364, 184] on button "Save" at bounding box center [368, 184] width 24 height 10
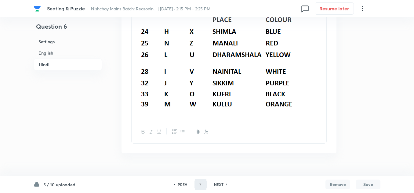
scroll to position [0, 0]
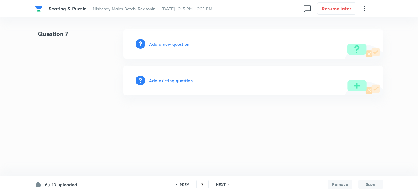
click at [180, 184] on h6 "PREV" at bounding box center [183, 185] width 9 height 6
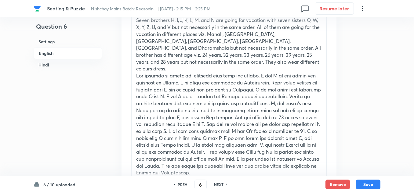
scroll to position [306, 0]
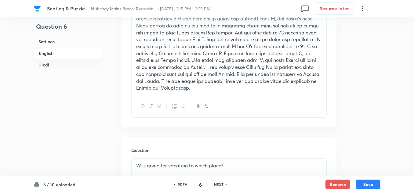
click at [181, 182] on h6 "PREV" at bounding box center [182, 185] width 9 height 6
type input "5"
checkbox input "false"
checkbox input "true"
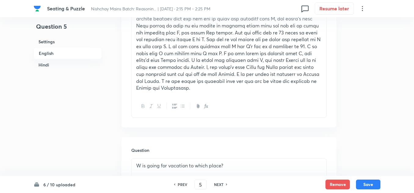
checkbox input "true"
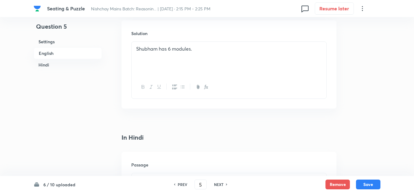
scroll to position [971, 0]
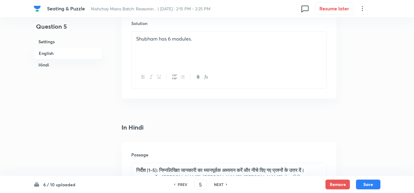
click at [178, 183] on h6 "PREV" at bounding box center [182, 185] width 9 height 6
type input "4"
checkbox input "false"
checkbox input "true"
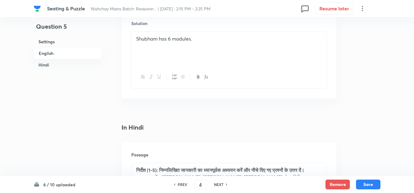
checkbox input "true"
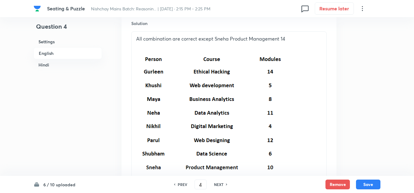
click at [218, 182] on h6 "NEXT" at bounding box center [218, 185] width 9 height 6
type input "5"
checkbox input "false"
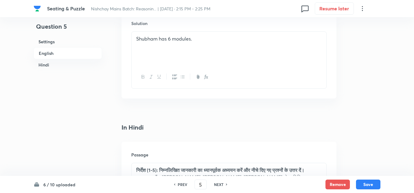
checkbox input "true"
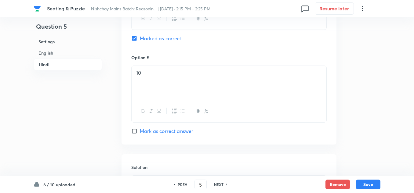
scroll to position [1797, 0]
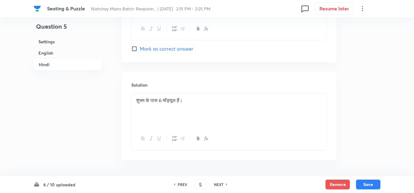
click at [206, 97] on p "शुभम के पास 6 मॉड्यूल हैं।" at bounding box center [229, 100] width 186 height 7
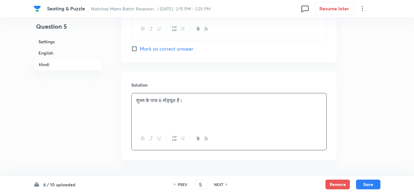
click at [206, 97] on p "शुभम के पास 6 मॉड्यूल हैं।" at bounding box center [229, 100] width 186 height 7
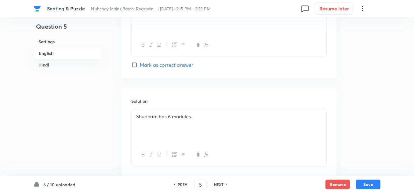
scroll to position [880, 0]
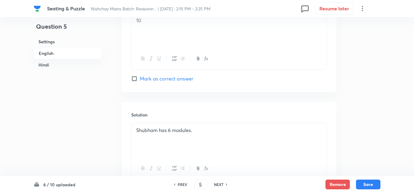
click at [202, 127] on p "Shubham has 6 modules." at bounding box center [229, 130] width 186 height 7
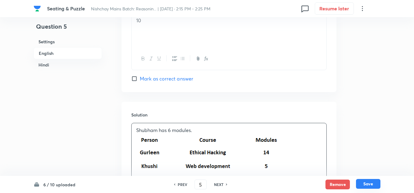
click at [369, 183] on button "Save" at bounding box center [368, 184] width 24 height 10
type input "6"
checkbox input "false"
checkbox input "true"
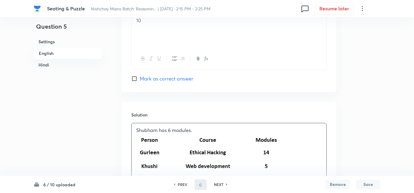
checkbox input "true"
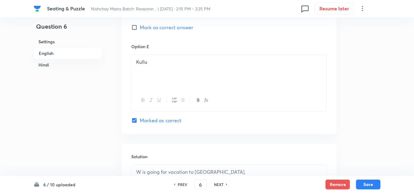
scroll to position [1012, 0]
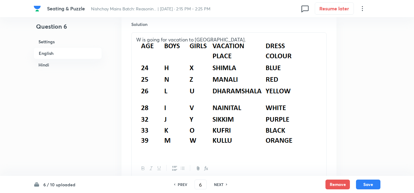
click at [181, 185] on h6 "PREV" at bounding box center [182, 185] width 9 height 6
type input "5"
checkbox input "false"
checkbox input "true"
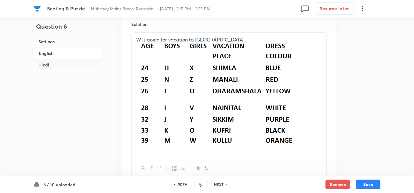
checkbox input "true"
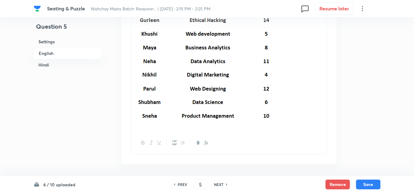
click at [181, 185] on h6 "PREV" at bounding box center [182, 185] width 9 height 6
type input "4"
checkbox input "false"
checkbox input "true"
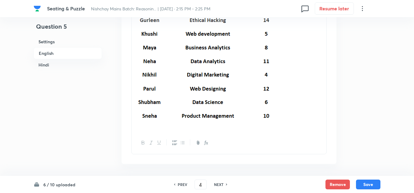
checkbox input "true"
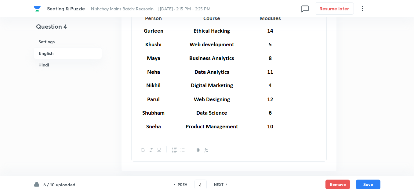
click at [181, 185] on h6 "PREV" at bounding box center [182, 185] width 9 height 6
type input "3"
checkbox input "false"
checkbox input "true"
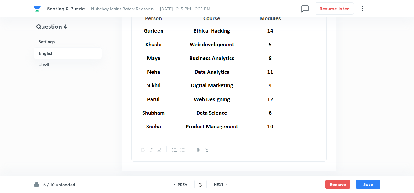
checkbox input "true"
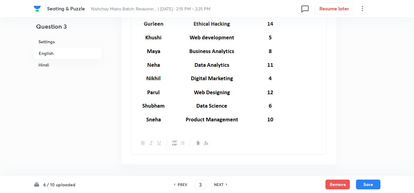
click at [181, 185] on h6 "PREV" at bounding box center [182, 185] width 9 height 6
type input "2"
checkbox input "false"
checkbox input "true"
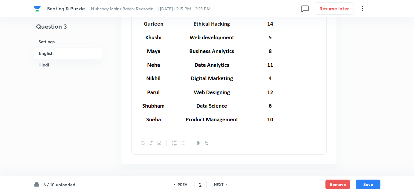
checkbox input "true"
click at [180, 185] on h6 "PREV" at bounding box center [182, 185] width 9 height 6
type input "1"
checkbox input "false"
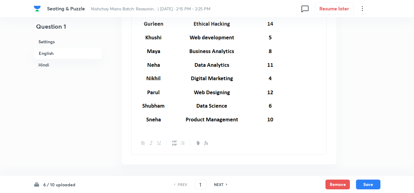
checkbox input "true"
click at [180, 185] on h6 "PREV" at bounding box center [182, 185] width 9 height 6
click at [222, 184] on h6 "NEXT" at bounding box center [218, 185] width 9 height 6
type input "2"
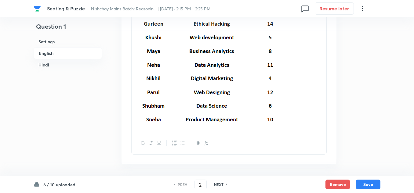
checkbox input "false"
checkbox input "true"
click at [221, 183] on h6 "NEXT" at bounding box center [218, 185] width 9 height 6
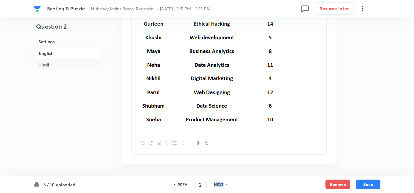
type input "3"
checkbox input "false"
checkbox input "true"
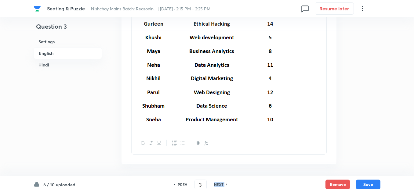
click at [221, 183] on h6 "NEXT" at bounding box center [218, 185] width 9 height 6
type input "4"
checkbox input "false"
checkbox input "true"
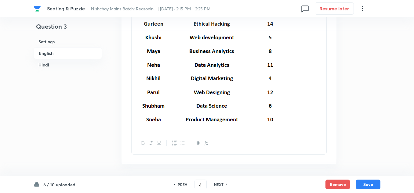
checkbox input "true"
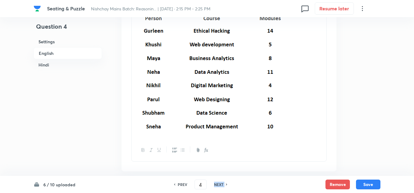
click at [221, 183] on h6 "NEXT" at bounding box center [218, 185] width 9 height 6
type input "5"
checkbox input "false"
checkbox input "true"
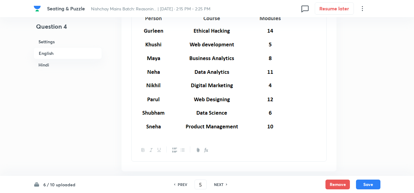
checkbox input "true"
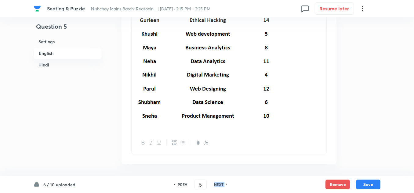
click at [221, 183] on h6 "NEXT" at bounding box center [218, 185] width 9 height 6
type input "6"
checkbox input "false"
checkbox input "true"
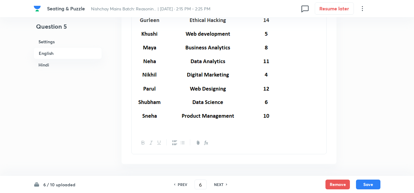
checkbox input "true"
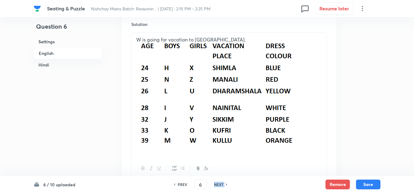
click at [221, 183] on h6 "NEXT" at bounding box center [218, 185] width 9 height 6
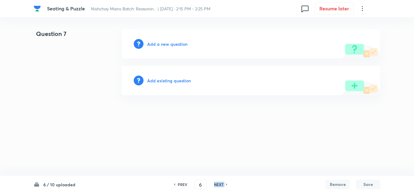
type input "7"
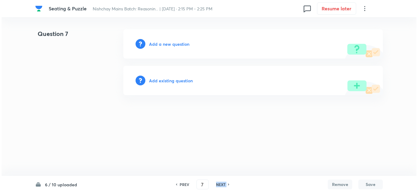
scroll to position [0, 0]
click at [171, 44] on h6 "Add a new question" at bounding box center [169, 44] width 40 height 6
click at [175, 42] on h6 "Choose a question type" at bounding box center [172, 44] width 47 height 6
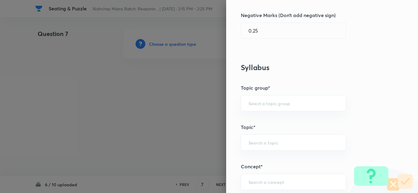
scroll to position [183, 0]
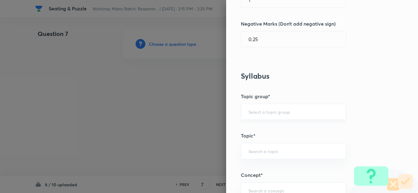
click at [254, 116] on div "​" at bounding box center [293, 112] width 105 height 16
click at [254, 127] on li "Reasoning" at bounding box center [288, 129] width 105 height 11
type input "Reasoning"
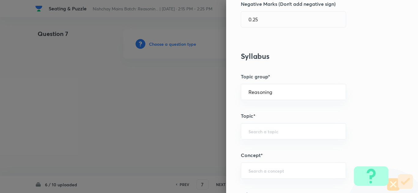
scroll to position [214, 0]
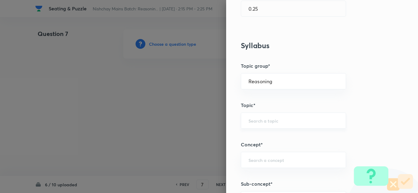
click at [252, 125] on div "​" at bounding box center [293, 121] width 105 height 16
click at [255, 136] on li "Verbal Reasoning" at bounding box center [288, 138] width 105 height 11
type input "Verbal Reasoning"
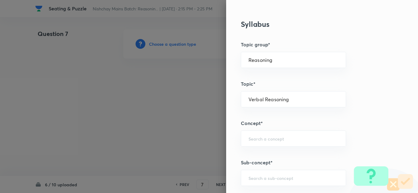
scroll to position [245, 0]
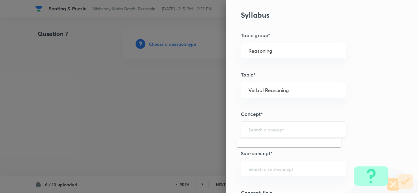
click at [255, 129] on input "text" at bounding box center [293, 130] width 90 height 6
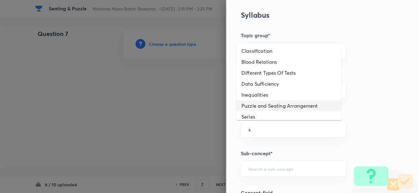
click at [263, 106] on li "Puzzle and Seating Arrangement" at bounding box center [288, 106] width 105 height 11
type input "Puzzle and Seating Arrangement"
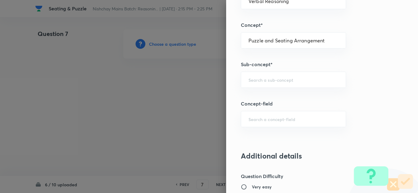
scroll to position [336, 0]
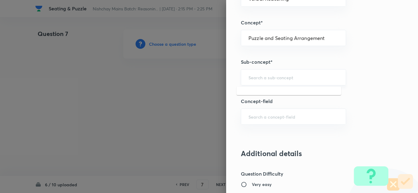
click at [259, 78] on input "text" at bounding box center [293, 78] width 90 height 6
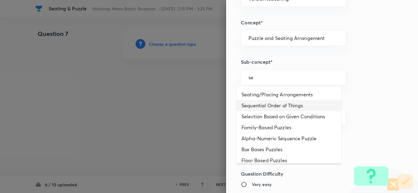
click at [259, 105] on li "Sequential Order of Things" at bounding box center [288, 105] width 105 height 11
type input "Sequential Order of Things"
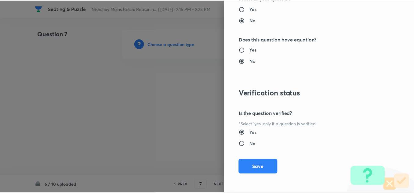
scroll to position [640, 0]
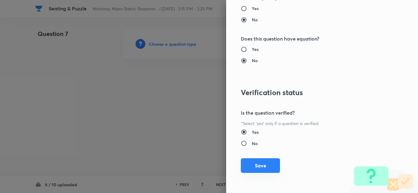
click at [254, 168] on button "Save" at bounding box center [260, 166] width 39 height 15
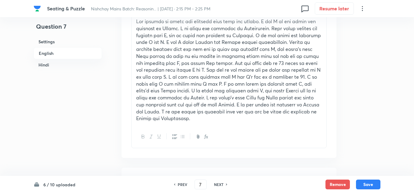
scroll to position [336, 0]
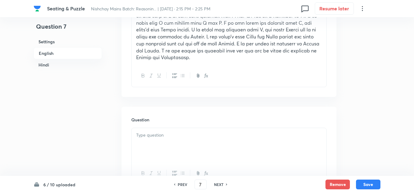
click at [170, 128] on div at bounding box center [229, 145] width 195 height 34
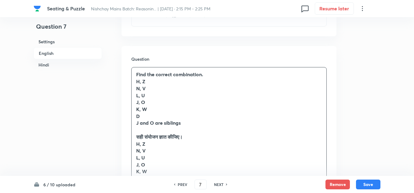
scroll to position [397, 0]
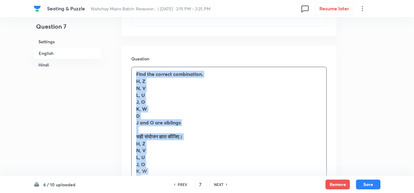
drag, startPoint x: 182, startPoint y: 169, endPoint x: 137, endPoint y: 62, distance: 116.6
click at [137, 67] on div "Find the correct combination. H, Z N, V L, U J, O K, W D J and O are siblings स…" at bounding box center [229, 129] width 195 height 125
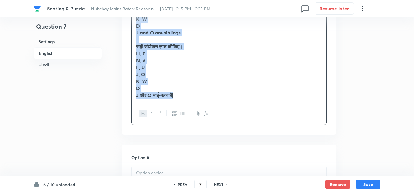
scroll to position [489, 0]
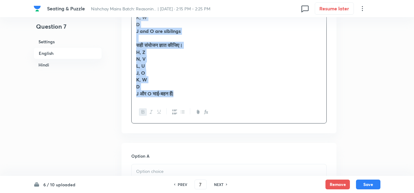
click at [143, 110] on icon "button" at bounding box center [143, 112] width 5 height 5
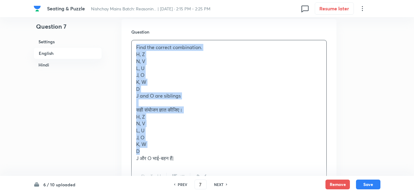
scroll to position [424, 0]
click at [185, 149] on p "D" at bounding box center [229, 152] width 186 height 7
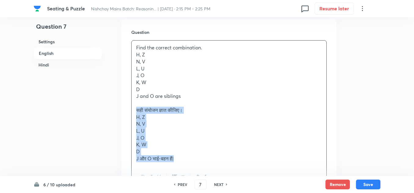
drag, startPoint x: 185, startPoint y: 147, endPoint x: 135, endPoint y: 98, distance: 70.3
click at [135, 98] on div "Find the correct combination. H, Z N, V L, U J, O K, W D J and O are siblings स…" at bounding box center [229, 103] width 195 height 125
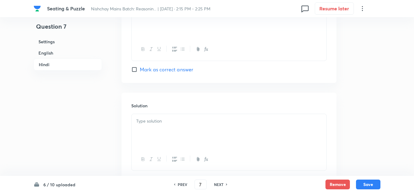
scroll to position [1916, 0]
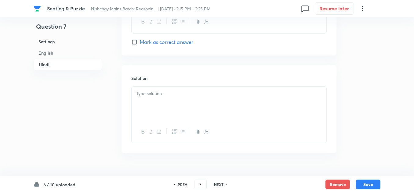
click at [151, 87] on div at bounding box center [229, 104] width 195 height 34
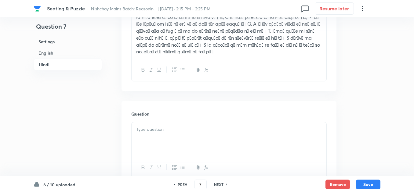
scroll to position [1335, 0]
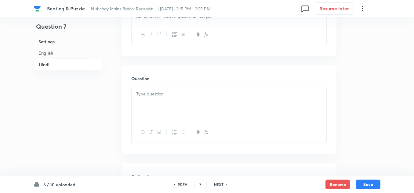
click at [146, 91] on p at bounding box center [229, 94] width 186 height 7
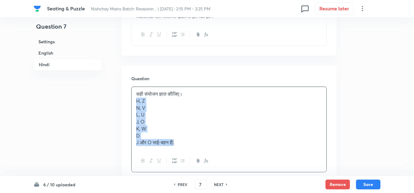
drag, startPoint x: 181, startPoint y: 131, endPoint x: 136, endPoint y: 90, distance: 60.4
click at [136, 90] on div "सही संयोजन ज्ञात कीजिए। H, Z N, V L, U J, O K, W D J और O भाई-बहन हैं|" at bounding box center [229, 118] width 195 height 63
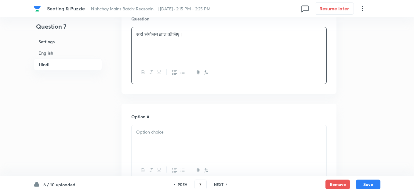
scroll to position [1396, 0]
drag, startPoint x: 139, startPoint y: 117, endPoint x: 147, endPoint y: 119, distance: 8.1
click at [139, 128] on p at bounding box center [229, 131] width 186 height 7
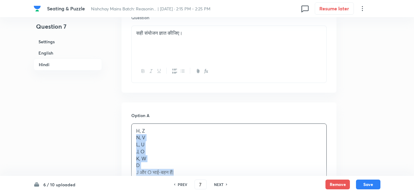
drag, startPoint x: 179, startPoint y: 158, endPoint x: 135, endPoint y: 126, distance: 55.3
click at [135, 126] on div "H, Z N, V L, U J, O K, W D J और O भाई-बहन हैं|" at bounding box center [229, 152] width 195 height 56
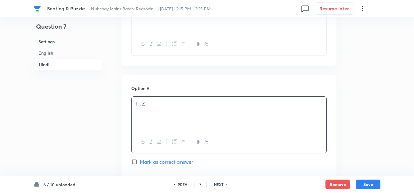
scroll to position [1488, 0]
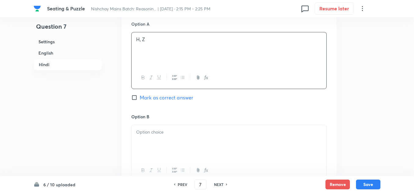
click at [154, 130] on div at bounding box center [229, 142] width 195 height 34
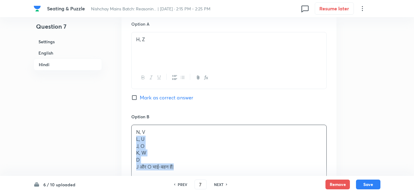
drag, startPoint x: 185, startPoint y: 154, endPoint x: 136, endPoint y: 128, distance: 55.3
click at [136, 128] on div "N, V L, U J, O K, W D J और O भाई-बहन हैं|" at bounding box center [229, 149] width 195 height 49
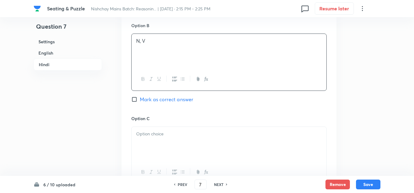
scroll to position [1579, 0]
click at [145, 134] on div at bounding box center [229, 144] width 195 height 34
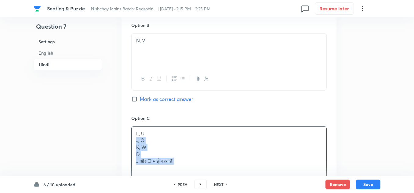
drag, startPoint x: 181, startPoint y: 145, endPoint x: 136, endPoint y: 129, distance: 48.1
click at [136, 129] on div "L, U J, O K, W D J और O भाई-बहन हैं|" at bounding box center [229, 148] width 195 height 42
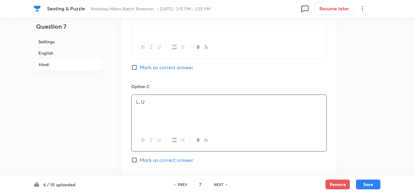
scroll to position [1671, 0]
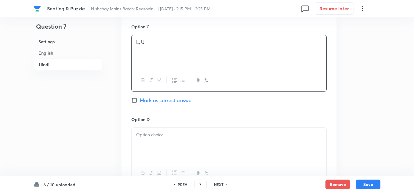
click at [159, 131] on div at bounding box center [229, 145] width 195 height 34
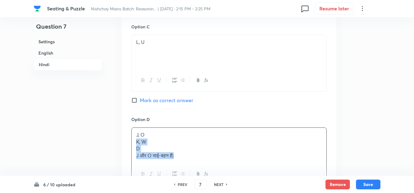
drag, startPoint x: 185, startPoint y: 146, endPoint x: 130, endPoint y: 129, distance: 57.4
click at [130, 129] on div "Option A H, Z Mark as correct answer Option B N, V Mark as correct answer Optio…" at bounding box center [229, 64] width 215 height 473
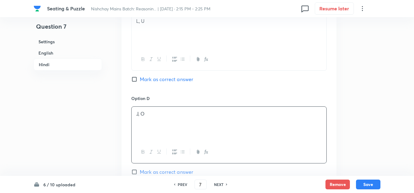
scroll to position [1732, 0]
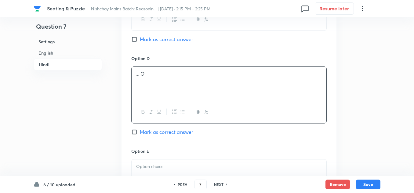
click at [137, 129] on input "Mark as correct answer" at bounding box center [135, 132] width 9 height 6
checkbox input "true"
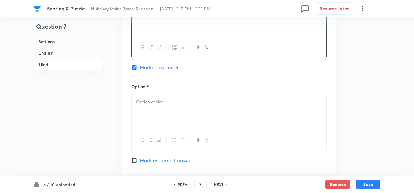
scroll to position [1824, 0]
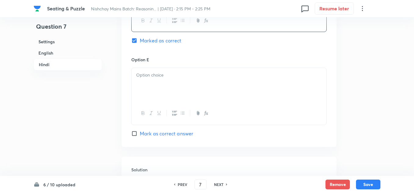
click at [152, 73] on div at bounding box center [229, 85] width 195 height 34
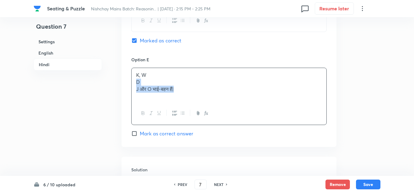
drag, startPoint x: 171, startPoint y: 74, endPoint x: 133, endPoint y: 68, distance: 38.3
click at [133, 68] on div "K, W D J और O भाई-बहन हैं|" at bounding box center [229, 85] width 195 height 34
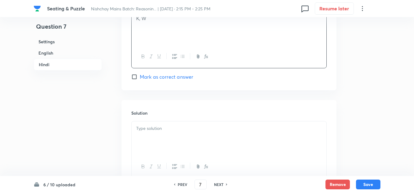
scroll to position [1885, 0]
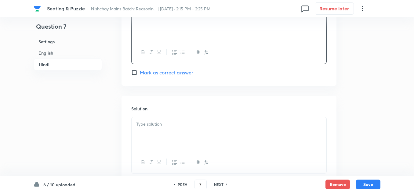
click at [143, 117] on div at bounding box center [229, 134] width 195 height 34
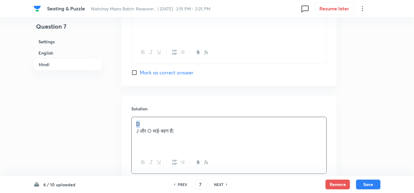
drag, startPoint x: 144, startPoint y: 110, endPoint x: 128, endPoint y: 108, distance: 15.8
click at [128, 108] on div "Solution D J और O भाई-बहन हैं|" at bounding box center [229, 140] width 215 height 88
click at [186, 121] on p "J और O भाई-बहन हैं|" at bounding box center [229, 124] width 186 height 7
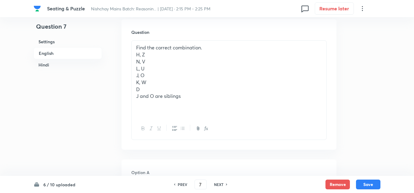
scroll to position [387, 0]
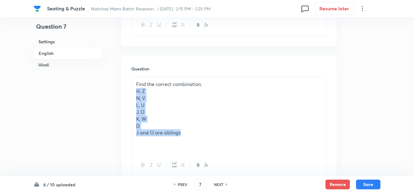
drag, startPoint x: 187, startPoint y: 121, endPoint x: 131, endPoint y: 80, distance: 68.8
click at [131, 80] on div "Find the correct combination. H, Z N, V L, U J, O K, W D J and O are siblings" at bounding box center [229, 127] width 196 height 100
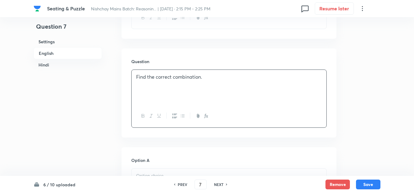
scroll to position [448, 0]
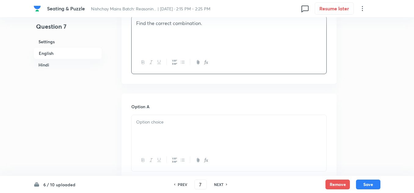
click at [147, 119] on p at bounding box center [229, 122] width 186 height 7
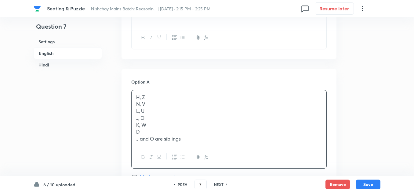
scroll to position [510, 0]
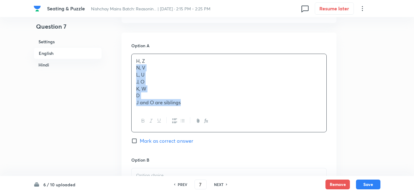
drag, startPoint x: 182, startPoint y: 90, endPoint x: 136, endPoint y: 56, distance: 57.2
click at [136, 56] on div "H, Z N, V L, U J, O K, W D J and O are siblings" at bounding box center [229, 82] width 195 height 56
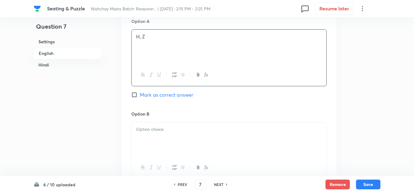
scroll to position [571, 0]
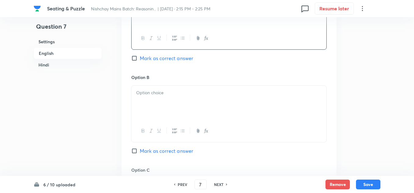
click at [145, 86] on div at bounding box center [229, 103] width 195 height 34
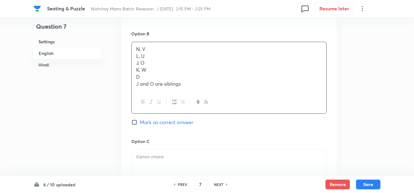
scroll to position [601, 0]
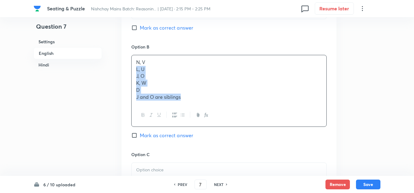
drag, startPoint x: 182, startPoint y: 83, endPoint x: 133, endPoint y: 56, distance: 55.7
click at [133, 56] on div "N, V L, U J, O K, W D J and O are siblings" at bounding box center [229, 79] width 195 height 49
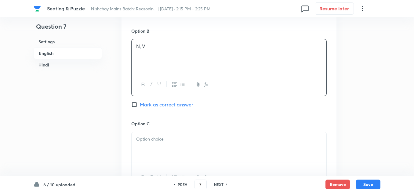
scroll to position [632, 0]
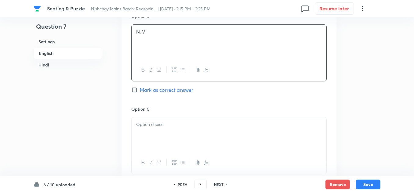
click at [143, 121] on p at bounding box center [229, 124] width 186 height 7
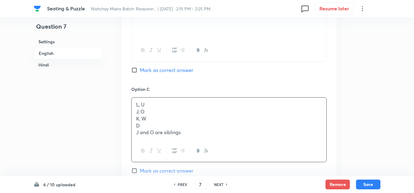
scroll to position [662, 0]
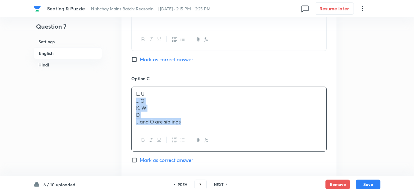
drag, startPoint x: 183, startPoint y: 109, endPoint x: 128, endPoint y: 89, distance: 58.7
click at [128, 89] on div "Option A H, Z Mark as correct answer Option B N, V Mark as correct answer Optio…" at bounding box center [229, 120] width 215 height 481
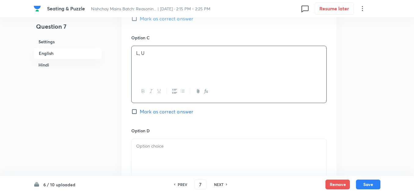
scroll to position [724, 0]
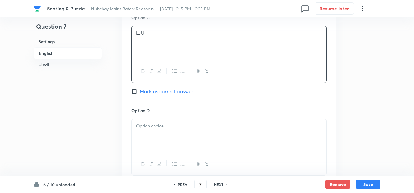
click at [141, 122] on div at bounding box center [229, 136] width 195 height 34
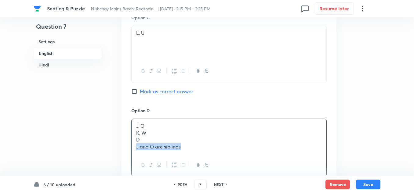
drag, startPoint x: 185, startPoint y: 134, endPoint x: 131, endPoint y: 122, distance: 54.8
click at [142, 124] on div "J, O K, W D J and O are siblings" at bounding box center [229, 136] width 195 height 35
click at [131, 122] on div "J, O K, W D J and O are siblings" at bounding box center [229, 148] width 196 height 58
drag, startPoint x: 184, startPoint y: 134, endPoint x: 136, endPoint y: 117, distance: 51.0
click at [136, 119] on div "J, O K, W D J and O are siblings" at bounding box center [229, 136] width 195 height 35
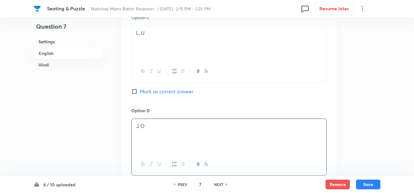
scroll to position [785, 0]
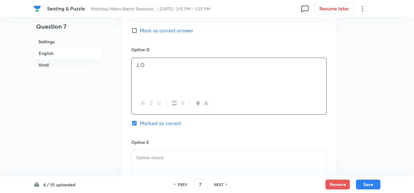
click at [144, 155] on p at bounding box center [229, 158] width 186 height 7
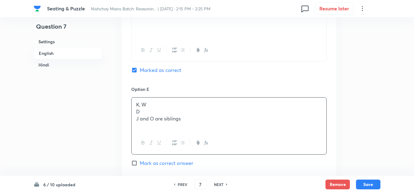
scroll to position [846, 0]
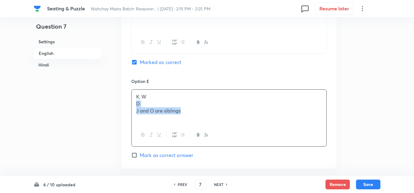
drag, startPoint x: 182, startPoint y: 99, endPoint x: 127, endPoint y: 88, distance: 55.8
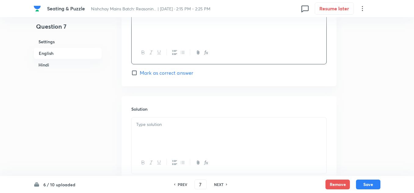
scroll to position [938, 0]
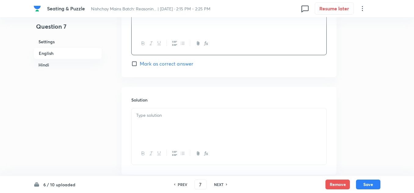
click at [144, 109] on div at bounding box center [229, 126] width 195 height 34
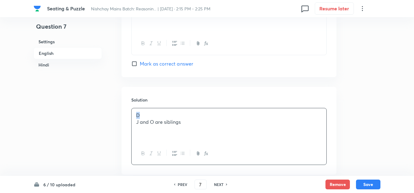
drag, startPoint x: 142, startPoint y: 101, endPoint x: 120, endPoint y: 100, distance: 22.3
click at [120, 100] on div "Question 7 Settings English Hindi Settings Type Single choice correct 5 options…" at bounding box center [207, 103] width 347 height 2023
click at [181, 112] on p "J and O are siblings" at bounding box center [229, 115] width 186 height 7
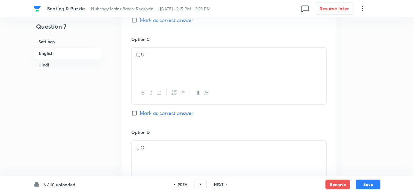
scroll to position [693, 0]
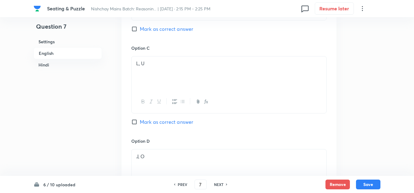
click at [135, 119] on input "Mark as correct answer" at bounding box center [135, 122] width 9 height 6
checkbox input "true"
checkbox input "false"
checkbox input "true"
checkbox input "false"
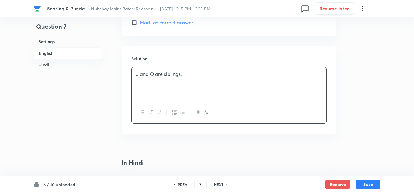
scroll to position [968, 0]
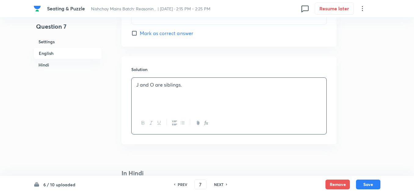
click at [139, 82] on p "J and O are siblings." at bounding box center [229, 85] width 186 height 7
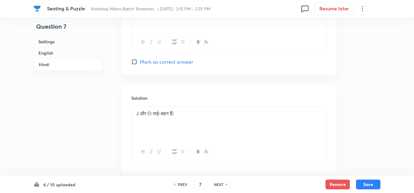
scroll to position [1855, 0]
click at [138, 110] on p "J और O भाई-बहन हैं|" at bounding box center [229, 113] width 186 height 7
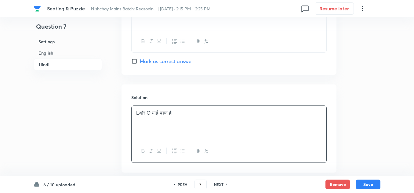
click at [150, 110] on p "Lऔर O भाई-बहन हैं|" at bounding box center [229, 113] width 186 height 7
click at [179, 110] on p "Lऔर U भाई-बहन हैं|" at bounding box center [229, 113] width 186 height 7
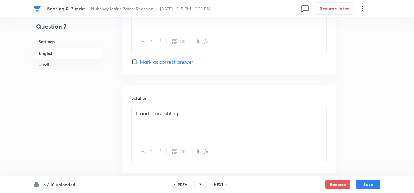
scroll to position [938, 0]
click at [192, 112] on p "L and U are siblings." at bounding box center [229, 115] width 186 height 7
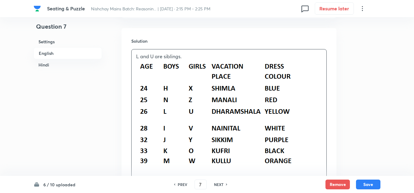
scroll to position [999, 0]
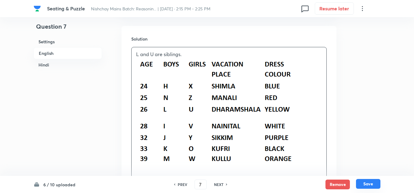
click at [364, 183] on button "Save" at bounding box center [368, 184] width 24 height 10
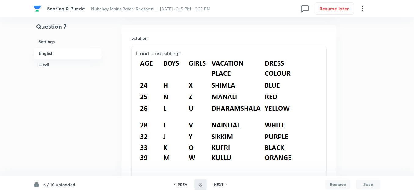
scroll to position [0, 0]
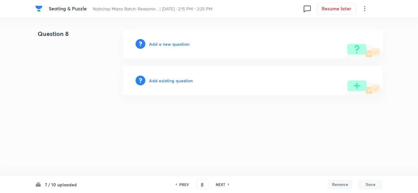
click at [185, 184] on h6 "PREV" at bounding box center [183, 185] width 9 height 6
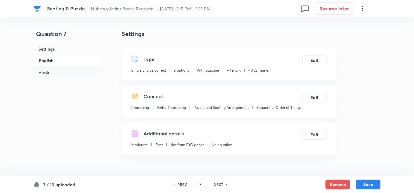
click at [183, 184] on h6 "PREV" at bounding box center [182, 185] width 9 height 6
type input "6"
checkbox input "false"
checkbox input "true"
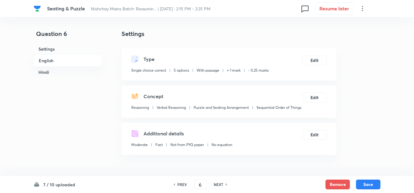
checkbox input "true"
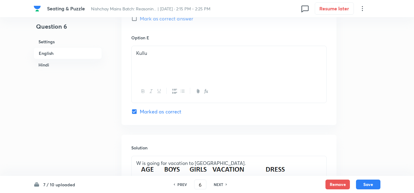
scroll to position [795, 0]
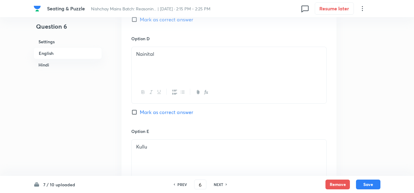
click at [222, 182] on div "PREV 6 ​ NEXT" at bounding box center [200, 185] width 79 height 10
click at [219, 184] on h6 "NEXT" at bounding box center [218, 185] width 9 height 6
type input "7"
checkbox input "false"
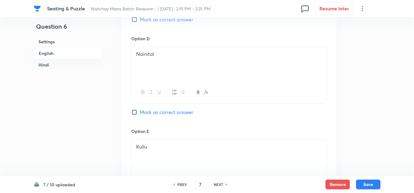
checkbox input "true"
click at [219, 184] on h6 "NEXT" at bounding box center [218, 185] width 9 height 6
type input "8"
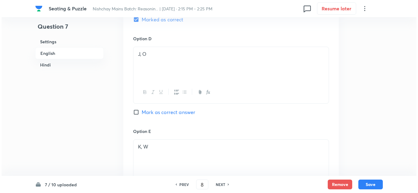
scroll to position [0, 0]
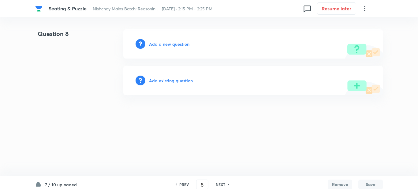
click at [162, 42] on h6 "Add a new question" at bounding box center [169, 44] width 40 height 6
click at [174, 40] on div "Choose a question type" at bounding box center [252, 43] width 259 height 29
click at [170, 43] on h6 "Choose a question type" at bounding box center [172, 44] width 47 height 6
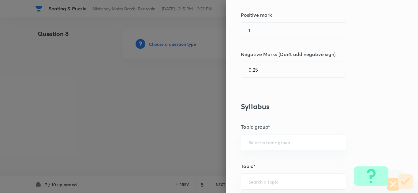
scroll to position [214, 0]
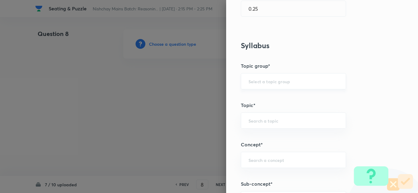
click at [256, 79] on input "text" at bounding box center [293, 82] width 90 height 6
click at [256, 94] on li "Reasoning" at bounding box center [288, 98] width 105 height 11
type input "Reasoning"
click at [254, 117] on div "​" at bounding box center [293, 121] width 105 height 16
type input "c"
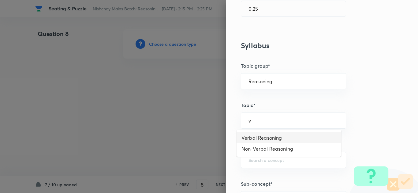
click at [259, 136] on li "Verbal Reasoning" at bounding box center [288, 138] width 105 height 11
type input "Verbal Reasoning"
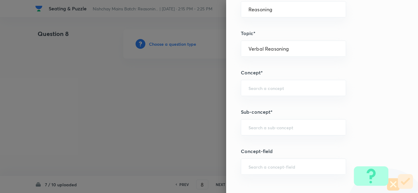
scroll to position [306, 0]
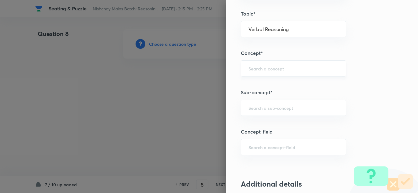
click at [243, 64] on div "​" at bounding box center [293, 69] width 105 height 16
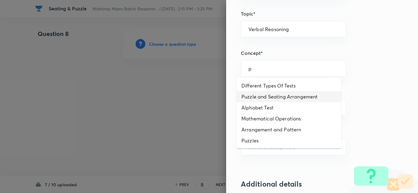
click at [263, 94] on li "Puzzle and Seating Arrangement" at bounding box center [288, 96] width 105 height 11
type input "Puzzle and Seating Arrangement"
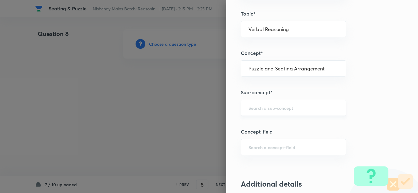
click at [258, 106] on input "text" at bounding box center [293, 108] width 90 height 6
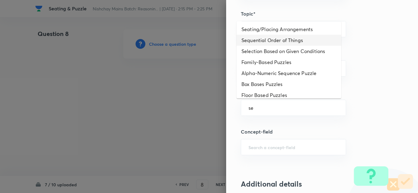
click at [257, 38] on li "Sequential Order of Things" at bounding box center [288, 40] width 105 height 11
type input "Sequential Order of Things"
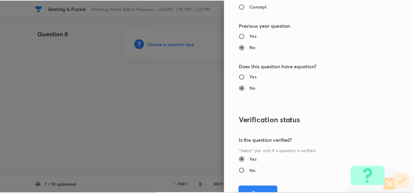
scroll to position [640, 0]
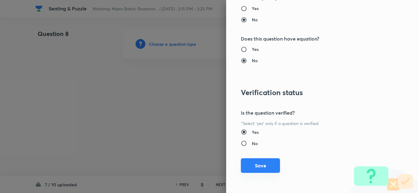
click at [258, 164] on button "Save" at bounding box center [260, 166] width 39 height 15
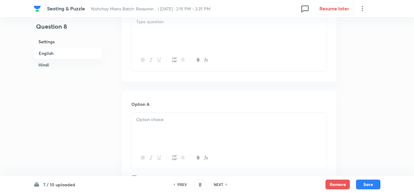
scroll to position [459, 0]
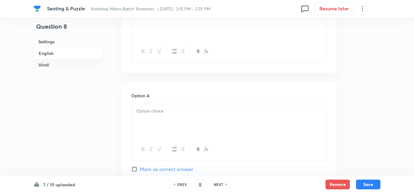
click at [154, 108] on p at bounding box center [229, 111] width 186 height 7
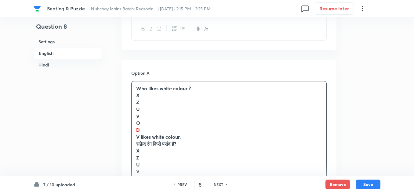
scroll to position [520, 0]
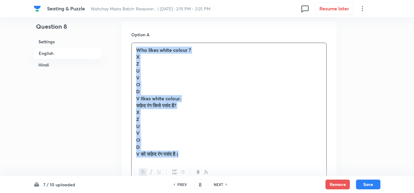
drag, startPoint x: 193, startPoint y: 142, endPoint x: 136, endPoint y: 38, distance: 119.1
click at [136, 43] on div "Who likes white colour ? X Z U V O D V likes white colour. सफ़ेद रंग किसे पसंद …" at bounding box center [229, 102] width 195 height 119
click at [143, 170] on icon "button" at bounding box center [143, 172] width 5 height 5
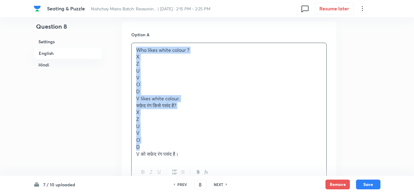
click at [190, 151] on p "V को सफ़ेद रंग पसंद है।" at bounding box center [229, 154] width 186 height 7
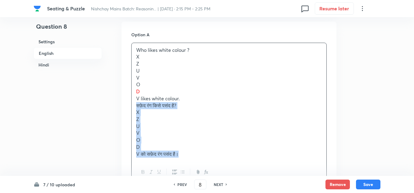
drag, startPoint x: 190, startPoint y: 141, endPoint x: 137, endPoint y: 89, distance: 74.6
click at [137, 89] on div "Who likes white colour ? X Z U V O D V likes white colour. सफ़ेद रंग किसे पसंद …" at bounding box center [229, 102] width 195 height 119
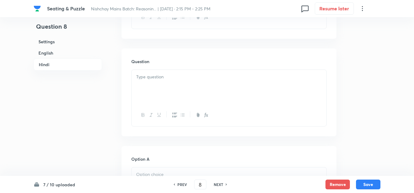
scroll to position [1314, 0]
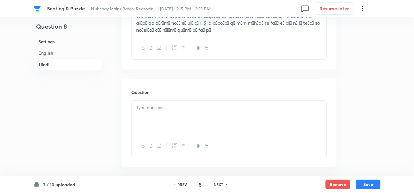
drag, startPoint x: 144, startPoint y: 108, endPoint x: 157, endPoint y: 113, distance: 13.2
click at [144, 108] on div at bounding box center [229, 118] width 195 height 34
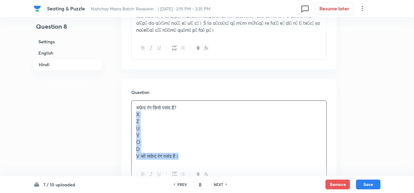
drag, startPoint x: 189, startPoint y: 145, endPoint x: 136, endPoint y: 104, distance: 66.9
click at [136, 104] on div "सफ़ेद रंग किसे पसंद है? X Z U V O D V को सफ़ेद रंग पसंद है।" at bounding box center [229, 132] width 195 height 63
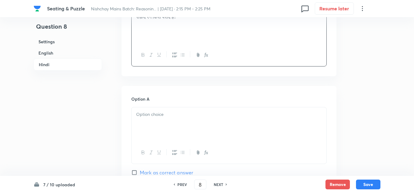
scroll to position [1406, 0]
click at [153, 141] on div at bounding box center [229, 152] width 195 height 22
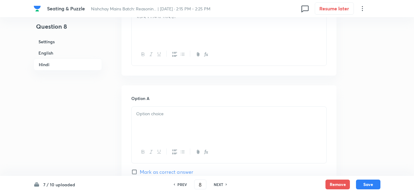
click at [144, 111] on p at bounding box center [229, 114] width 186 height 7
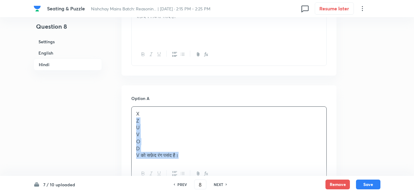
drag, startPoint x: 191, startPoint y: 145, endPoint x: 129, endPoint y: 108, distance: 72.4
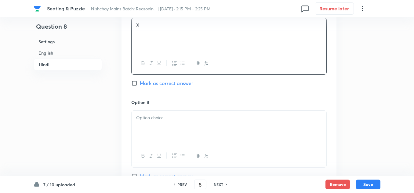
scroll to position [1498, 0]
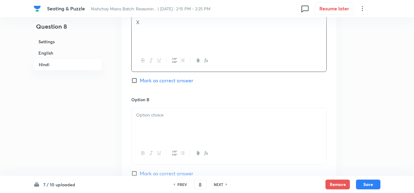
click at [164, 108] on div at bounding box center [229, 125] width 195 height 34
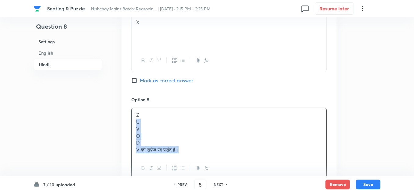
drag, startPoint x: 186, startPoint y: 140, endPoint x: 126, endPoint y: 110, distance: 67.4
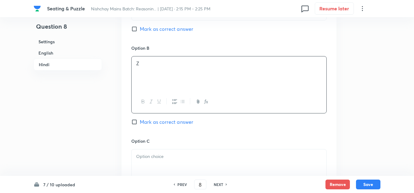
scroll to position [1559, 0]
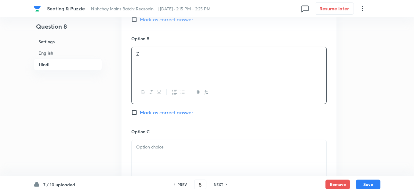
click at [153, 144] on p at bounding box center [229, 147] width 186 height 7
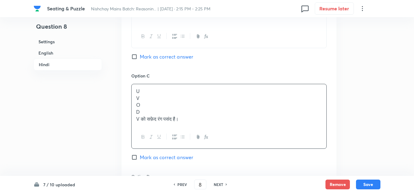
scroll to position [1620, 0]
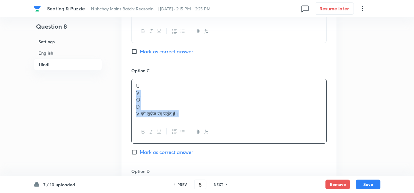
drag, startPoint x: 186, startPoint y: 102, endPoint x: 135, endPoint y: 79, distance: 55.4
click at [135, 79] on div "U V O D V को सफ़ेद रंग पसंद है।" at bounding box center [229, 100] width 195 height 42
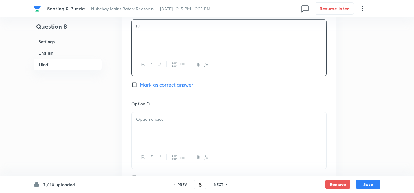
scroll to position [1681, 0]
click at [155, 114] on div at bounding box center [229, 128] width 195 height 34
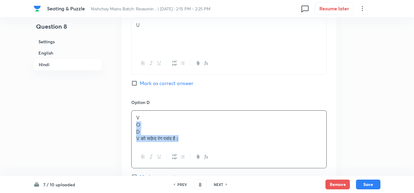
drag, startPoint x: 186, startPoint y: 124, endPoint x: 143, endPoint y: 113, distance: 43.8
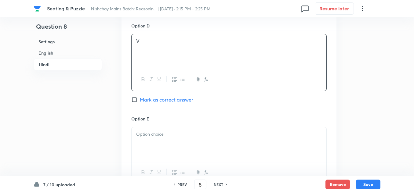
scroll to position [1773, 0]
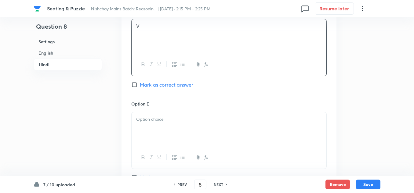
click at [153, 112] on div at bounding box center [229, 129] width 195 height 34
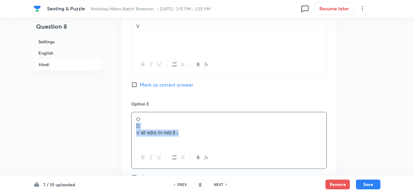
drag, startPoint x: 183, startPoint y: 120, endPoint x: 134, endPoint y: 114, distance: 49.3
click at [134, 114] on div "O D V को सफ़ेद रंग पसंद है।" at bounding box center [229, 129] width 195 height 34
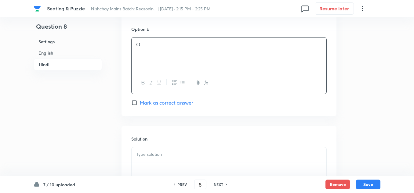
scroll to position [1865, 0]
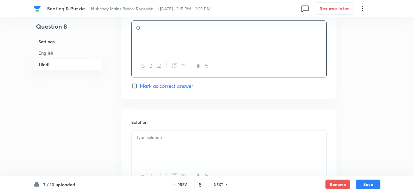
click at [158, 131] on div at bounding box center [229, 148] width 195 height 34
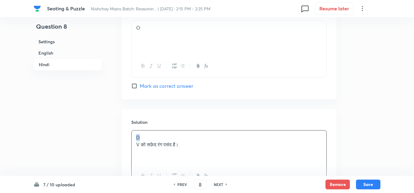
drag, startPoint x: 147, startPoint y: 123, endPoint x: 111, endPoint y: 118, distance: 36.7
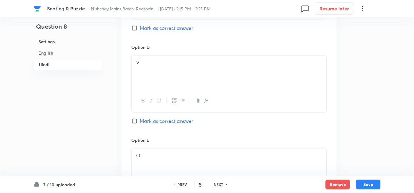
scroll to position [1742, 0]
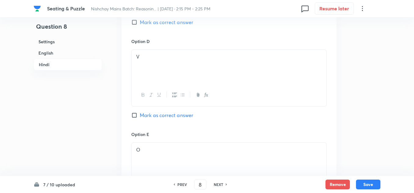
click at [134, 112] on input "Mark as correct answer" at bounding box center [135, 115] width 9 height 6
checkbox input "true"
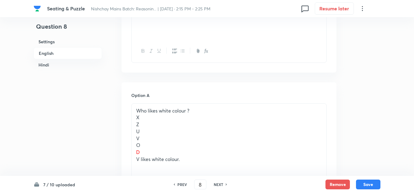
scroll to position [459, 0]
click at [142, 149] on p "D" at bounding box center [229, 152] width 186 height 7
drag, startPoint x: 142, startPoint y: 137, endPoint x: 114, endPoint y: 138, distance: 27.8
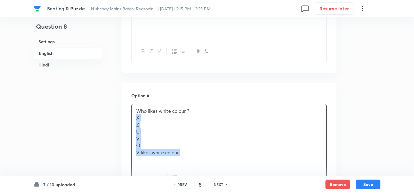
drag, startPoint x: 192, startPoint y: 141, endPoint x: 133, endPoint y: 107, distance: 68.9
click at [133, 107] on div "Who likes white colour ? X Z U V O V likes white colour." at bounding box center [229, 135] width 195 height 63
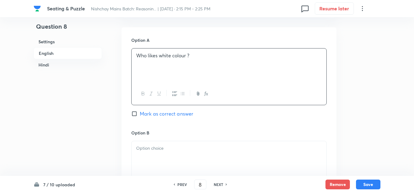
scroll to position [520, 0]
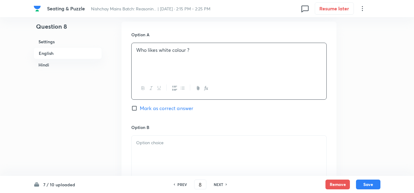
click at [149, 140] on p at bounding box center [229, 143] width 186 height 7
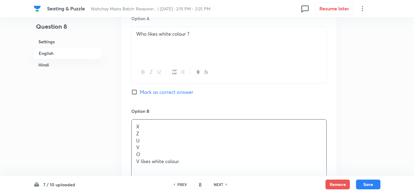
scroll to position [550, 0]
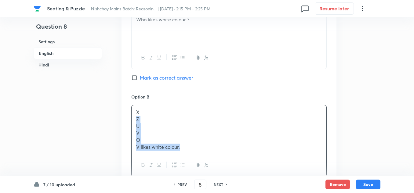
drag, startPoint x: 182, startPoint y: 133, endPoint x: 131, endPoint y: 109, distance: 56.3
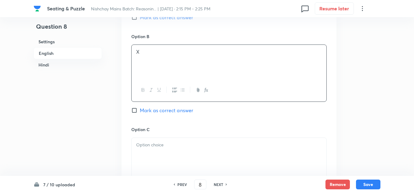
scroll to position [611, 0]
click at [164, 138] on div at bounding box center [229, 155] width 195 height 34
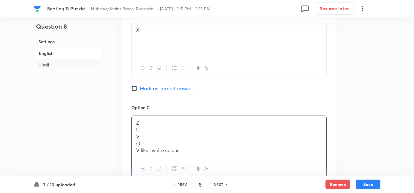
scroll to position [642, 0]
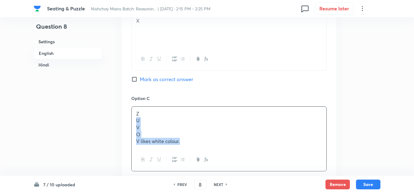
drag, startPoint x: 183, startPoint y: 128, endPoint x: 127, endPoint y: 105, distance: 60.9
click at [127, 105] on div "Option A Who likes white colour ? Mark as correct answer Option B X Mark as cor…" at bounding box center [229, 139] width 215 height 481
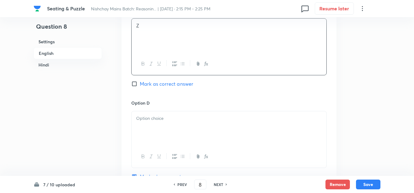
scroll to position [734, 0]
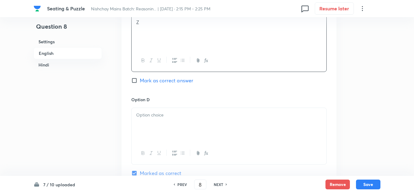
click at [156, 112] on p at bounding box center [229, 115] width 186 height 7
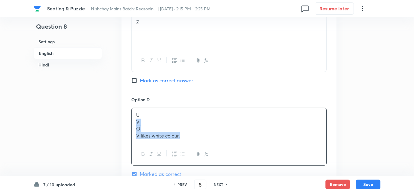
drag, startPoint x: 184, startPoint y: 124, endPoint x: 120, endPoint y: 109, distance: 65.9
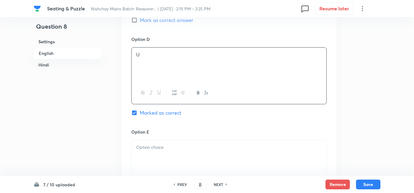
scroll to position [795, 0]
click at [151, 144] on p at bounding box center [229, 147] width 186 height 7
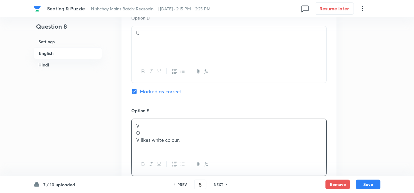
scroll to position [825, 0]
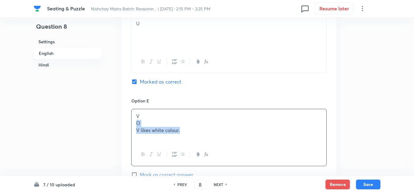
drag, startPoint x: 182, startPoint y: 118, endPoint x: 123, endPoint y: 110, distance: 59.8
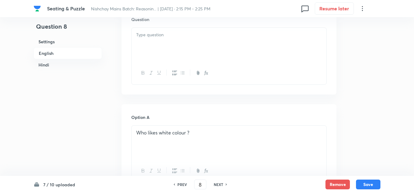
scroll to position [428, 0]
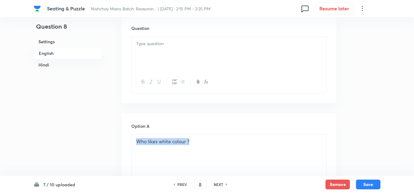
drag, startPoint x: 197, startPoint y: 128, endPoint x: 127, endPoint y: 130, distance: 69.4
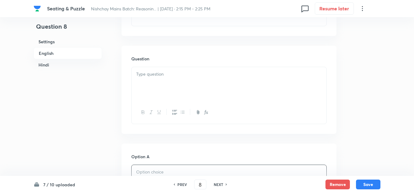
click at [157, 72] on div at bounding box center [229, 84] width 195 height 34
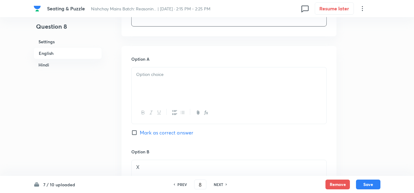
scroll to position [520, 0]
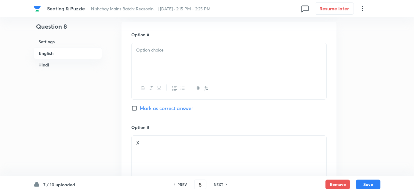
click at [143, 43] on div at bounding box center [229, 60] width 195 height 34
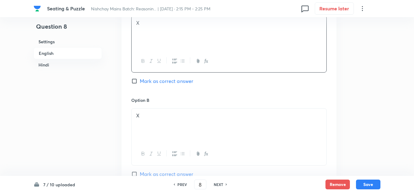
scroll to position [581, 0]
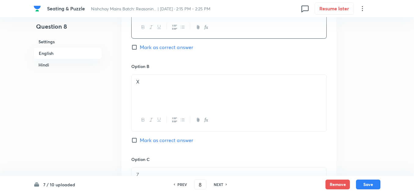
click at [148, 79] on p "X" at bounding box center [229, 82] width 186 height 7
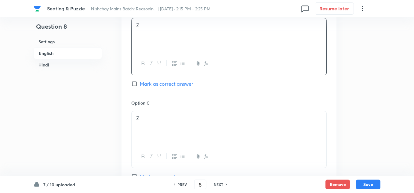
scroll to position [642, 0]
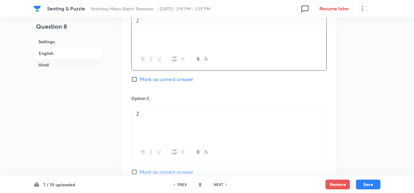
click at [145, 107] on div "Z" at bounding box center [229, 124] width 195 height 34
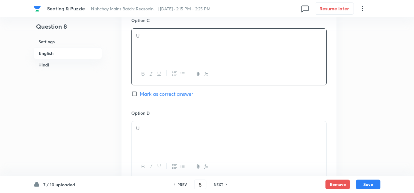
scroll to position [734, 0]
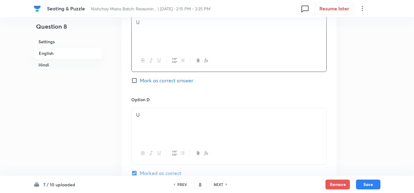
click at [142, 112] on p "U" at bounding box center [229, 115] width 186 height 7
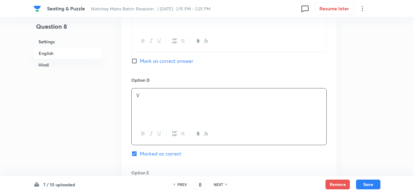
scroll to position [825, 0]
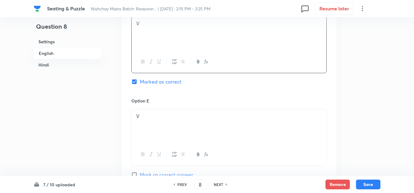
click at [145, 113] on p "V" at bounding box center [229, 116] width 186 height 7
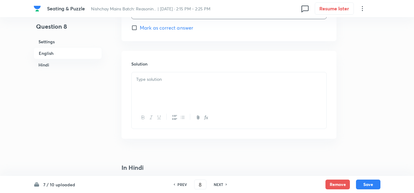
scroll to position [948, 0]
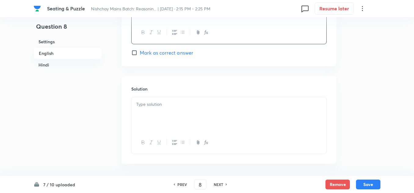
click at [170, 109] on div at bounding box center [229, 115] width 195 height 34
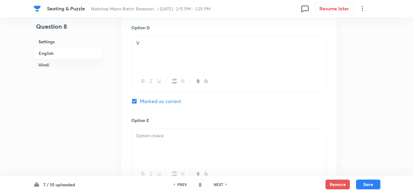
scroll to position [795, 0]
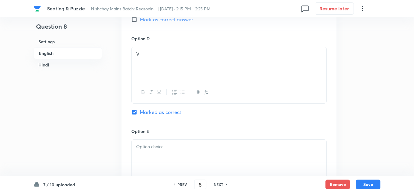
click at [157, 140] on div at bounding box center [229, 157] width 195 height 34
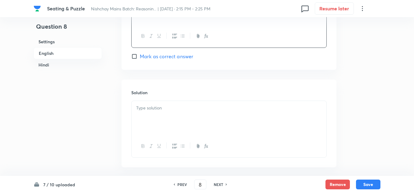
scroll to position [948, 0]
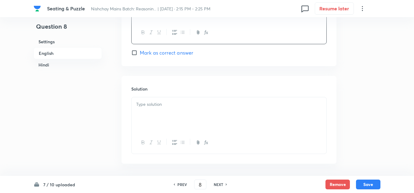
click at [155, 111] on div at bounding box center [229, 115] width 195 height 34
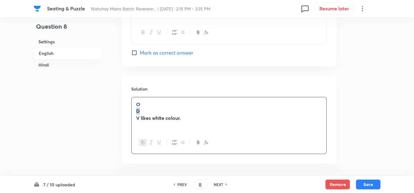
drag, startPoint x: 142, startPoint y: 97, endPoint x: 124, endPoint y: 97, distance: 18.7
click at [124, 97] on div "Solution O D V likes white colour." at bounding box center [229, 120] width 215 height 88
drag, startPoint x: 149, startPoint y: 94, endPoint x: 130, endPoint y: 72, distance: 29.4
click at [129, 90] on div "Solution O V likes white colour." at bounding box center [229, 120] width 215 height 88
drag, startPoint x: 184, startPoint y: 89, endPoint x: 136, endPoint y: 93, distance: 48.5
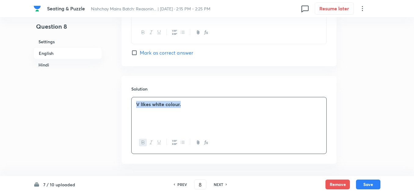
click at [136, 98] on div "V likes white colour." at bounding box center [229, 115] width 195 height 34
click at [144, 140] on icon "button" at bounding box center [143, 142] width 5 height 5
click at [192, 106] on div "V likes white colour." at bounding box center [229, 115] width 195 height 34
click at [189, 101] on p "V likes white colour." at bounding box center [229, 104] width 186 height 7
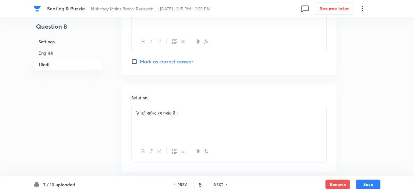
scroll to position [1966, 0]
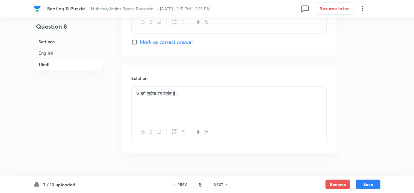
click at [188, 90] on p "V को सफ़ेद रंग पसंद है।" at bounding box center [229, 93] width 186 height 7
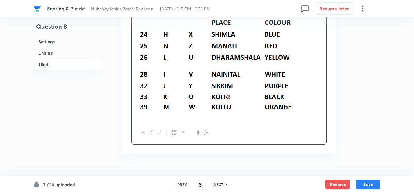
scroll to position [2058, 0]
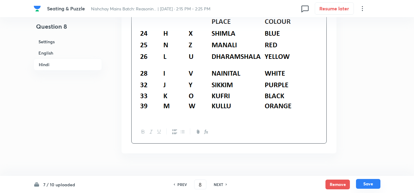
click at [362, 182] on button "Save" at bounding box center [368, 184] width 24 height 10
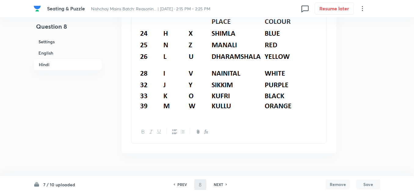
type input "9"
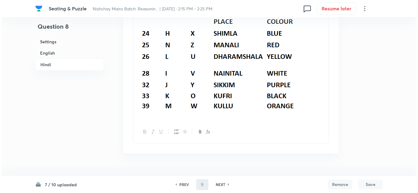
scroll to position [0, 0]
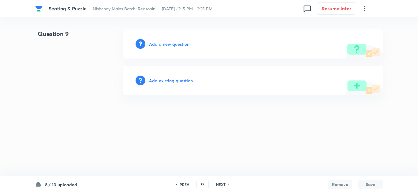
click at [169, 43] on h6 "Add a new question" at bounding box center [169, 44] width 40 height 6
click at [173, 43] on h6 "Choose a question type" at bounding box center [172, 44] width 47 height 6
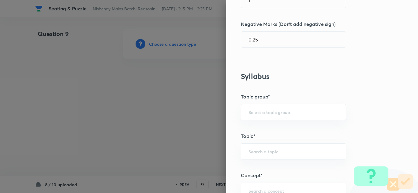
scroll to position [183, 0]
click at [241, 110] on div "​" at bounding box center [293, 112] width 105 height 16
click at [252, 128] on li "Reasoning" at bounding box center [288, 129] width 105 height 11
type input "Reasoning"
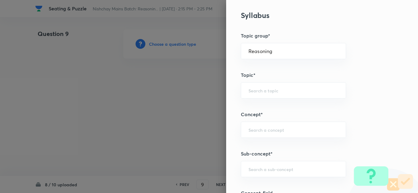
scroll to position [245, 0]
click at [248, 90] on input "text" at bounding box center [293, 90] width 90 height 6
click at [246, 86] on div "​" at bounding box center [293, 90] width 105 height 16
click at [250, 105] on li "Verbal Reasoning" at bounding box center [288, 107] width 105 height 11
type input "Verbal Reasoning"
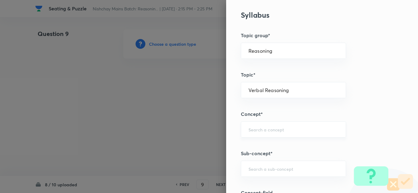
click at [246, 126] on div "​" at bounding box center [293, 130] width 105 height 16
type input "c"
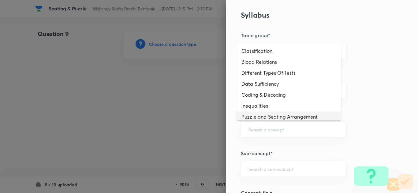
click at [247, 113] on li "Puzzle and Seating Arrangement" at bounding box center [288, 117] width 105 height 11
type input "Puzzle and Seating Arrangement"
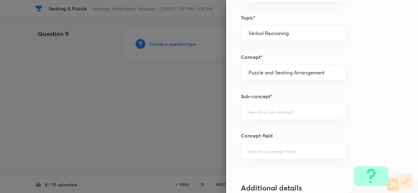
scroll to position [306, 0]
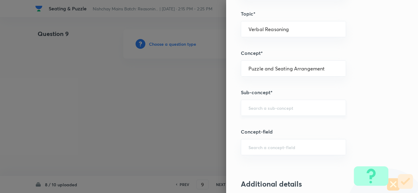
click at [253, 108] on input "text" at bounding box center [293, 108] width 90 height 6
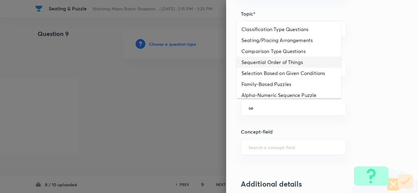
click at [254, 60] on li "Sequential Order of Things" at bounding box center [288, 62] width 105 height 11
type input "Sequential Order of Things"
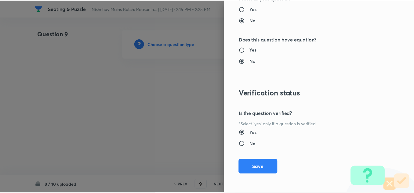
scroll to position [640, 0]
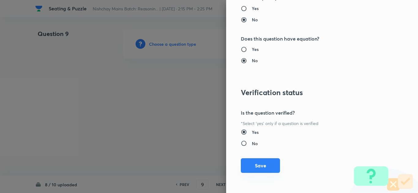
click at [249, 163] on button "Save" at bounding box center [260, 166] width 39 height 15
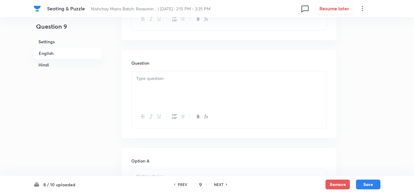
scroll to position [397, 0]
click at [142, 67] on div at bounding box center [229, 84] width 195 height 34
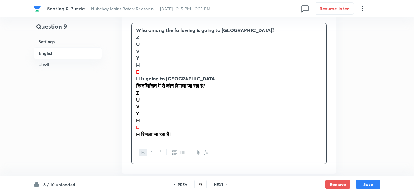
scroll to position [428, 0]
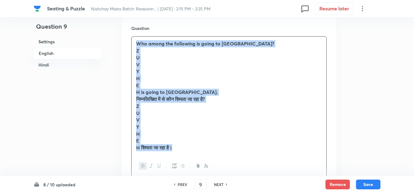
drag, startPoint x: 180, startPoint y: 134, endPoint x: 135, endPoint y: 32, distance: 110.9
click at [135, 37] on div "Who among the following is going to Shimla? Z U V Y H E H is going to Shimla. न…" at bounding box center [229, 96] width 195 height 119
click at [143, 164] on icon "button" at bounding box center [143, 166] width 5 height 5
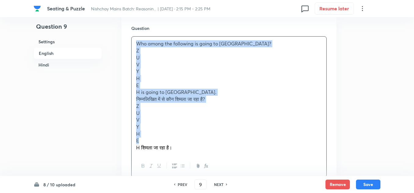
click at [177, 145] on p "H शिमला जा रहा है।" at bounding box center [229, 148] width 186 height 7
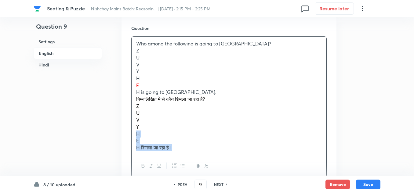
drag, startPoint x: 175, startPoint y: 133, endPoint x: 157, endPoint y: 110, distance: 29.4
click at [157, 110] on div "Who among the following is going to Shimla? Z U V Y H E H is going to Shimla. न…" at bounding box center [229, 96] width 195 height 119
drag, startPoint x: 179, startPoint y: 135, endPoint x: 148, endPoint y: 95, distance: 50.7
click at [148, 95] on div "Who among the following is going to Shimla? Z U V Y H E H is going to Shimla. न…" at bounding box center [229, 96] width 195 height 119
drag, startPoint x: 179, startPoint y: 134, endPoint x: 135, endPoint y: 89, distance: 62.9
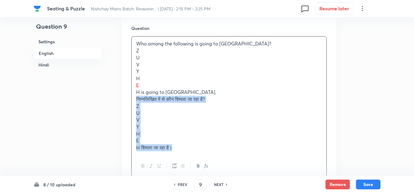
click at [135, 89] on div "Who among the following is going to Shimla? Z U V Y H E H is going to Shimla. न…" at bounding box center [229, 96] width 195 height 119
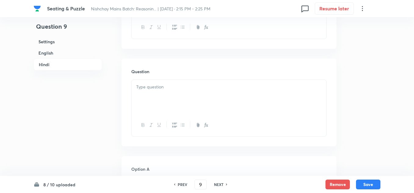
scroll to position [1314, 0]
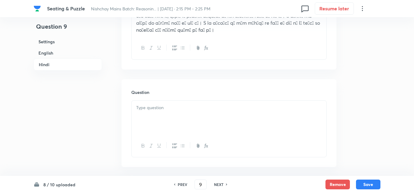
click at [146, 101] on div at bounding box center [229, 118] width 195 height 34
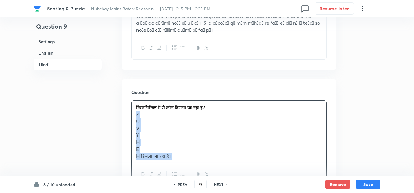
drag, startPoint x: 178, startPoint y: 142, endPoint x: 135, endPoint y: 101, distance: 58.8
click at [135, 101] on div "निम्नलिखित में से कौन शिमला जा रहा है? Z U V Y H E H शिमला जा रहा है।" at bounding box center [229, 132] width 195 height 63
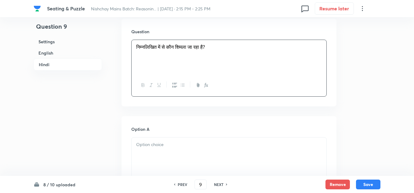
scroll to position [1376, 0]
click at [144, 138] on div at bounding box center [229, 155] width 195 height 34
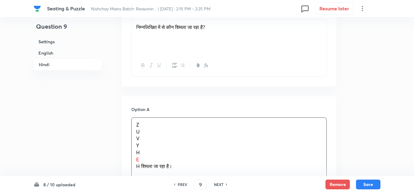
scroll to position [1406, 0]
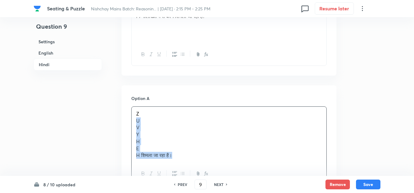
drag, startPoint x: 180, startPoint y: 148, endPoint x: 134, endPoint y: 107, distance: 61.7
click at [134, 107] on div "Z U V Y H E H शिमला जा रहा है।" at bounding box center [229, 135] width 195 height 56
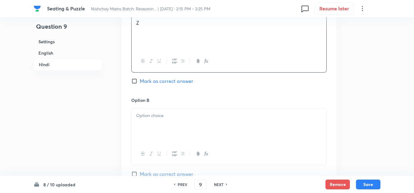
scroll to position [1498, 0]
click at [144, 112] on div at bounding box center [229, 125] width 195 height 34
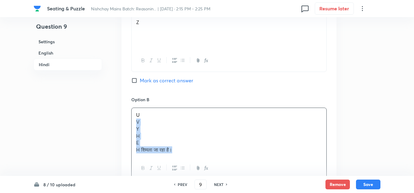
drag, startPoint x: 177, startPoint y: 136, endPoint x: 132, endPoint y: 105, distance: 54.5
click at [133, 109] on div "U V Y H E H शिमला जा रहा है।" at bounding box center [229, 132] width 195 height 49
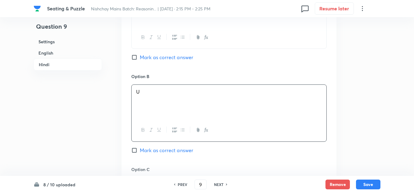
scroll to position [1559, 0]
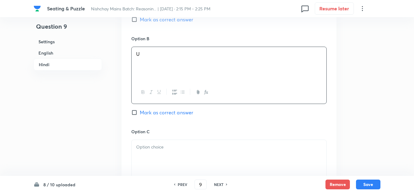
click at [141, 144] on p at bounding box center [229, 147] width 186 height 7
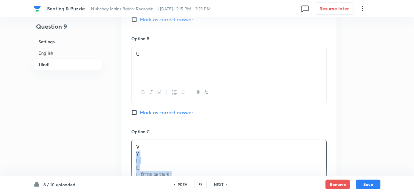
drag, startPoint x: 174, startPoint y: 159, endPoint x: 137, endPoint y: 140, distance: 41.4
click at [137, 140] on div "V Y H E H शिमला जा रहा है।" at bounding box center [229, 161] width 195 height 42
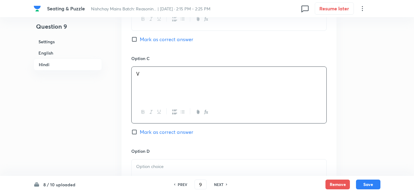
scroll to position [1651, 0]
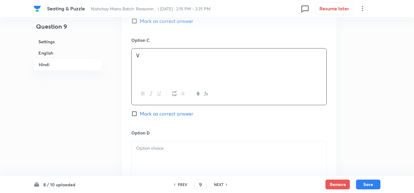
click at [142, 145] on p at bounding box center [229, 148] width 186 height 7
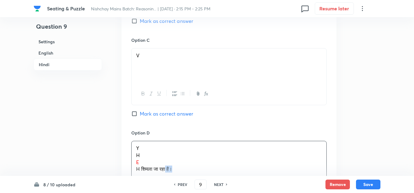
drag, startPoint x: 181, startPoint y: 158, endPoint x: 157, endPoint y: 148, distance: 26.0
click at [160, 149] on div "Y H E H शिमला जा रहा है।" at bounding box center [229, 159] width 195 height 35
drag, startPoint x: 157, startPoint y: 148, endPoint x: 137, endPoint y: 140, distance: 21.9
click at [137, 142] on div "Y H E H शिमला जा रहा है।" at bounding box center [229, 159] width 195 height 35
drag, startPoint x: 177, startPoint y: 157, endPoint x: 131, endPoint y: 141, distance: 48.9
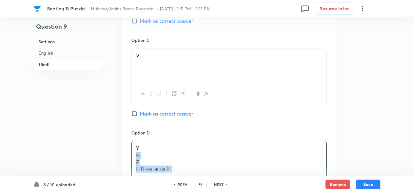
click at [131, 141] on div "Option A Z Mark as correct answer Option B U Mark as correct answer Option C V …" at bounding box center [229, 77] width 215 height 473
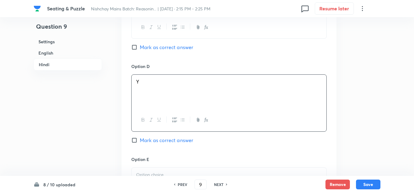
scroll to position [1742, 0]
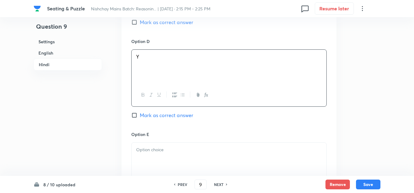
click at [139, 143] on div at bounding box center [229, 160] width 195 height 34
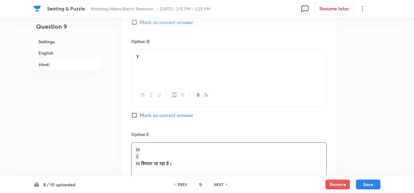
scroll to position [1773, 0]
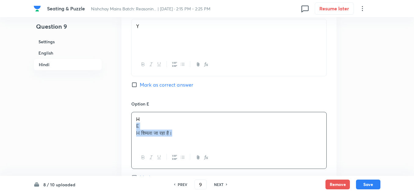
drag, startPoint x: 177, startPoint y: 121, endPoint x: 134, endPoint y: 110, distance: 44.2
click at [134, 112] on div "H E H शिमला जा रहा है।" at bounding box center [229, 129] width 195 height 34
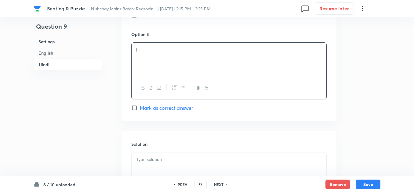
scroll to position [1865, 0]
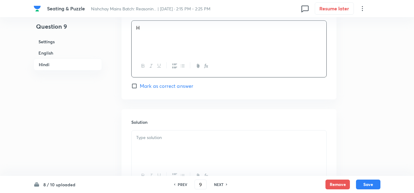
click at [138, 131] on div at bounding box center [229, 148] width 195 height 34
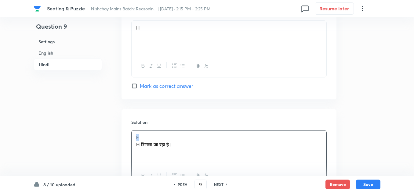
drag, startPoint x: 140, startPoint y: 122, endPoint x: 123, endPoint y: 122, distance: 16.8
click at [123, 122] on div "Solution E H शिमला जा रहा है।" at bounding box center [229, 153] width 215 height 88
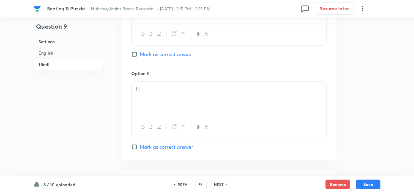
scroll to position [1834, 0]
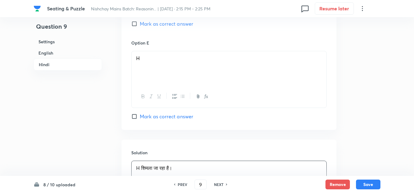
click at [135, 114] on input "Mark as correct answer" at bounding box center [135, 117] width 9 height 6
checkbox input "true"
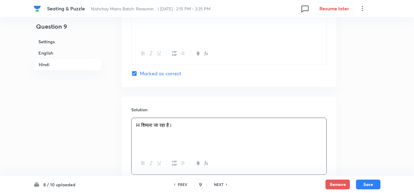
scroll to position [1895, 0]
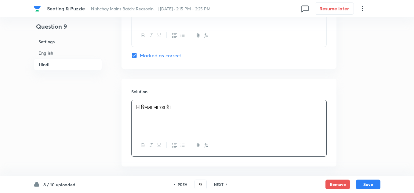
click at [188, 100] on div "H शिमला जा रहा है।" at bounding box center [229, 117] width 195 height 34
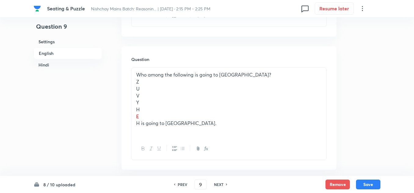
scroll to position [397, 0]
drag, startPoint x: 186, startPoint y: 107, endPoint x: 133, endPoint y: 69, distance: 65.2
click at [133, 69] on div "Who among the following is going to Shimla? Z U V Y H E H is going to Shimla." at bounding box center [229, 102] width 195 height 70
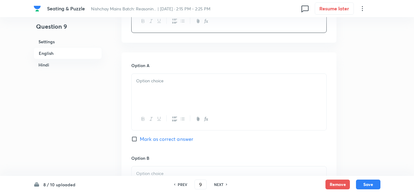
scroll to position [489, 0]
click at [139, 74] on div at bounding box center [229, 91] width 195 height 34
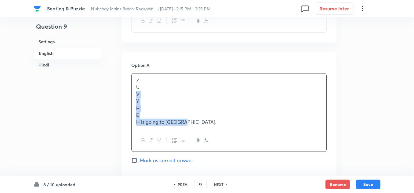
drag, startPoint x: 184, startPoint y: 108, endPoint x: 130, endPoint y: 77, distance: 62.0
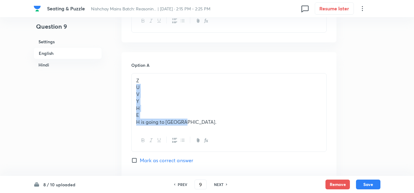
drag, startPoint x: 182, startPoint y: 109, endPoint x: 134, endPoint y: 76, distance: 58.3
click at [134, 76] on div "Z U V Y H E H is going to Shimla." at bounding box center [229, 102] width 195 height 56
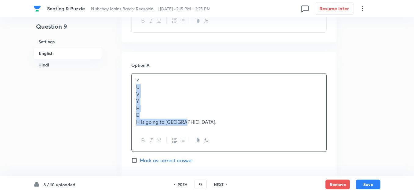
drag, startPoint x: 186, startPoint y: 109, endPoint x: 137, endPoint y: 76, distance: 58.9
click at [137, 76] on div "Z U V Y H E H is going to Shimla." at bounding box center [229, 102] width 195 height 56
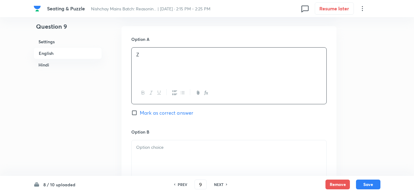
scroll to position [550, 0]
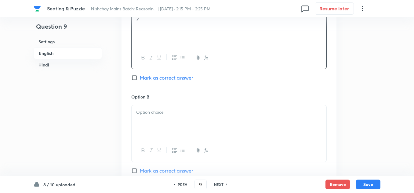
click at [138, 109] on p at bounding box center [229, 112] width 186 height 7
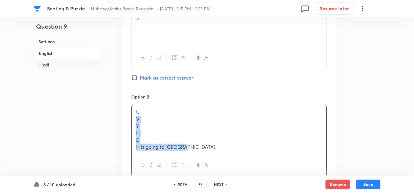
drag, startPoint x: 184, startPoint y: 133, endPoint x: 137, endPoint y: 108, distance: 53.9
click at [137, 108] on div "U V Y H E H is going to Shimla." at bounding box center [229, 129] width 195 height 49
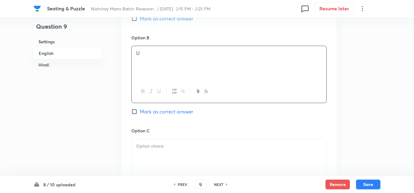
scroll to position [611, 0]
click at [140, 141] on p at bounding box center [229, 144] width 186 height 7
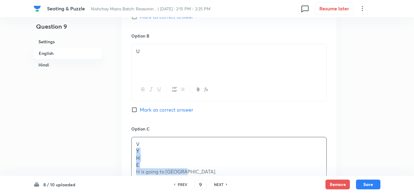
drag, startPoint x: 187, startPoint y: 158, endPoint x: 132, endPoint y: 135, distance: 59.7
click at [132, 138] on div "V Y H E H is going to Shimla." at bounding box center [229, 159] width 195 height 42
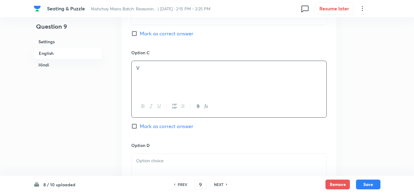
scroll to position [703, 0]
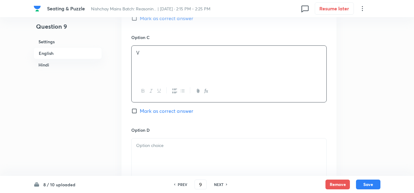
click at [137, 142] on p at bounding box center [229, 145] width 186 height 7
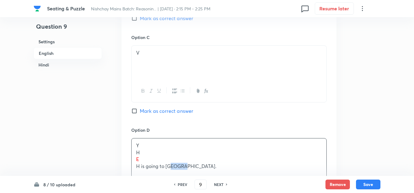
drag, startPoint x: 185, startPoint y: 155, endPoint x: 154, endPoint y: 144, distance: 33.1
click at [160, 147] on div "Y H E H is going to Shimla." at bounding box center [229, 156] width 195 height 35
drag, startPoint x: 154, startPoint y: 144, endPoint x: 134, endPoint y: 138, distance: 20.7
click at [134, 139] on div "Y H E H is going to Shimla." at bounding box center [229, 156] width 195 height 35
drag, startPoint x: 182, startPoint y: 153, endPoint x: 136, endPoint y: 139, distance: 47.7
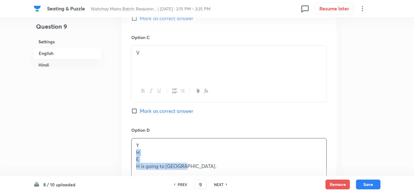
click at [136, 139] on div "Y H E H is going to Shimla." at bounding box center [229, 156] width 195 height 35
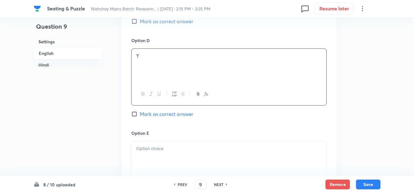
scroll to position [795, 0]
click at [139, 144] on p at bounding box center [229, 147] width 186 height 7
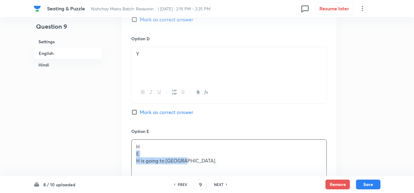
drag, startPoint x: 183, startPoint y: 150, endPoint x: 134, endPoint y: 140, distance: 49.9
click at [134, 140] on div "H E H is going to Shimla." at bounding box center [229, 157] width 195 height 34
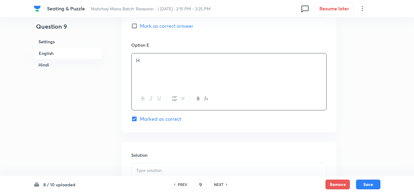
scroll to position [886, 0]
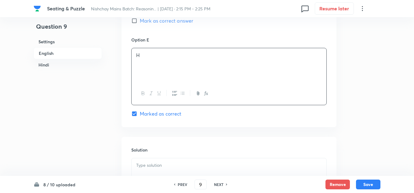
click at [138, 162] on p at bounding box center [229, 165] width 186 height 7
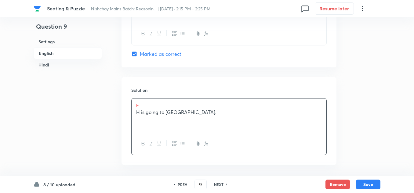
scroll to position [948, 0]
drag, startPoint x: 141, startPoint y: 92, endPoint x: 134, endPoint y: 90, distance: 6.9
click at [134, 98] on div "E H is going to Shimla." at bounding box center [229, 115] width 195 height 34
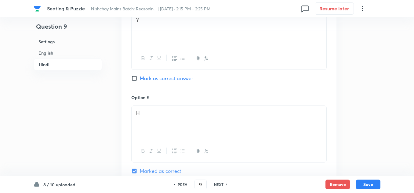
scroll to position [1812, 0]
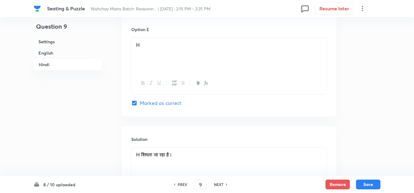
click at [184, 152] on p "H शिमला जा रहा है।" at bounding box center [229, 155] width 186 height 7
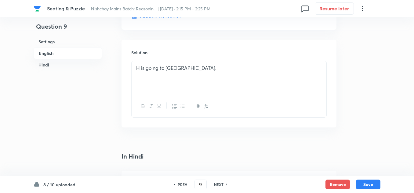
scroll to position [956, 0]
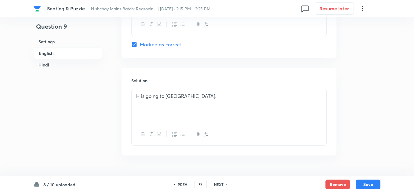
click at [185, 93] on p "H is going to Shimla." at bounding box center [229, 96] width 186 height 7
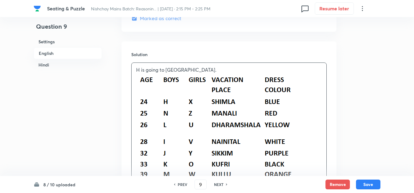
scroll to position [986, 0]
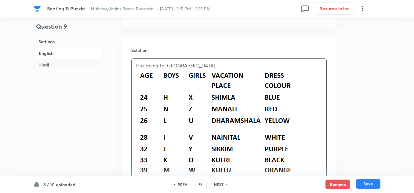
click at [365, 185] on button "Save" at bounding box center [368, 184] width 24 height 10
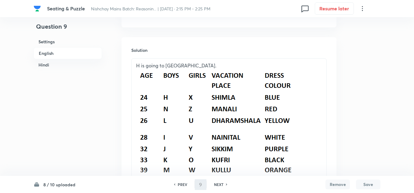
type input "10"
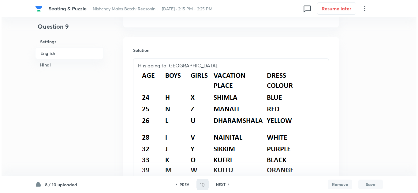
scroll to position [0, 0]
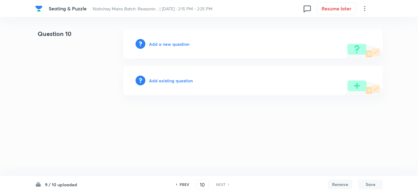
click at [163, 43] on h6 "Add a new question" at bounding box center [169, 44] width 40 height 6
click at [163, 43] on h6 "Choose a question type" at bounding box center [172, 44] width 47 height 6
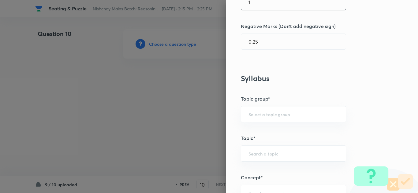
scroll to position [183, 0]
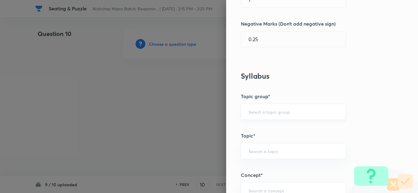
click at [250, 119] on div "​" at bounding box center [293, 112] width 105 height 16
click at [251, 128] on li "Reasoning" at bounding box center [288, 129] width 105 height 11
type input "Reasoning"
click at [252, 149] on input "text" at bounding box center [293, 152] width 90 height 6
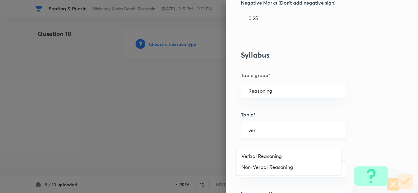
scroll to position [214, 0]
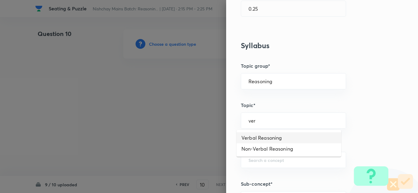
click at [251, 137] on li "Verbal Reasoning" at bounding box center [288, 138] width 105 height 11
type input "Verbal Reasoning"
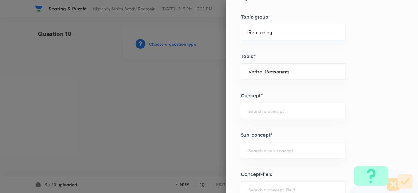
scroll to position [275, 0]
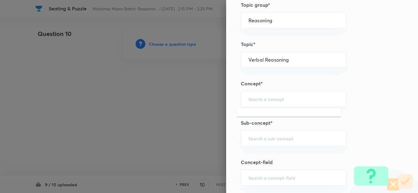
click at [248, 99] on input "text" at bounding box center [293, 99] width 90 height 6
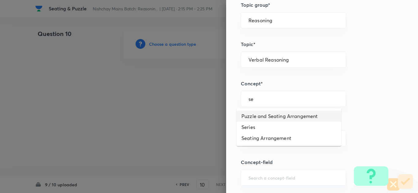
click at [249, 116] on li "Puzzle and Seating Arrangement" at bounding box center [288, 116] width 105 height 11
type input "Puzzle and Seating Arrangement"
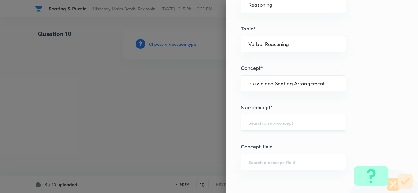
scroll to position [306, 0]
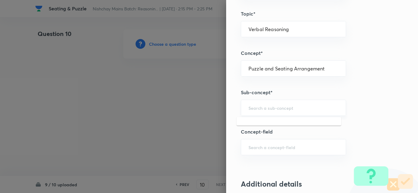
click at [249, 108] on input "text" at bounding box center [293, 108] width 90 height 6
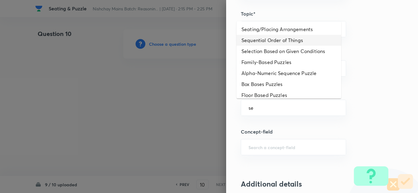
click at [255, 36] on li "Sequential Order of Things" at bounding box center [288, 40] width 105 height 11
type input "Sequential Order of Things"
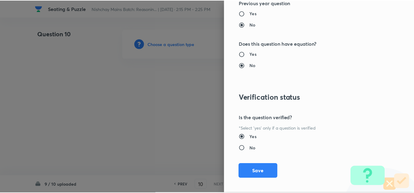
scroll to position [640, 0]
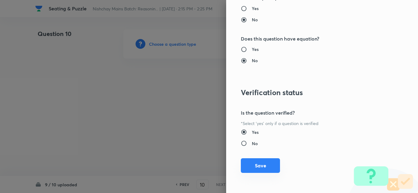
click at [248, 166] on button "Save" at bounding box center [260, 166] width 39 height 15
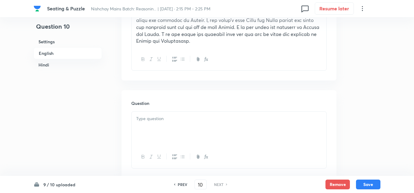
scroll to position [367, 0]
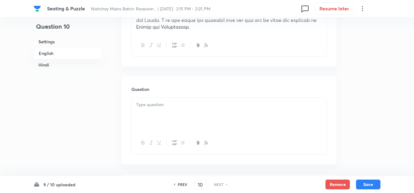
click at [151, 101] on div at bounding box center [229, 115] width 195 height 34
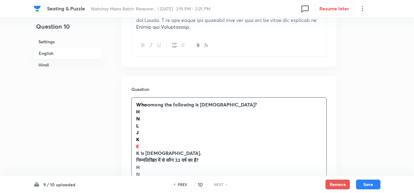
scroll to position [397, 0]
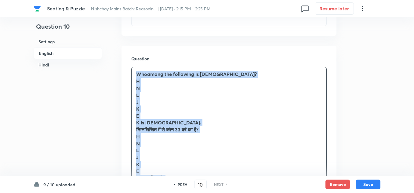
drag, startPoint x: 173, startPoint y: 164, endPoint x: 138, endPoint y: 62, distance: 107.8
click at [138, 67] on div "Who among the following is 33 years old? H N L J K E K is 33 years old. निम्नलि…" at bounding box center [229, 129] width 195 height 125
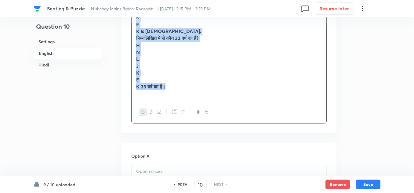
click at [142, 110] on icon "button" at bounding box center [143, 112] width 5 height 5
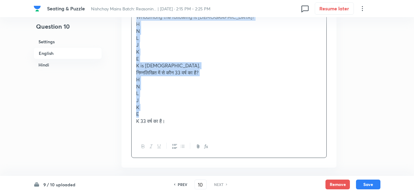
scroll to position [424, 0]
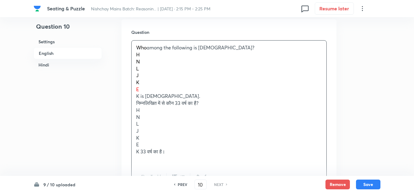
click at [175, 156] on p at bounding box center [229, 159] width 186 height 7
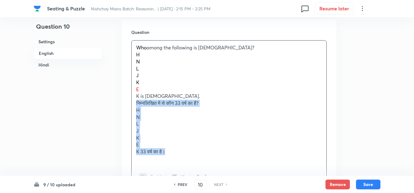
drag, startPoint x: 173, startPoint y: 138, endPoint x: 134, endPoint y: 92, distance: 61.0
click at [134, 92] on div "Who among the following is 33 years old? H N L J K E K is 33 years old. निम्नलि…" at bounding box center [229, 103] width 195 height 125
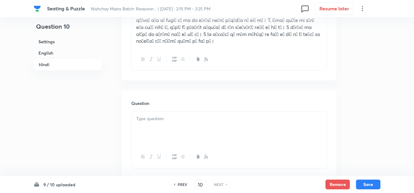
scroll to position [1310, 0]
click at [138, 112] on div at bounding box center [229, 129] width 195 height 34
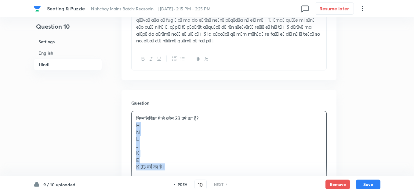
drag, startPoint x: 167, startPoint y: 154, endPoint x: 136, endPoint y: 114, distance: 51.2
click at [136, 114] on div "निम्नलिखित में से कौन 33 वर्ष का है? H N L J K E K 33 वर्ष का है।" at bounding box center [229, 143] width 195 height 63
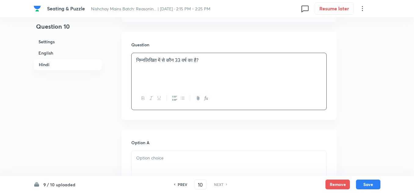
scroll to position [1372, 0]
click at [138, 137] on div "Option A Mark as correct answer" at bounding box center [229, 183] width 196 height 93
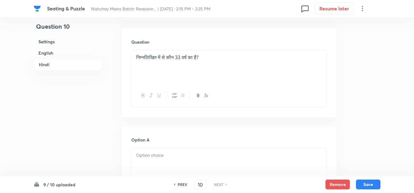
click at [139, 152] on p at bounding box center [229, 155] width 186 height 7
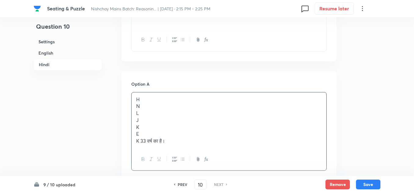
scroll to position [1433, 0]
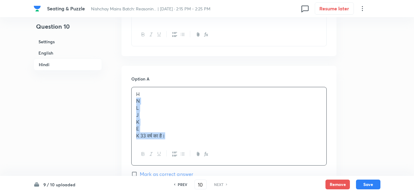
drag, startPoint x: 166, startPoint y: 124, endPoint x: 132, endPoint y: 88, distance: 49.9
click at [132, 88] on div "H N L J K E K 33 वर्ष का है।" at bounding box center [229, 115] width 195 height 56
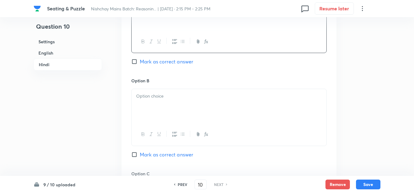
scroll to position [1524, 0]
click at [142, 89] on div at bounding box center [229, 106] width 195 height 34
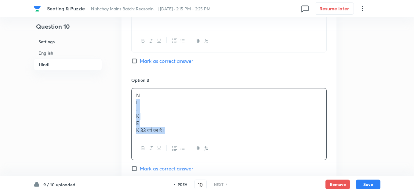
drag, startPoint x: 171, startPoint y: 117, endPoint x: 133, endPoint y: 90, distance: 47.2
click at [133, 90] on div "N L J K E K 33 वर्ष का है।" at bounding box center [229, 113] width 195 height 49
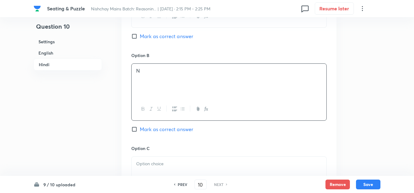
scroll to position [1586, 0]
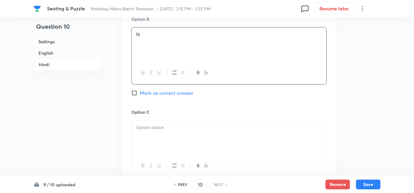
click at [137, 124] on p at bounding box center [229, 127] width 186 height 7
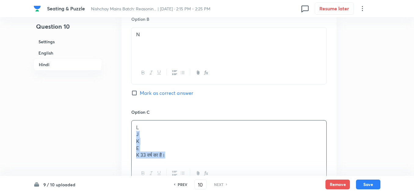
drag, startPoint x: 168, startPoint y: 141, endPoint x: 134, endPoint y: 122, distance: 38.7
click at [134, 122] on div "L J K E K 33 वर्ष का है।" at bounding box center [229, 142] width 195 height 42
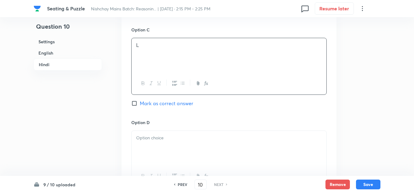
scroll to position [1677, 0]
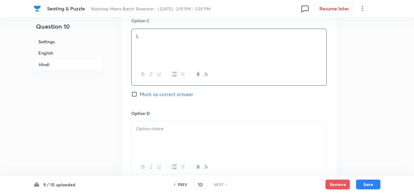
click at [137, 122] on div at bounding box center [229, 139] width 195 height 34
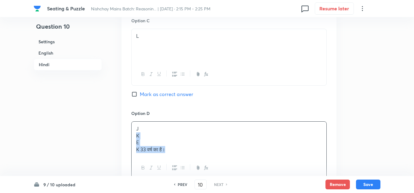
drag, startPoint x: 169, startPoint y: 138, endPoint x: 135, endPoint y: 120, distance: 38.3
click at [135, 122] on div "J K E K 33 वर्ष का है।" at bounding box center [229, 139] width 195 height 35
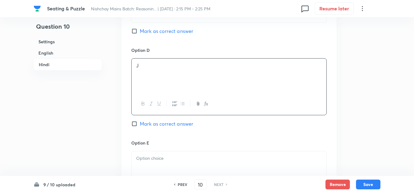
scroll to position [1769, 0]
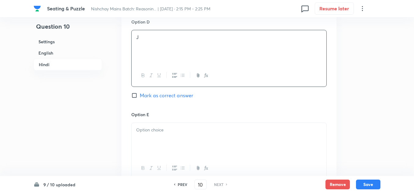
click at [141, 127] on p at bounding box center [229, 130] width 186 height 7
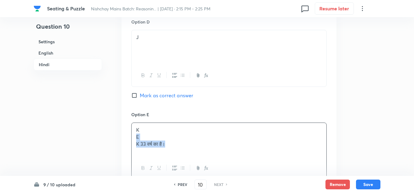
drag, startPoint x: 166, startPoint y: 131, endPoint x: 132, endPoint y: 121, distance: 36.0
click at [132, 123] on div "K E K 33 वर्ष का है।" at bounding box center [229, 140] width 195 height 34
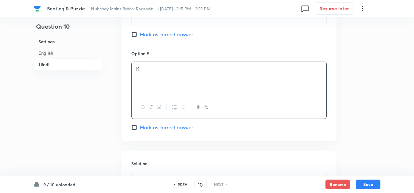
scroll to position [1861, 0]
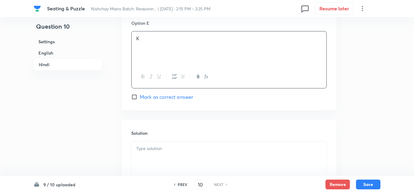
click at [140, 142] on div at bounding box center [229, 159] width 195 height 34
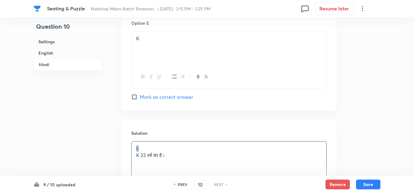
drag, startPoint x: 142, startPoint y: 136, endPoint x: 129, endPoint y: 134, distance: 13.3
click at [129, 134] on div "Solution E K 33 वर्ष का है।" at bounding box center [229, 164] width 215 height 88
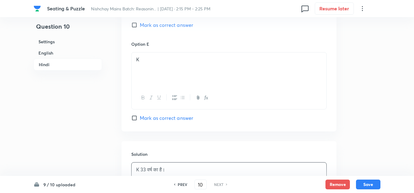
scroll to position [1830, 0]
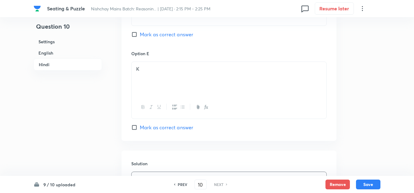
click at [133, 125] on input "Mark as correct answer" at bounding box center [135, 128] width 9 height 6
checkbox input "true"
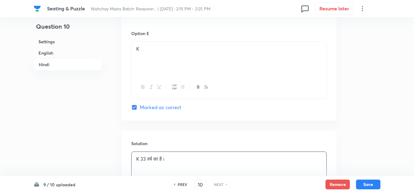
scroll to position [1861, 0]
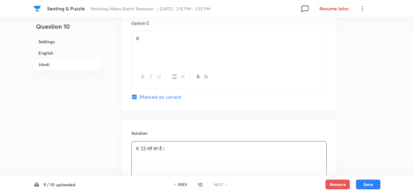
click at [139, 146] on p "K 33 वर्ष का है।" at bounding box center [229, 149] width 186 height 7
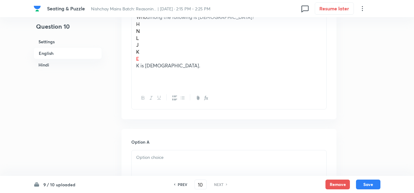
scroll to position [424, 0]
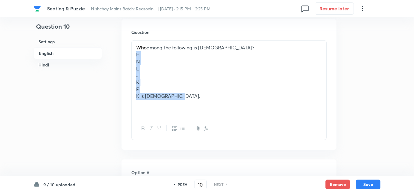
drag, startPoint x: 176, startPoint y: 81, endPoint x: 137, endPoint y: 44, distance: 54.3
click at [137, 44] on div "Who among the following is 33 years old? H N L J K E K is 33 years old." at bounding box center [229, 79] width 195 height 77
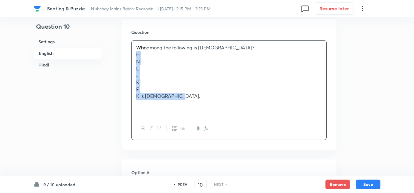
click at [192, 79] on p "K" at bounding box center [229, 82] width 186 height 7
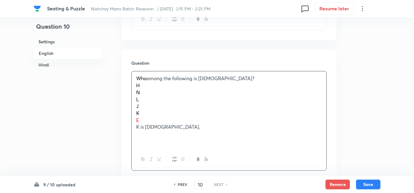
scroll to position [393, 0]
drag, startPoint x: 131, startPoint y: 106, endPoint x: 127, endPoint y: 106, distance: 4.6
click at [127, 106] on div "Question Who among the following is 33 years old? H N L J K E K is 33 years old." at bounding box center [229, 115] width 215 height 131
drag, startPoint x: 175, startPoint y: 115, endPoint x: 131, endPoint y: 74, distance: 59.5
click at [131, 74] on div "Question Who among the following is 33 years old? H N L J K K is 33 years old." at bounding box center [229, 115] width 215 height 131
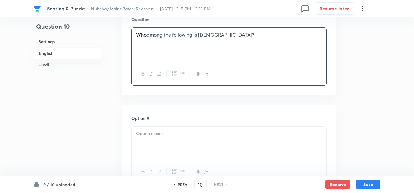
scroll to position [485, 0]
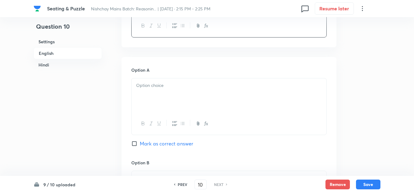
click at [141, 79] on div at bounding box center [229, 96] width 195 height 34
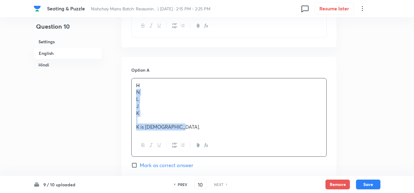
drag, startPoint x: 178, startPoint y: 116, endPoint x: 134, endPoint y: 81, distance: 56.0
click at [134, 81] on div "H N L J K K is 33 years old." at bounding box center [229, 107] width 195 height 56
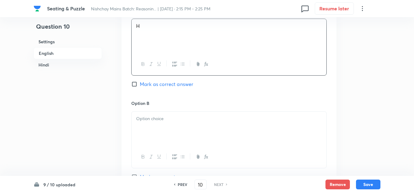
scroll to position [546, 0]
click at [145, 114] on p at bounding box center [229, 117] width 186 height 7
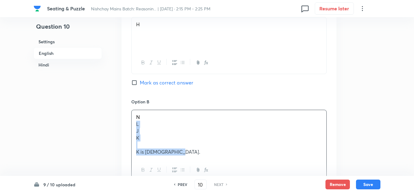
drag, startPoint x: 176, startPoint y: 140, endPoint x: 133, endPoint y: 112, distance: 50.6
click at [133, 112] on div "N L J K K is 33 years old." at bounding box center [229, 134] width 195 height 49
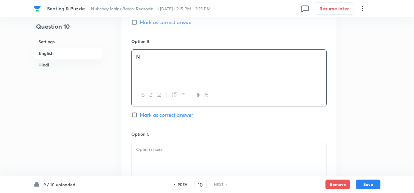
scroll to position [607, 0]
click at [137, 142] on div at bounding box center [229, 159] width 195 height 34
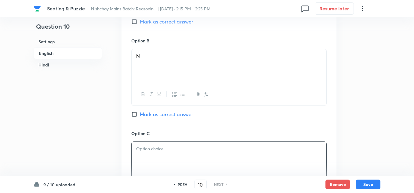
click at [137, 142] on div at bounding box center [229, 159] width 195 height 34
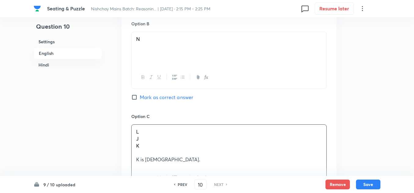
scroll to position [638, 0]
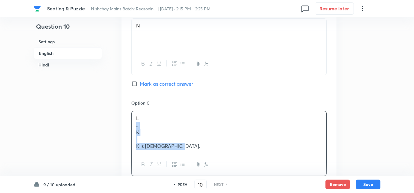
drag, startPoint x: 176, startPoint y: 135, endPoint x: 131, endPoint y: 111, distance: 51.3
click at [131, 111] on div "Option A H Mark as correct answer Option B N Mark as correct answer Option C L …" at bounding box center [229, 144] width 215 height 481
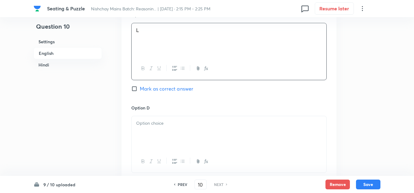
scroll to position [730, 0]
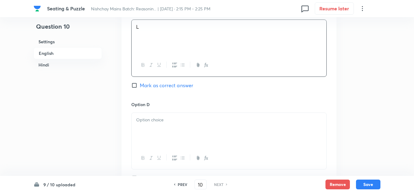
click at [140, 113] on div at bounding box center [229, 130] width 195 height 34
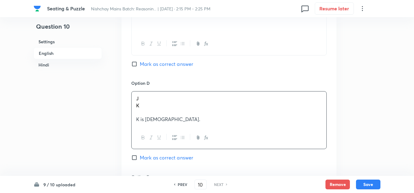
scroll to position [760, 0]
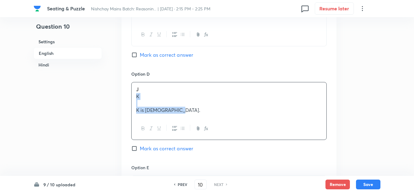
drag, startPoint x: 173, startPoint y: 98, endPoint x: 127, endPoint y: 80, distance: 50.0
click at [127, 80] on div "Option A H Mark as correct answer Option B N Mark as correct answer Option C L …" at bounding box center [229, 18] width 215 height 473
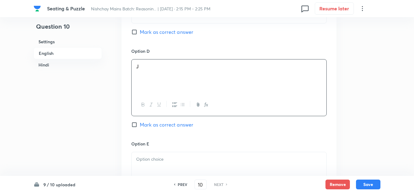
scroll to position [821, 0]
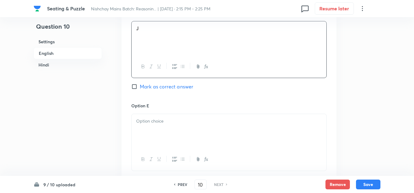
click at [140, 114] on div at bounding box center [229, 131] width 195 height 34
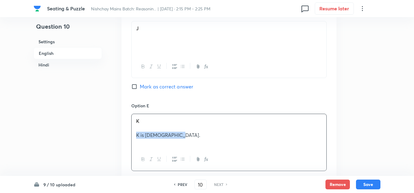
drag, startPoint x: 154, startPoint y: 120, endPoint x: 113, endPoint y: 120, distance: 41.0
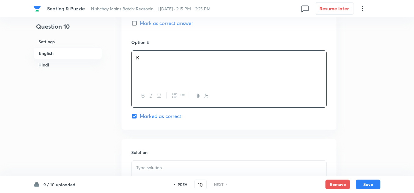
scroll to position [913, 0]
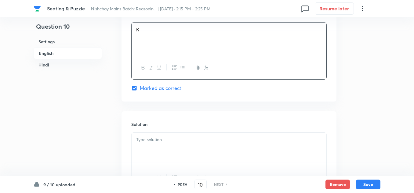
click at [137, 137] on p at bounding box center [229, 140] width 186 height 7
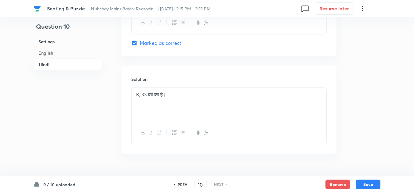
scroll to position [1973, 0]
click at [184, 87] on div "K, 33 वर्ष का है।" at bounding box center [229, 104] width 195 height 34
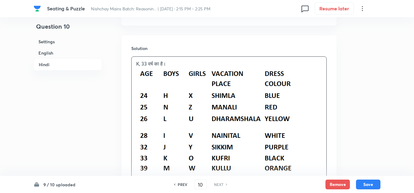
scroll to position [2065, 0]
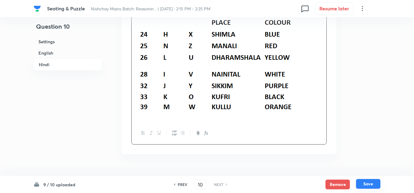
click at [366, 182] on button "Save" at bounding box center [368, 184] width 24 height 10
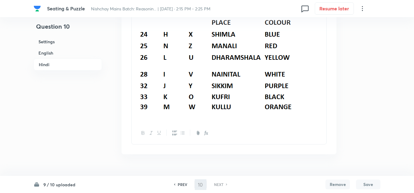
checkbox input "false"
checkbox input "true"
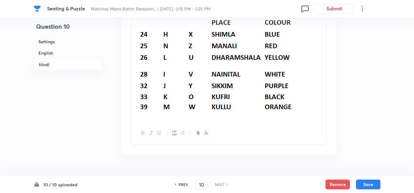
click at [183, 182] on h6 "PREV" at bounding box center [183, 185] width 9 height 6
type input "9"
checkbox input "false"
checkbox input "true"
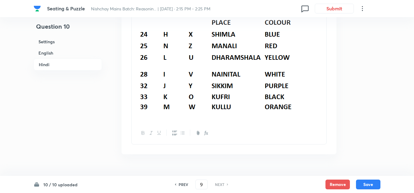
checkbox input "true"
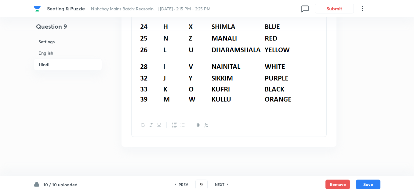
scroll to position [2058, 0]
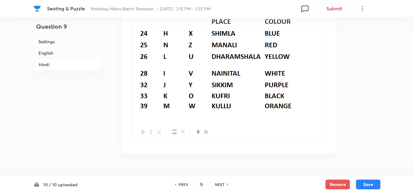
click at [181, 183] on h6 "PREV" at bounding box center [183, 185] width 9 height 6
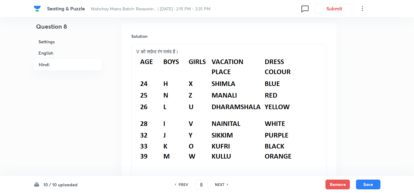
scroll to position [1997, 0]
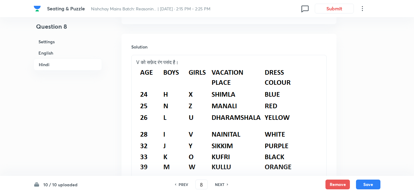
click at [181, 184] on h6 "PREV" at bounding box center [183, 185] width 9 height 6
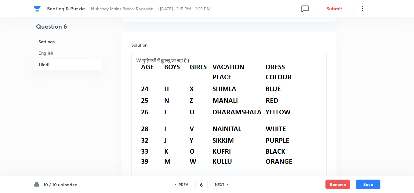
click at [181, 184] on h6 "PREV" at bounding box center [183, 185] width 9 height 6
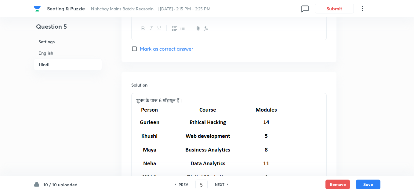
scroll to position [1906, 0]
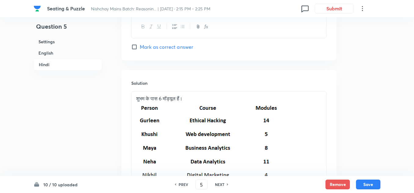
click at [179, 186] on h6 "PREV" at bounding box center [183, 185] width 9 height 6
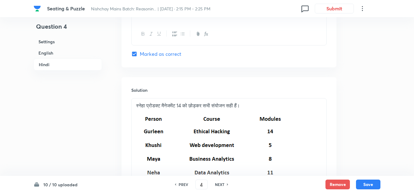
click at [180, 185] on h6 "PREV" at bounding box center [183, 185] width 9 height 6
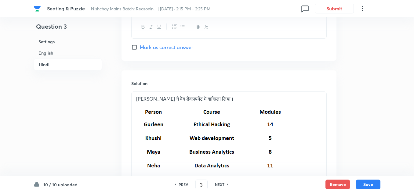
click at [180, 185] on h6 "PREV" at bounding box center [183, 185] width 9 height 6
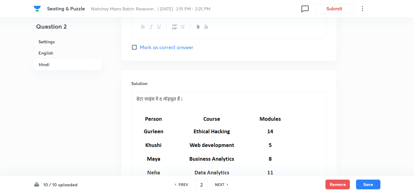
click at [181, 184] on h6 "PREV" at bounding box center [183, 185] width 9 height 6
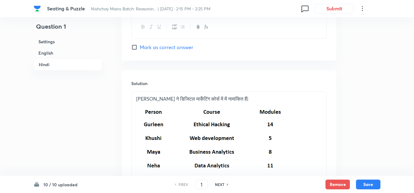
click at [181, 184] on h6 "PREV" at bounding box center [183, 185] width 9 height 6
drag, startPoint x: 203, startPoint y: 77, endPoint x: 200, endPoint y: 77, distance: 3.1
click at [200, 96] on p "निखिल ने डिजिटल मार्केटिंग कोर्स में में नामांकित हैं|" at bounding box center [229, 99] width 186 height 7
click at [151, 96] on p "निखिल ने डिजिटल मार्केटिंग कोर्स में नामांकित हैं|" at bounding box center [229, 99] width 186 height 7
click at [222, 96] on p "निखिल डिजिटल मार्केटिंग कोर्स में नामांकित हैं|" at bounding box center [229, 99] width 186 height 7
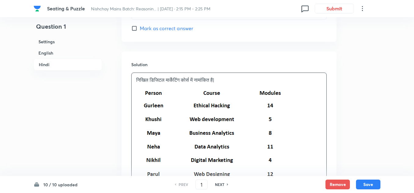
scroll to position [1967, 0]
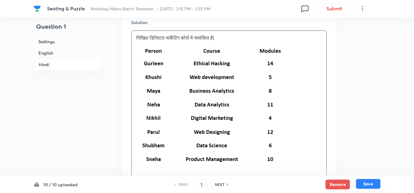
click at [364, 182] on button "Save" at bounding box center [368, 184] width 24 height 10
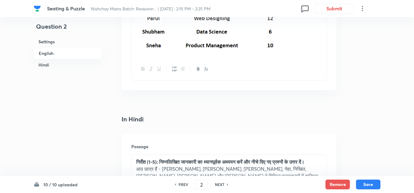
scroll to position [1223, 0]
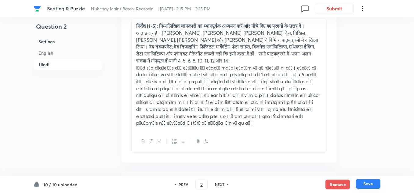
click at [368, 183] on button "Save" at bounding box center [368, 184] width 24 height 10
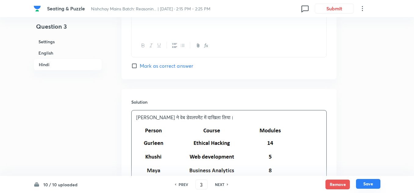
click at [362, 183] on button "Save" at bounding box center [368, 184] width 24 height 10
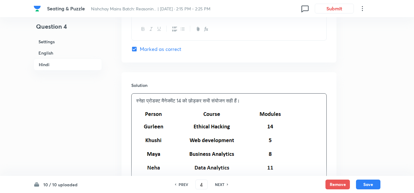
click at [223, 184] on h6 "NEXT" at bounding box center [219, 185] width 9 height 6
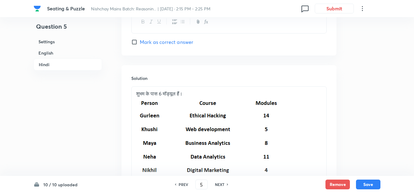
click at [223, 184] on h6 "NEXT" at bounding box center [219, 185] width 9 height 6
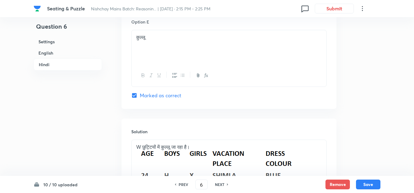
click at [223, 185] on h6 "NEXT" at bounding box center [219, 185] width 9 height 6
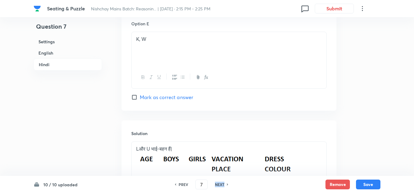
click at [223, 185] on h6 "NEXT" at bounding box center [219, 185] width 9 height 6
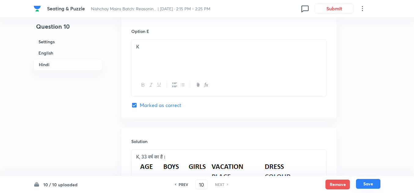
click at [363, 181] on button "Save" at bounding box center [368, 184] width 24 height 10
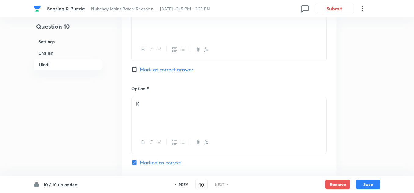
scroll to position [1849, 0]
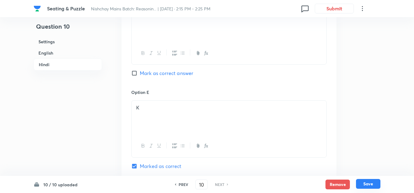
click at [368, 183] on button "Save" at bounding box center [368, 184] width 24 height 10
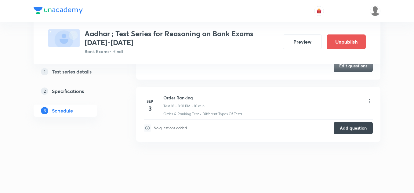
scroll to position [1301, 0]
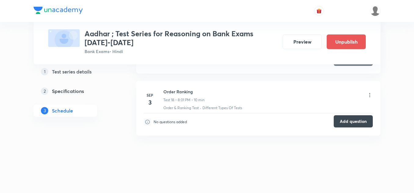
click at [345, 120] on button "Add question" at bounding box center [353, 122] width 39 height 12
